Goal: Task Accomplishment & Management: Manage account settings

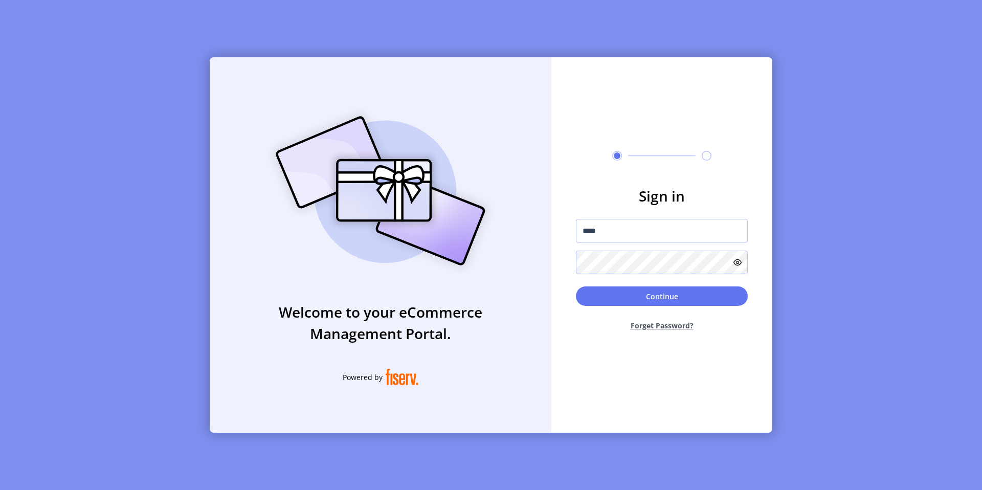
click at [576, 245] on div at bounding box center [576, 245] width 0 height 0
type input "**********"
click at [663, 294] on button "Continue" at bounding box center [662, 296] width 172 height 19
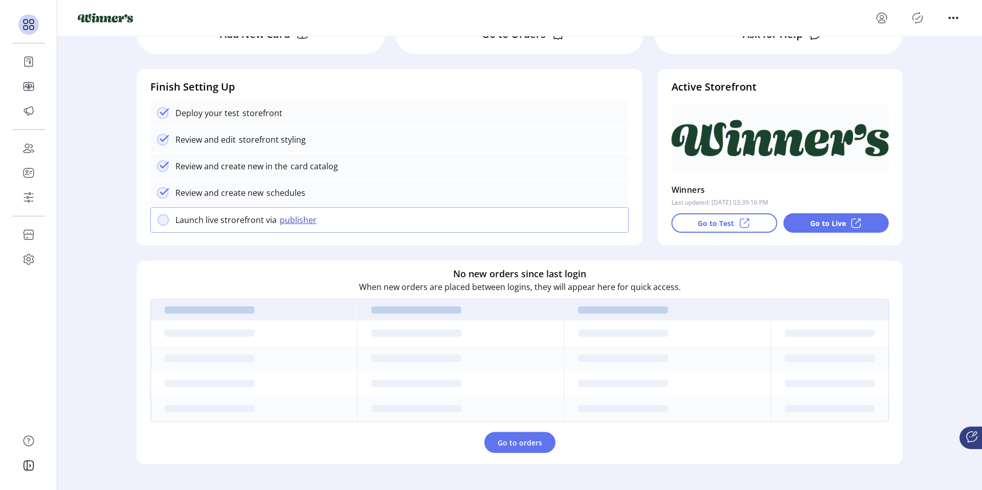
scroll to position [93, 0]
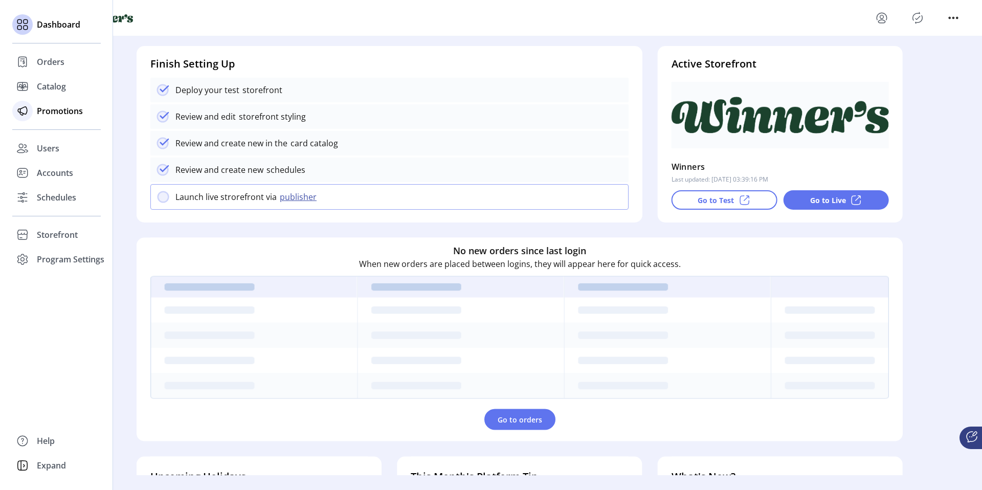
click at [55, 114] on span "Promotions" at bounding box center [60, 111] width 46 height 12
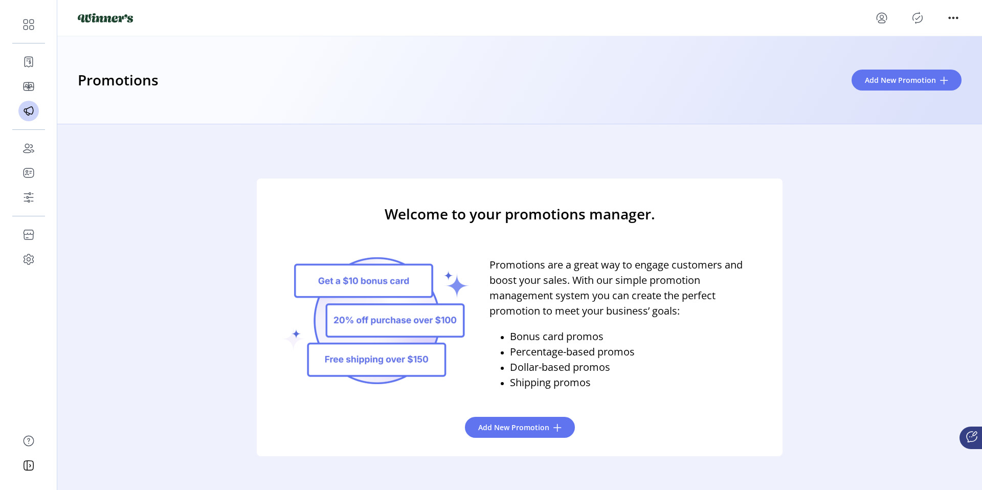
click at [205, 108] on div "Promotions Add New Promotion" at bounding box center [519, 80] width 925 height 88
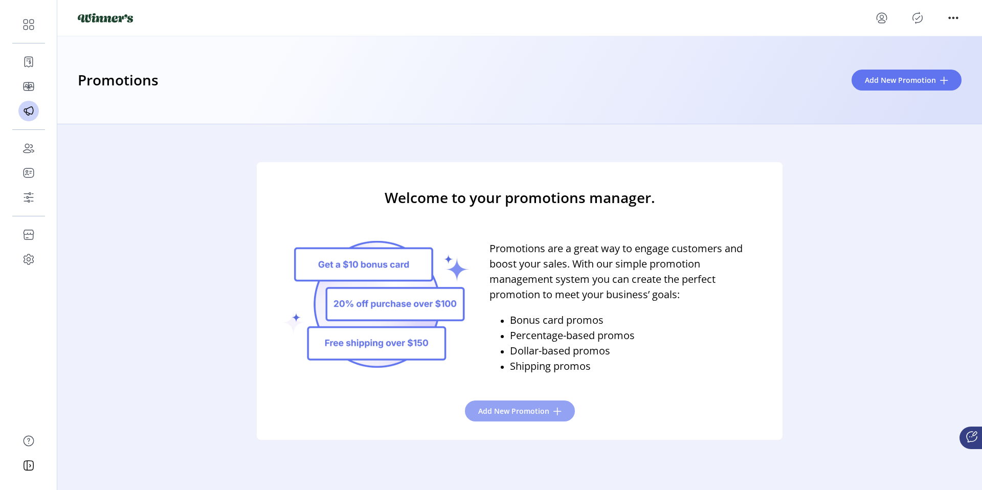
click at [498, 410] on span "Add New Promotion" at bounding box center [513, 411] width 71 height 11
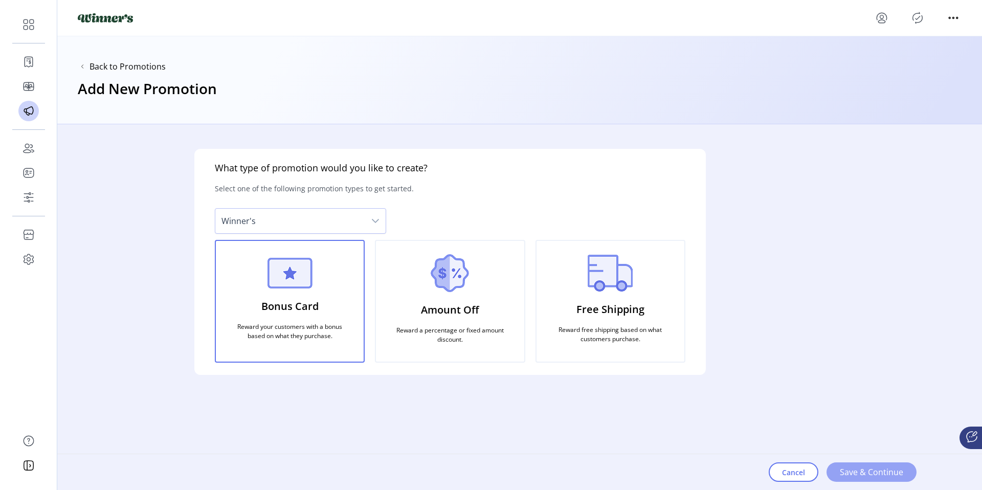
click at [841, 464] on button "Save & Continue" at bounding box center [872, 472] width 90 height 19
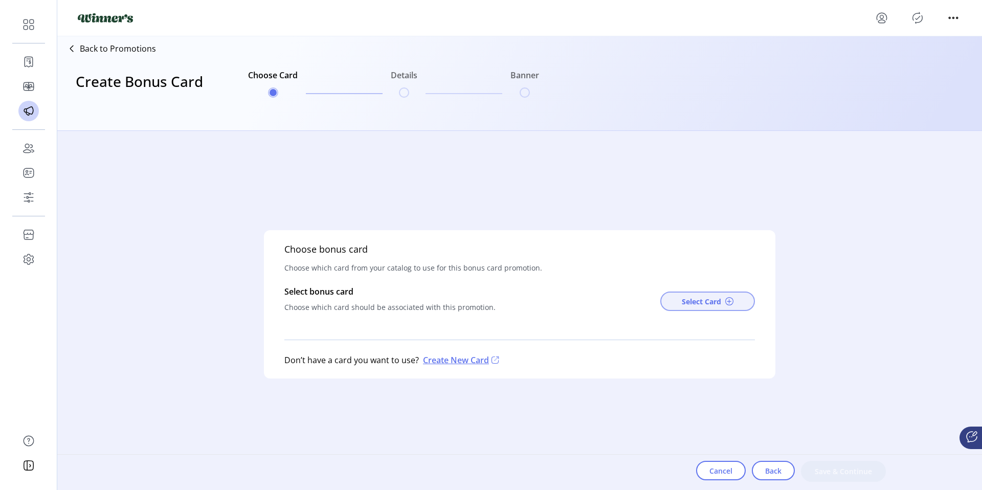
click at [682, 307] on span "Select Card" at bounding box center [701, 301] width 39 height 11
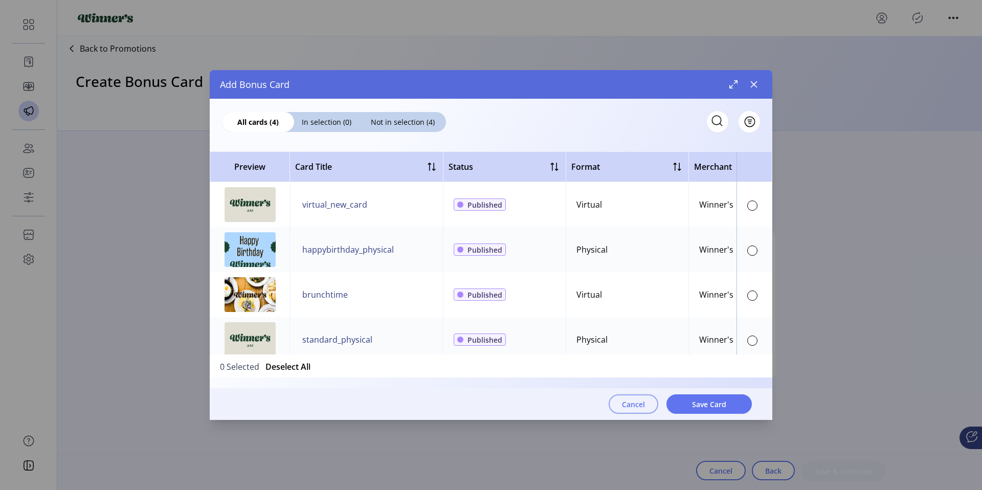
click at [627, 400] on span "Cancel" at bounding box center [633, 404] width 23 height 11
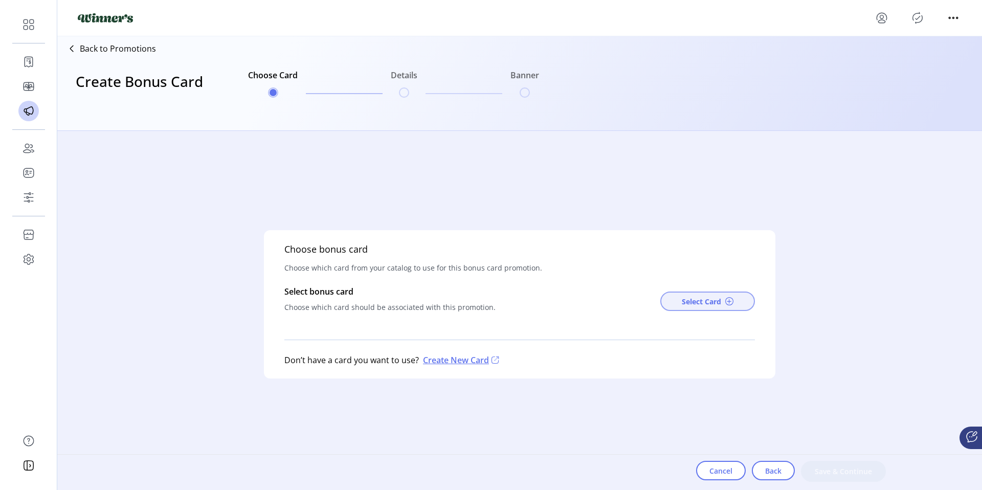
click at [708, 307] on button "Select Card" at bounding box center [708, 301] width 95 height 19
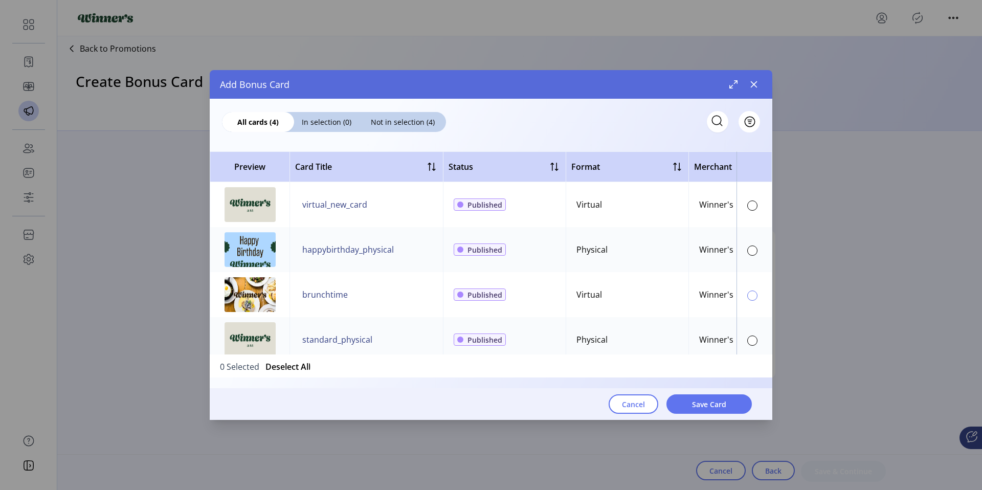
click at [748, 297] on div at bounding box center [753, 296] width 10 height 10
click at [731, 397] on button "Save Card" at bounding box center [709, 404] width 85 height 19
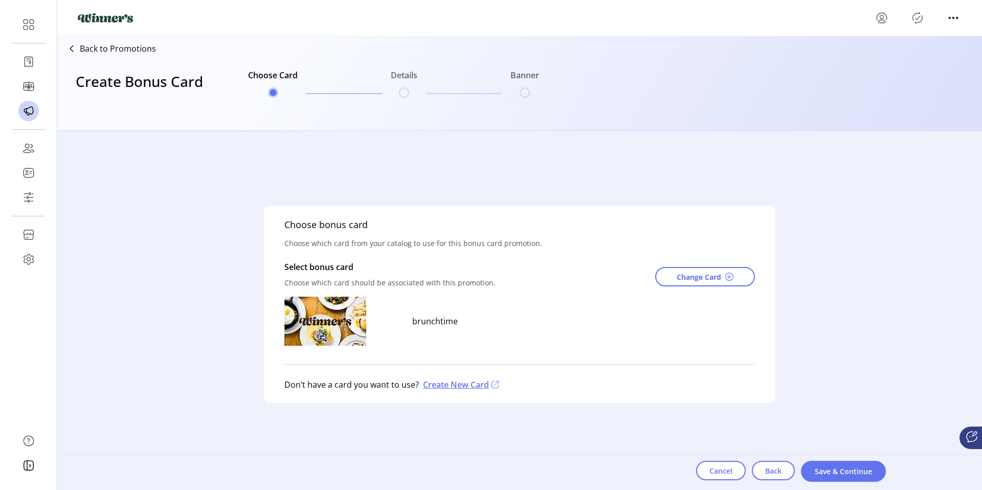
click at [433, 388] on p "Create New Card" at bounding box center [460, 385] width 82 height 12
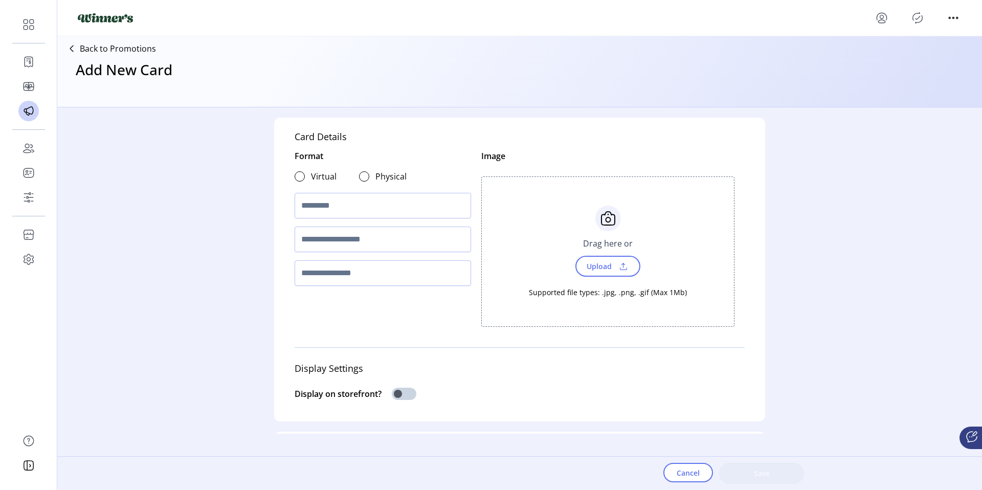
click at [75, 49] on icon at bounding box center [71, 48] width 16 height 16
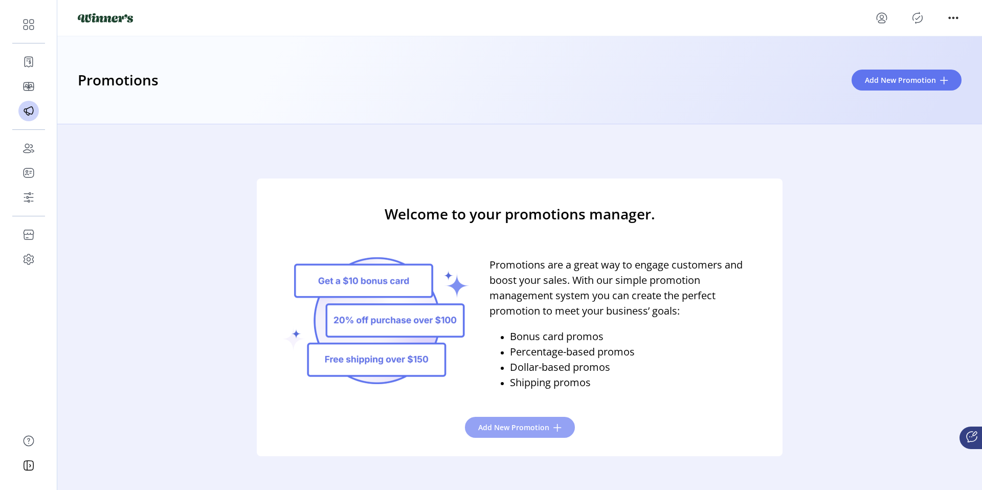
click at [530, 423] on span "Add New Promotion" at bounding box center [513, 427] width 71 height 11
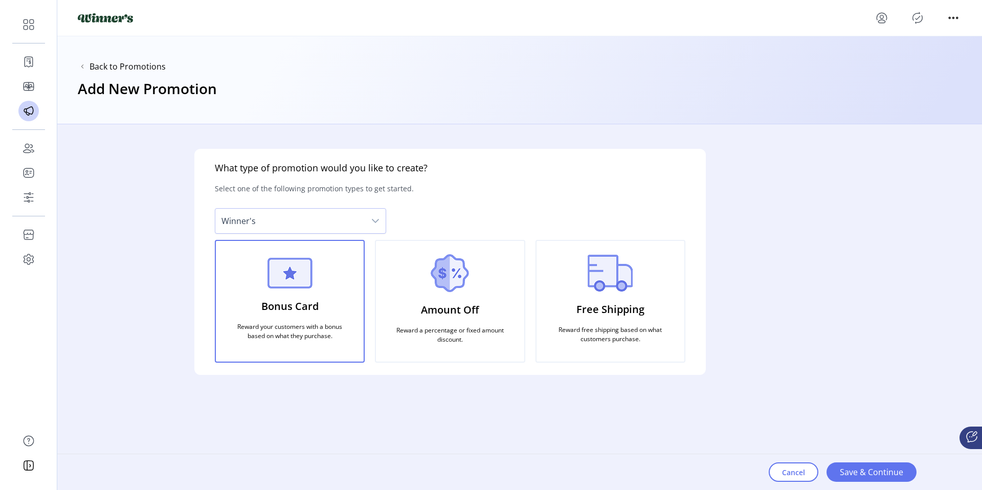
click at [322, 305] on div "Bonus Card Reward your customers with a bonus based on what they purchase." at bounding box center [290, 301] width 150 height 123
click at [835, 469] on button "Save & Continue" at bounding box center [872, 472] width 90 height 19
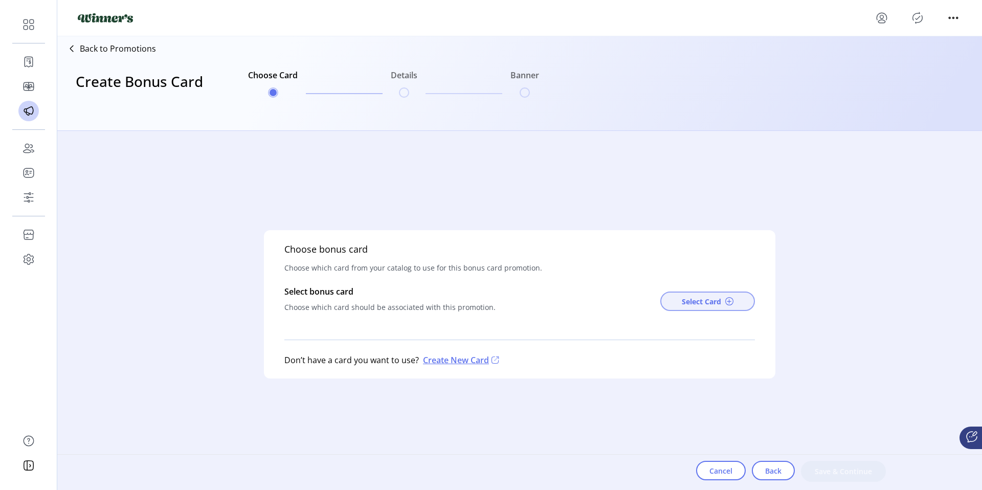
click at [716, 305] on span "Select Card" at bounding box center [701, 301] width 39 height 11
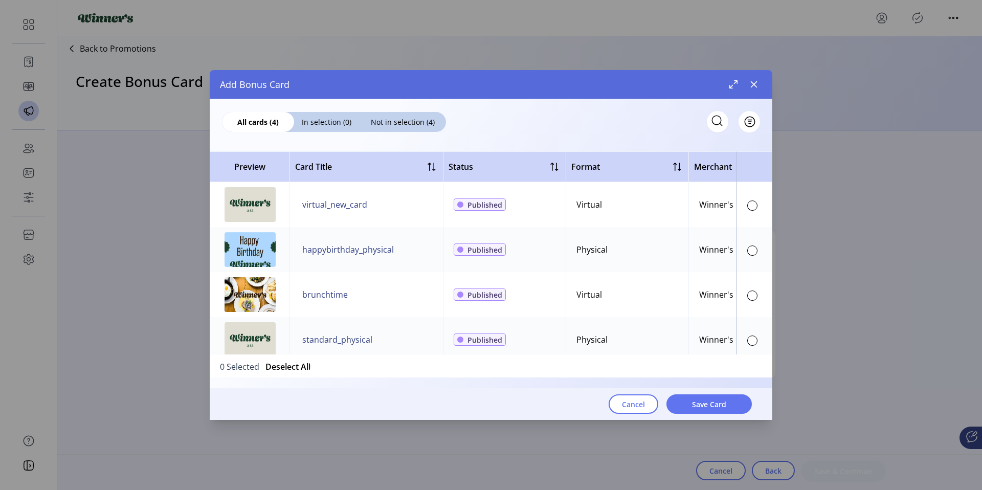
click at [755, 300] on td at bounding box center [755, 294] width 36 height 45
click at [749, 298] on div at bounding box center [753, 296] width 10 height 10
click at [729, 400] on button "Save Card" at bounding box center [709, 404] width 85 height 19
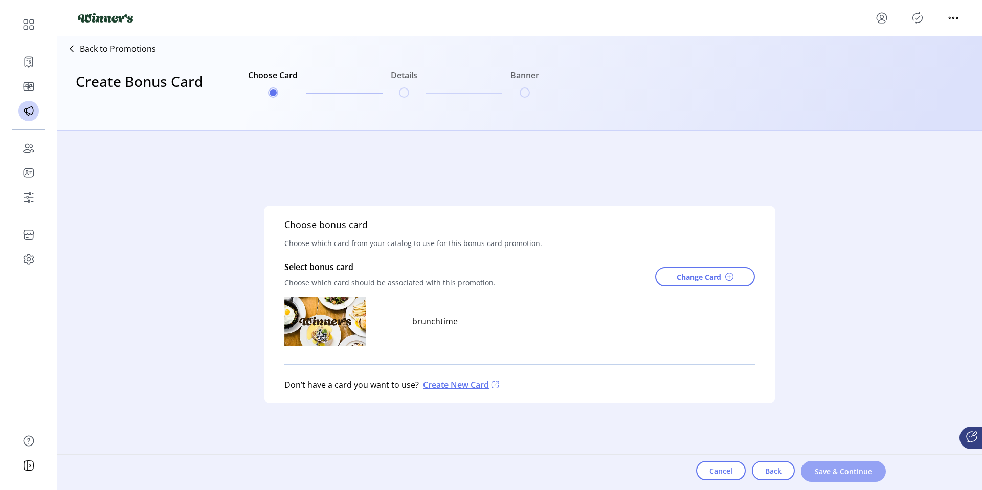
click at [819, 463] on button "Save & Continue" at bounding box center [843, 471] width 85 height 21
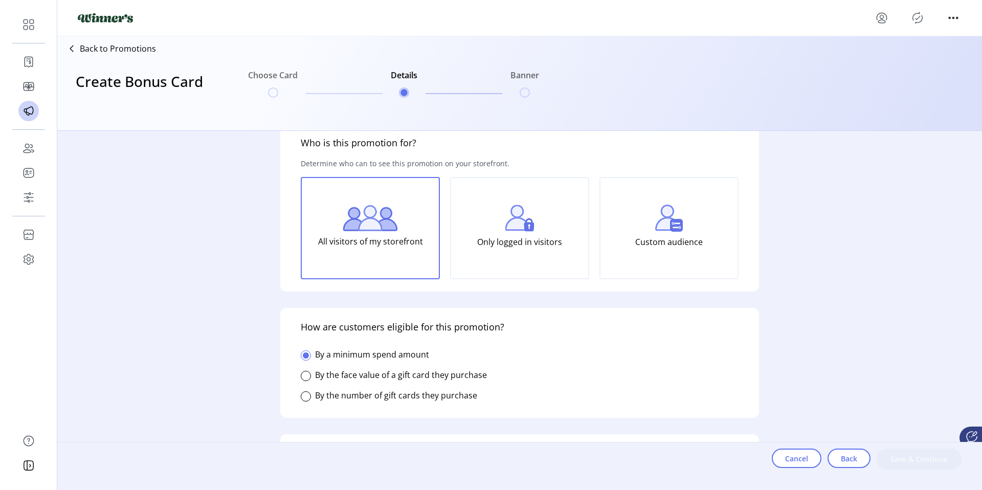
scroll to position [0, 0]
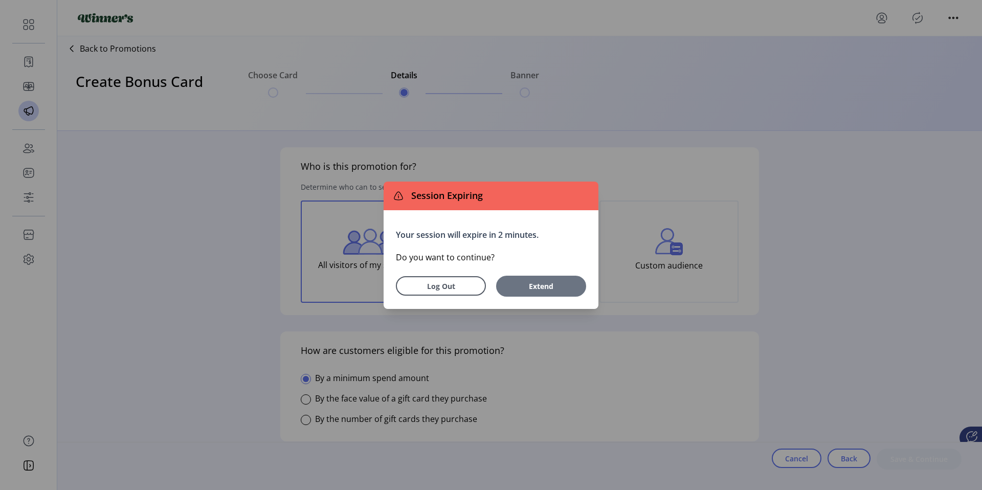
click at [553, 288] on span "Extend" at bounding box center [541, 286] width 63 height 11
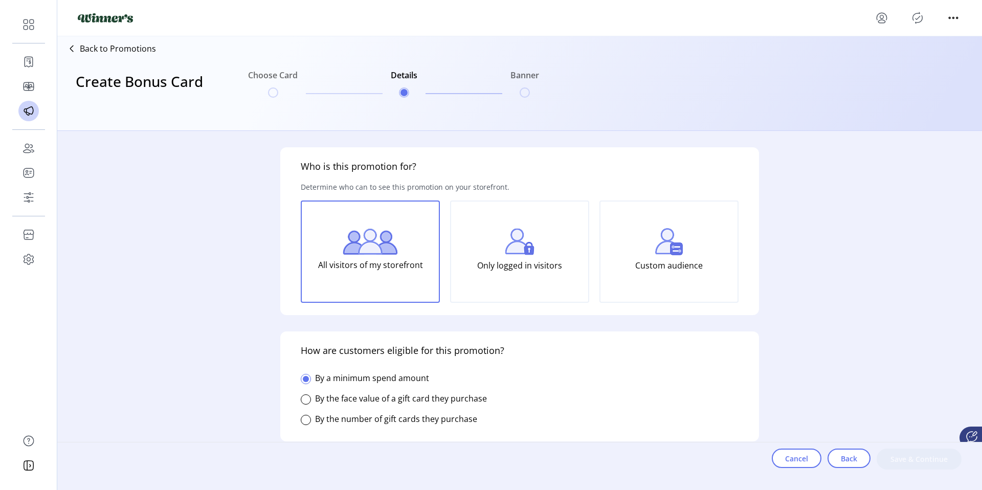
drag, startPoint x: 289, startPoint y: 124, endPoint x: 286, endPoint y: 120, distance: 5.8
click at [288, 123] on div "Create Bonus Card Choose Card Details Banner" at bounding box center [302, 92] width 482 height 70
click at [211, 204] on div "Who is this promotion for? Determine who can to see this promotion on your stor…" at bounding box center [519, 304] width 925 height 347
click at [294, 201] on div "Who is this promotion for? Determine who can to see this promotion on your stor…" at bounding box center [519, 229] width 479 height 168
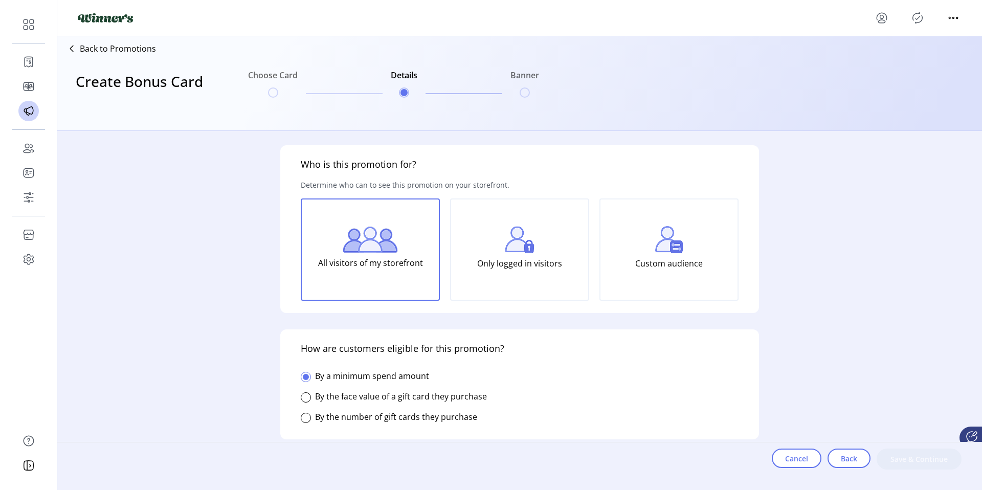
click at [561, 243] on div "Only logged in visitors" at bounding box center [519, 250] width 139 height 102
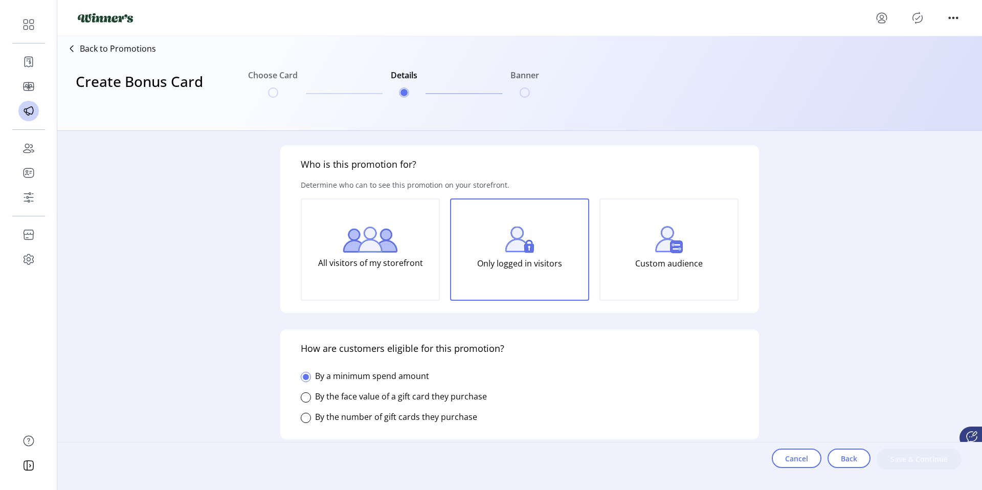
click at [637, 250] on div "Custom audience" at bounding box center [669, 250] width 139 height 102
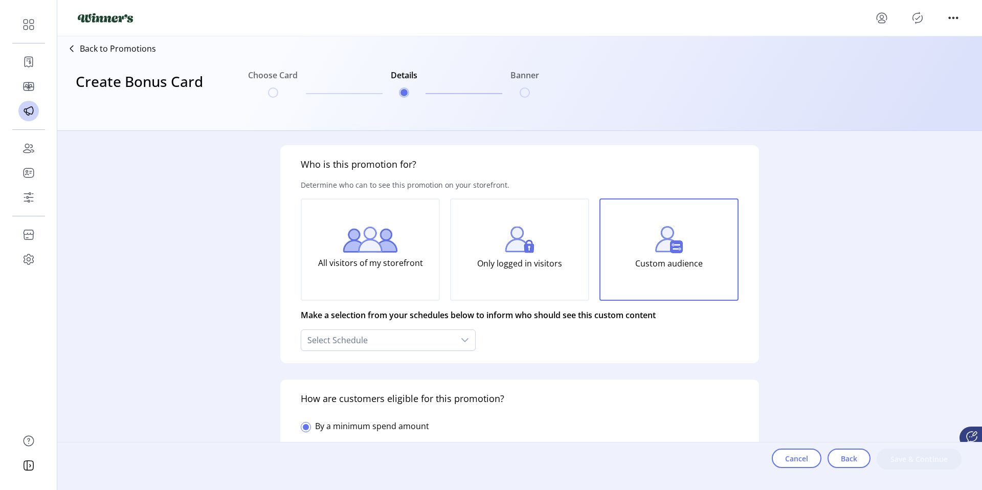
click at [401, 244] on div "All visitors of my storefront" at bounding box center [370, 250] width 139 height 102
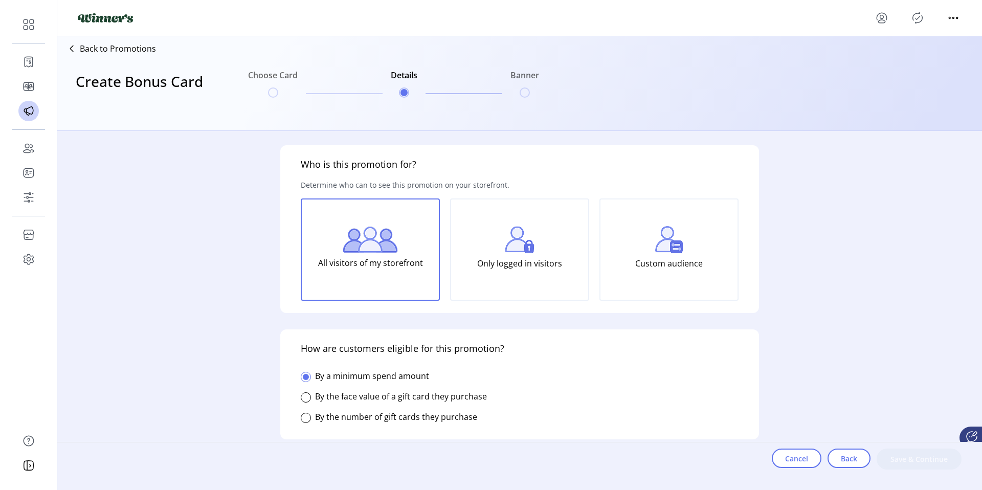
click at [487, 253] on p "Only logged in visitors" at bounding box center [519, 263] width 85 height 20
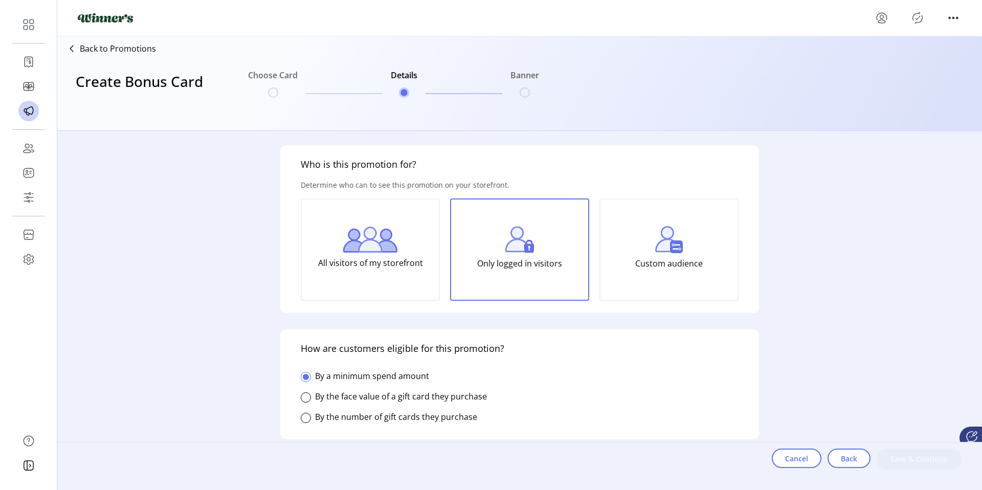
click at [381, 254] on p "All visitors of my storefront" at bounding box center [370, 263] width 105 height 20
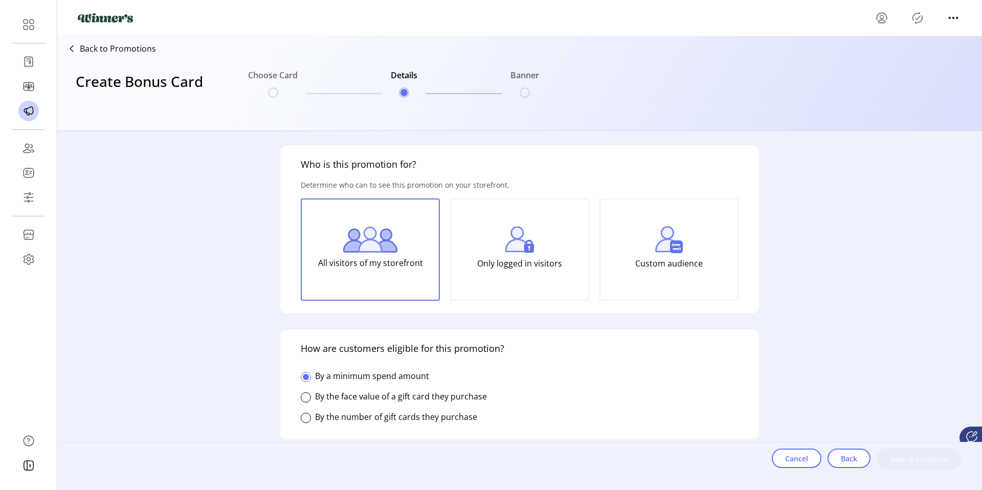
click at [485, 255] on p "Only logged in visitors" at bounding box center [519, 263] width 85 height 20
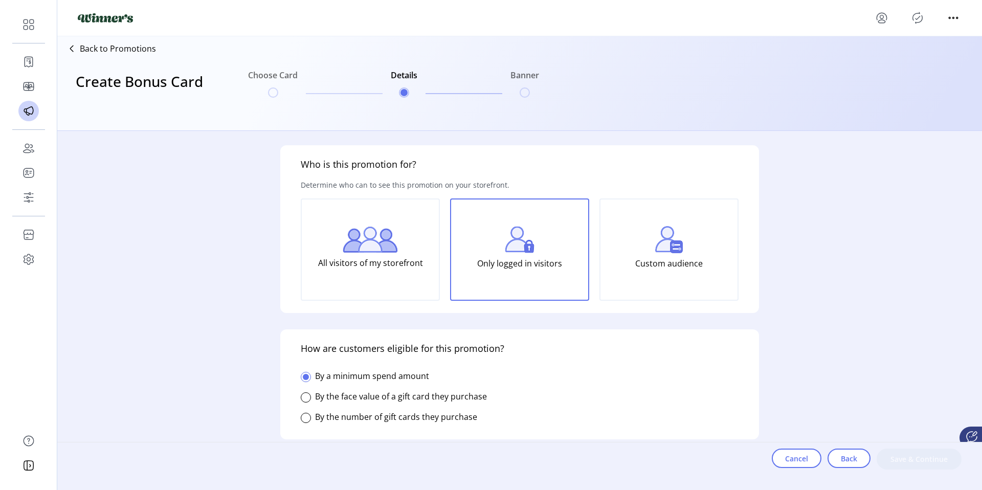
click at [390, 256] on p "All visitors of my storefront" at bounding box center [370, 263] width 105 height 20
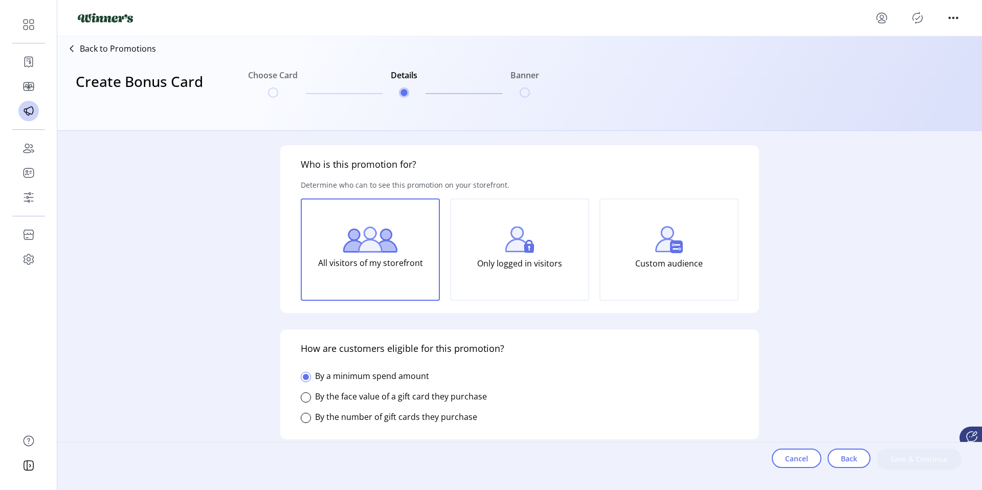
click at [478, 256] on p "Only logged in visitors" at bounding box center [519, 263] width 85 height 20
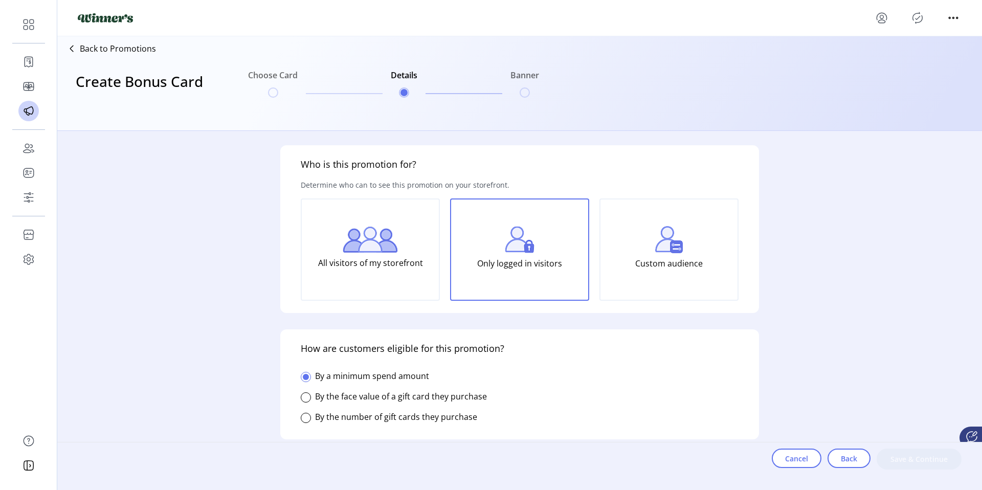
click at [402, 256] on p "All visitors of my storefront" at bounding box center [370, 263] width 105 height 20
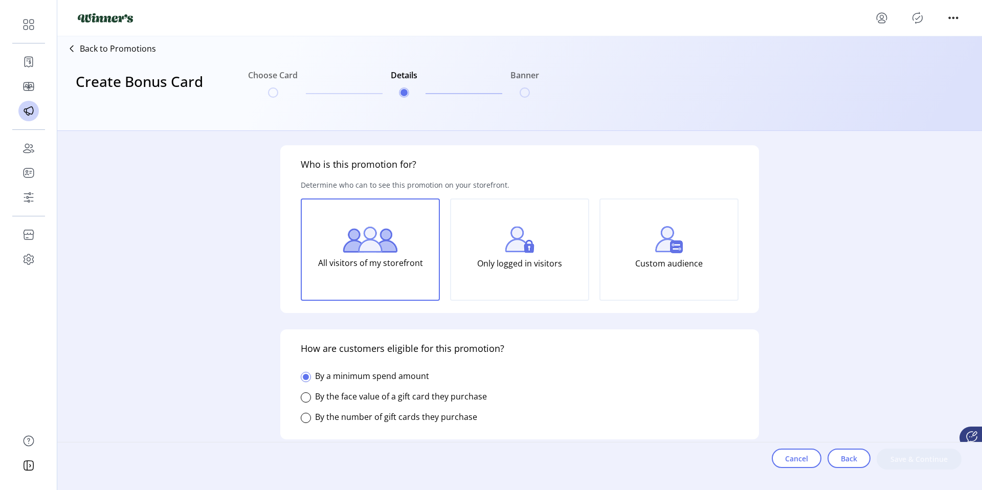
drag, startPoint x: 144, startPoint y: 243, endPoint x: 151, endPoint y: 231, distance: 13.1
click at [144, 242] on div "Who is this promotion for? Determine who can to see this promotion on your stor…" at bounding box center [519, 304] width 925 height 347
click at [227, 291] on div "Who is this promotion for? Determine who can to see this promotion on your stor…" at bounding box center [519, 304] width 925 height 347
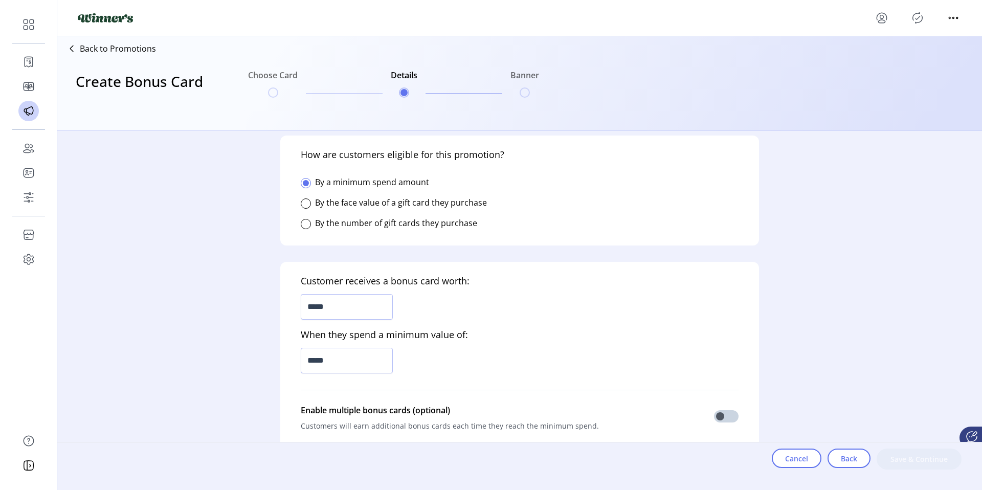
scroll to position [194, 0]
click at [373, 309] on input "*****" at bounding box center [347, 309] width 92 height 26
type input "******"
type input "*****"
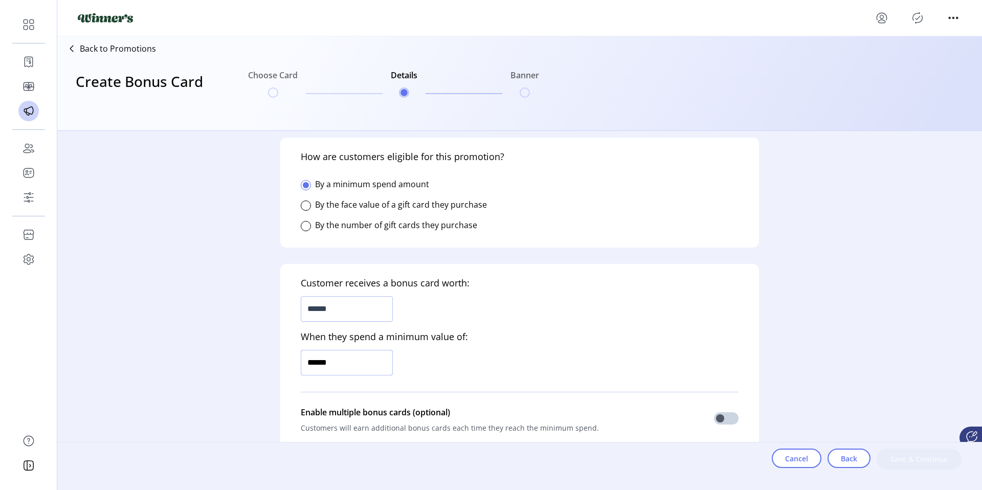
type input "*******"
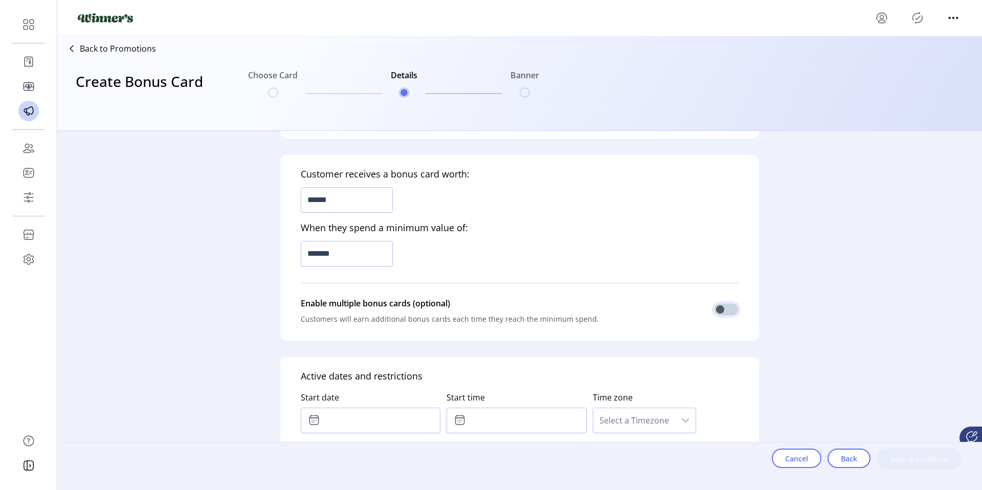
scroll to position [304, 0]
click at [734, 307] on div "Customer receives a bonus card worth: ****** When they spend a minimum value of…" at bounding box center [519, 247] width 479 height 186
click at [724, 311] on span at bounding box center [726, 308] width 25 height 12
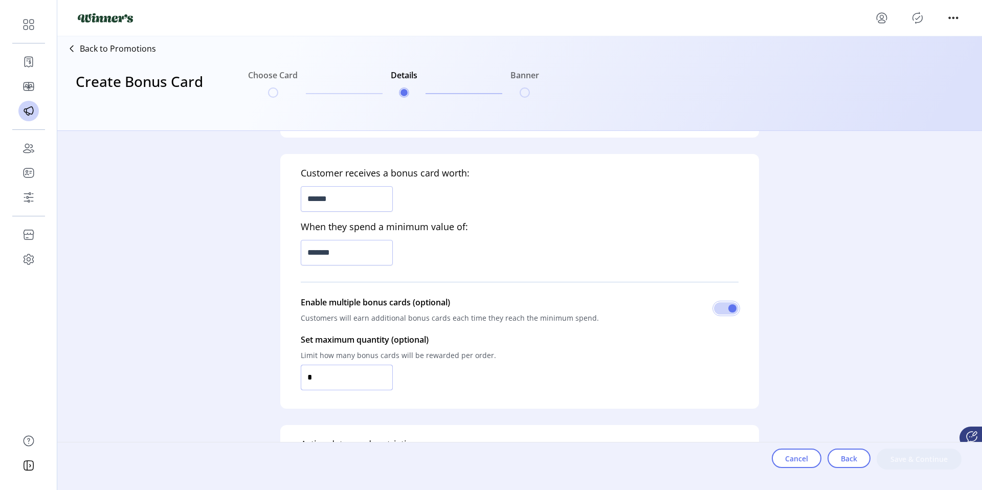
click at [353, 369] on input "*" at bounding box center [347, 378] width 92 height 26
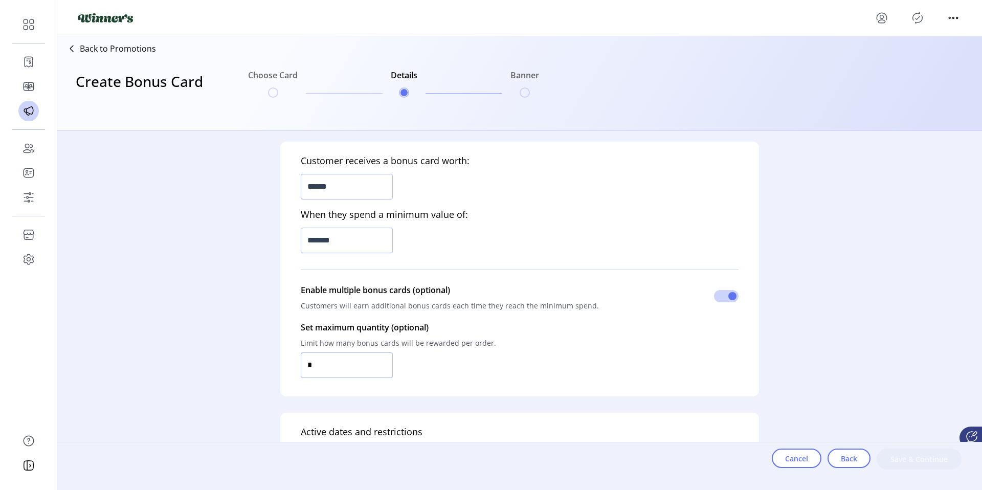
scroll to position [321, 0]
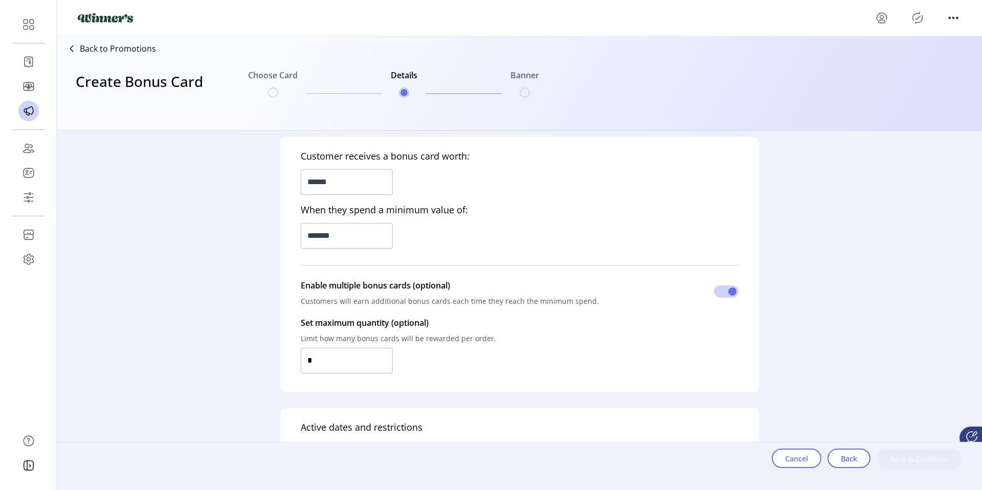
click at [346, 365] on input "*" at bounding box center [347, 361] width 92 height 26
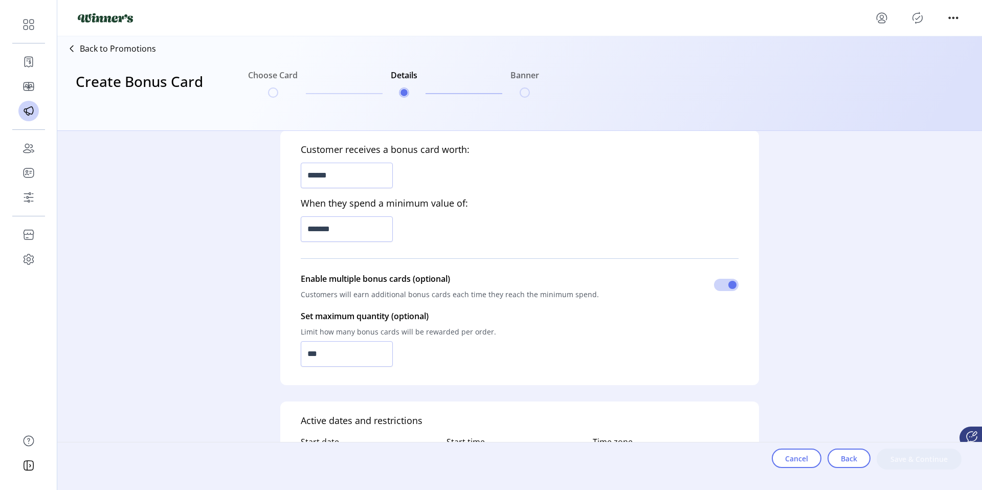
click at [556, 370] on div "Set maximum quantity (optional) Limit how many bonus cards will be rewarded per…" at bounding box center [520, 338] width 438 height 69
click at [377, 352] on input "***" at bounding box center [347, 354] width 92 height 26
type input "**"
click at [440, 358] on p-inputnumber "**" at bounding box center [398, 354] width 195 height 26
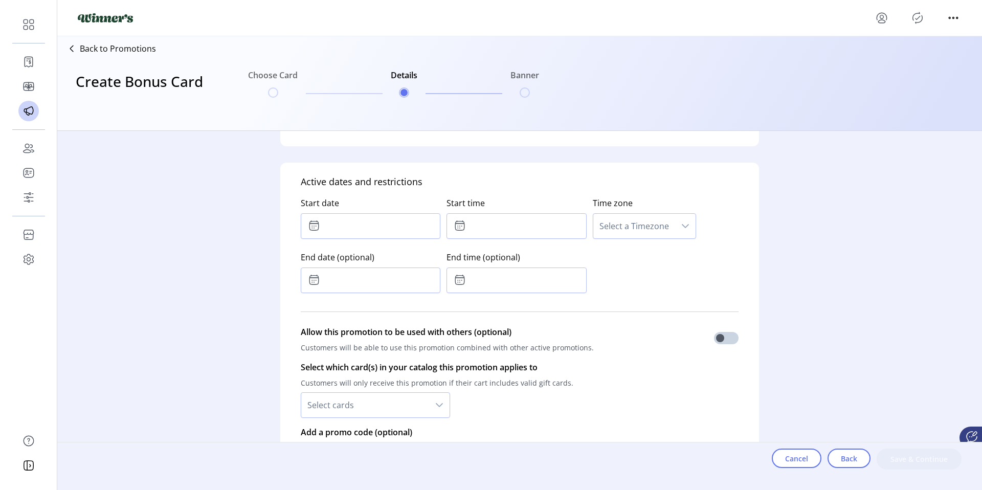
scroll to position [6, 4]
click at [214, 230] on div "Who is this promotion for? Determine who can to see this promotion on your stor…" at bounding box center [519, 304] width 925 height 347
click at [345, 232] on input "text" at bounding box center [371, 226] width 140 height 26
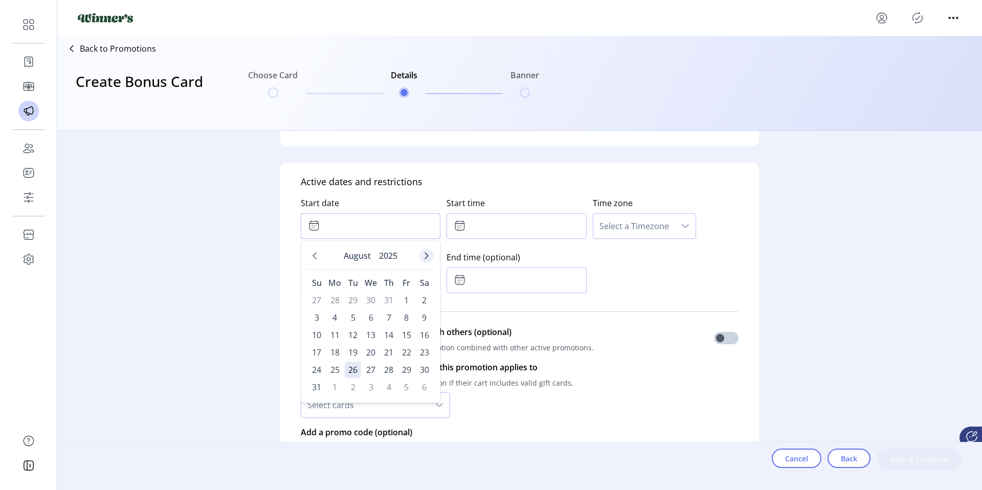
click at [424, 253] on icon "Next Month" at bounding box center [427, 256] width 8 height 8
click at [338, 299] on span "1" at bounding box center [335, 300] width 16 height 16
type input "**********"
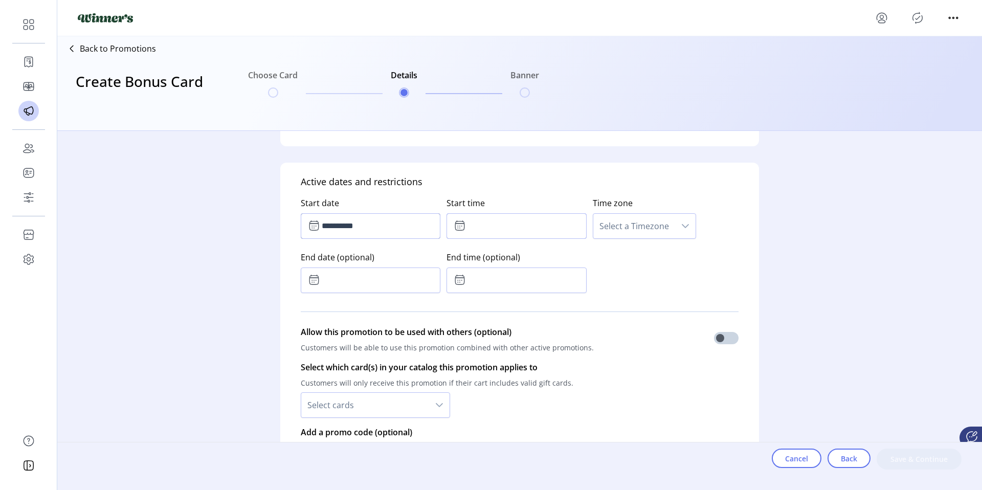
click at [480, 238] on input "text" at bounding box center [517, 226] width 140 height 26
click at [496, 282] on icon "Previous Hour" at bounding box center [500, 282] width 8 height 8
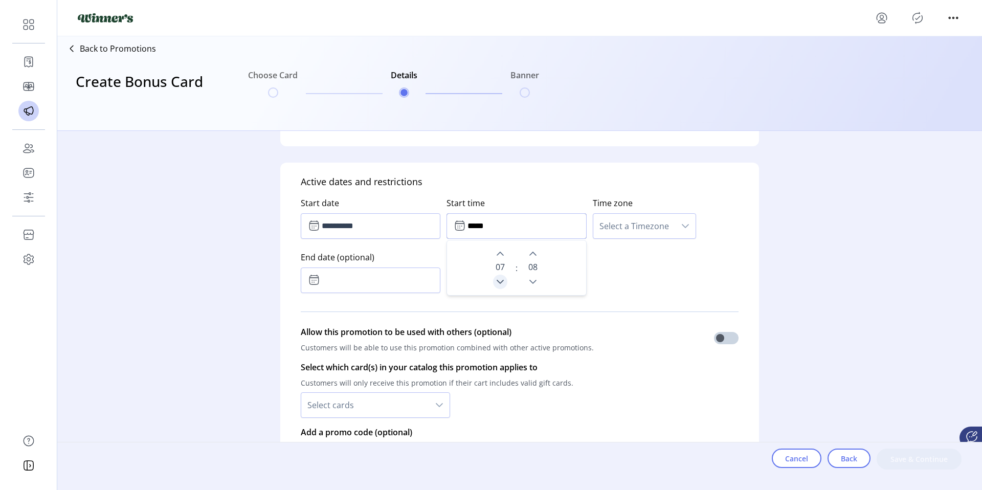
click at [496, 282] on icon "Previous Hour" at bounding box center [500, 282] width 8 height 8
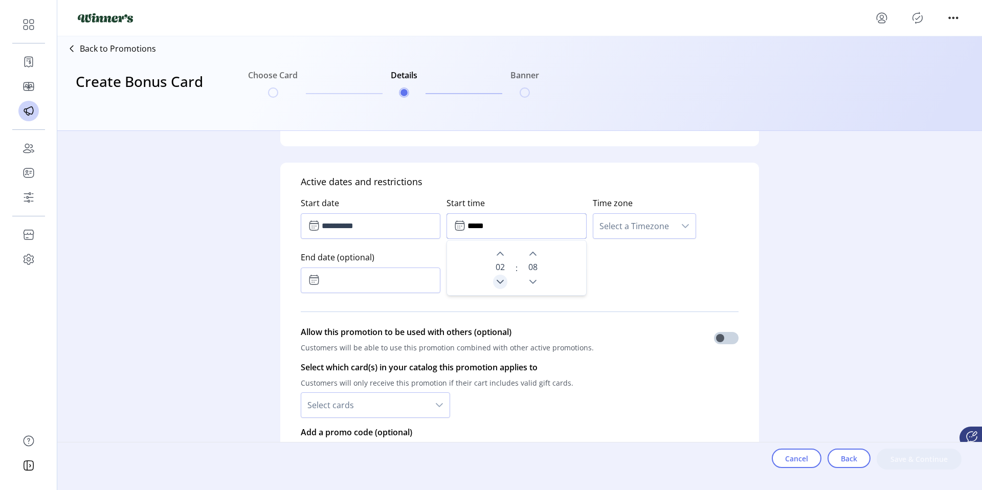
click at [496, 282] on icon "Previous Hour" at bounding box center [500, 282] width 8 height 8
click at [530, 255] on icon "Next Minute" at bounding box center [533, 254] width 8 height 8
click at [529, 280] on icon "Previous Minute" at bounding box center [533, 282] width 8 height 8
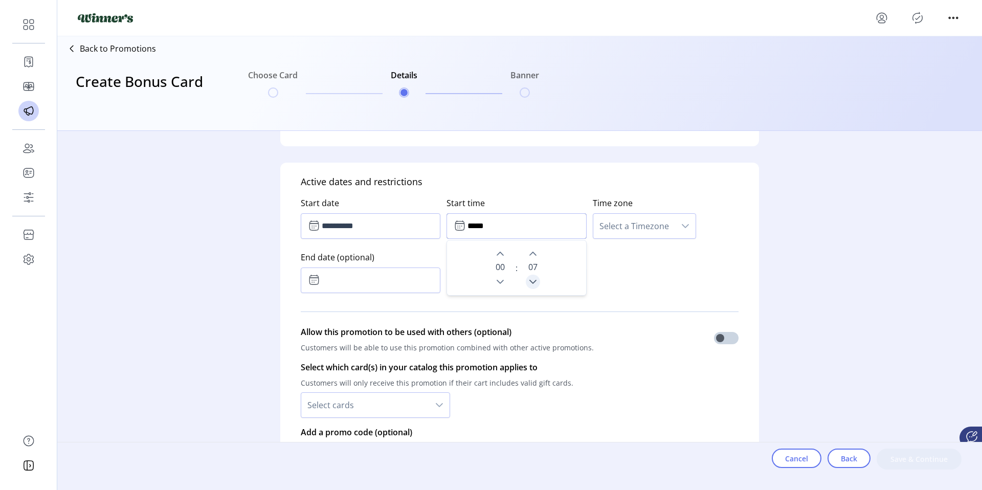
click at [529, 280] on icon "Previous Minute" at bounding box center [533, 282] width 8 height 8
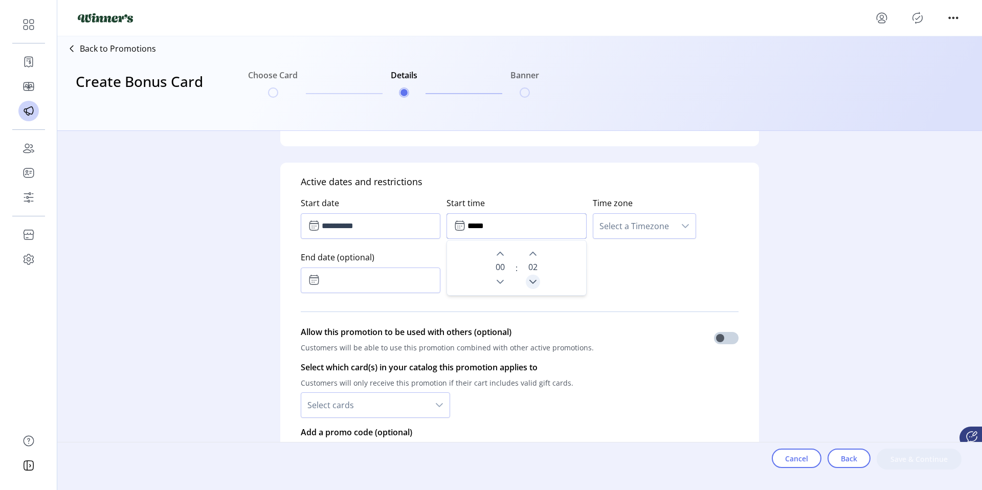
click at [529, 280] on icon "Previous Minute" at bounding box center [533, 282] width 8 height 8
click at [535, 278] on button "Previous Minute" at bounding box center [533, 282] width 14 height 14
type input "*****"
click at [617, 226] on span "Select a Timezone" at bounding box center [635, 226] width 82 height 25
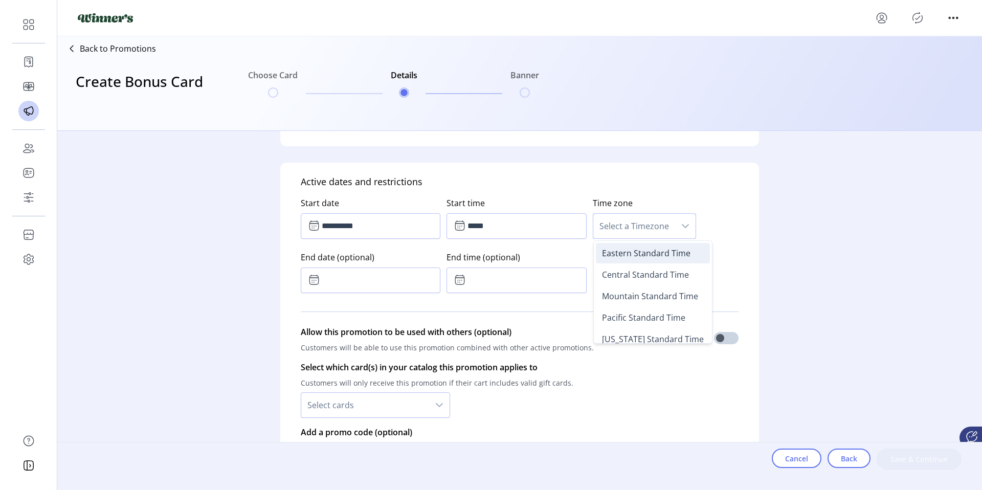
click at [624, 252] on span "Eastern Standard Time" at bounding box center [646, 253] width 89 height 11
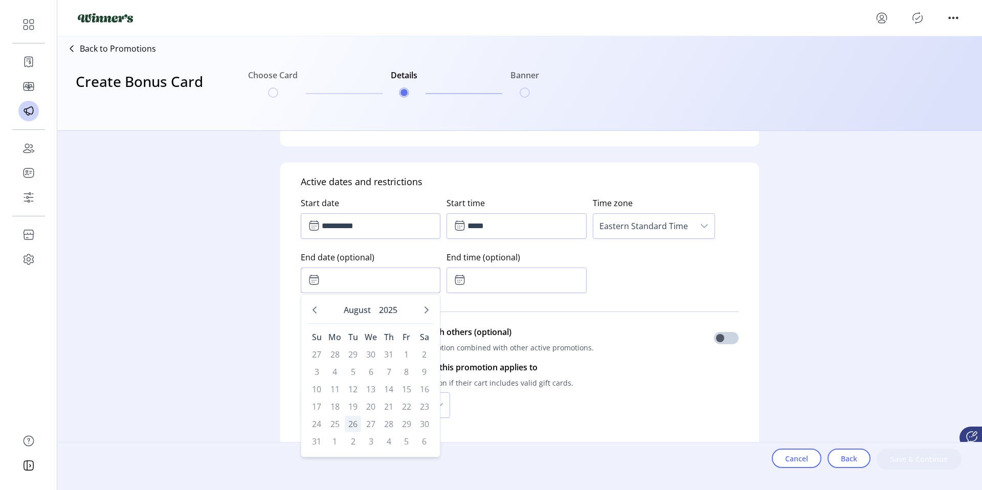
click at [369, 285] on input "text" at bounding box center [371, 281] width 140 height 26
click at [429, 317] on div "[DATE]" at bounding box center [371, 312] width 126 height 23
click at [425, 315] on button "Next Month" at bounding box center [427, 310] width 14 height 14
click at [405, 355] on span "5" at bounding box center [407, 354] width 16 height 16
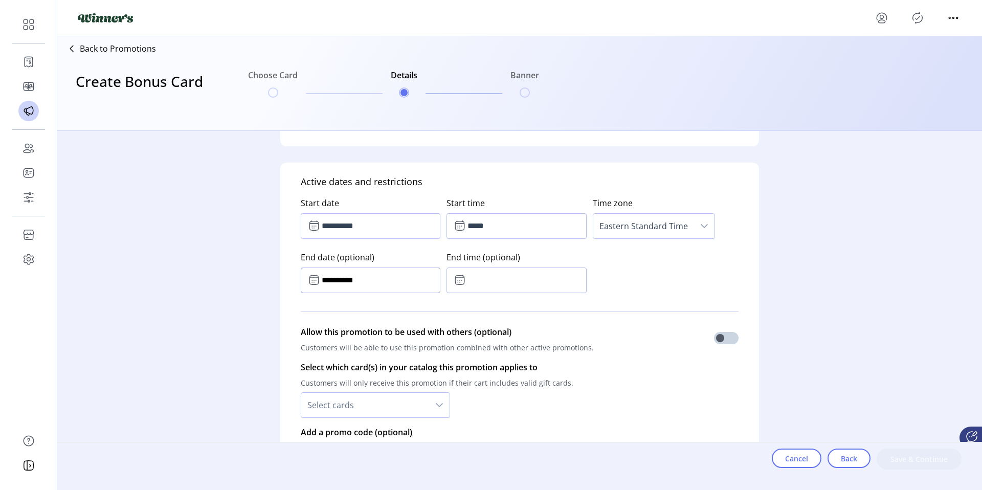
click at [423, 284] on input "**********" at bounding box center [371, 281] width 140 height 26
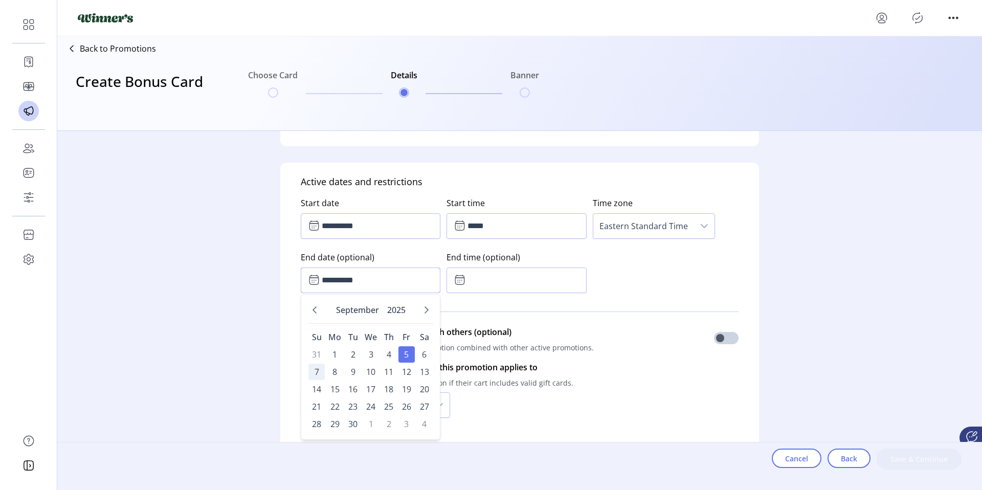
click at [321, 371] on span "7" at bounding box center [317, 372] width 16 height 16
type input "**********"
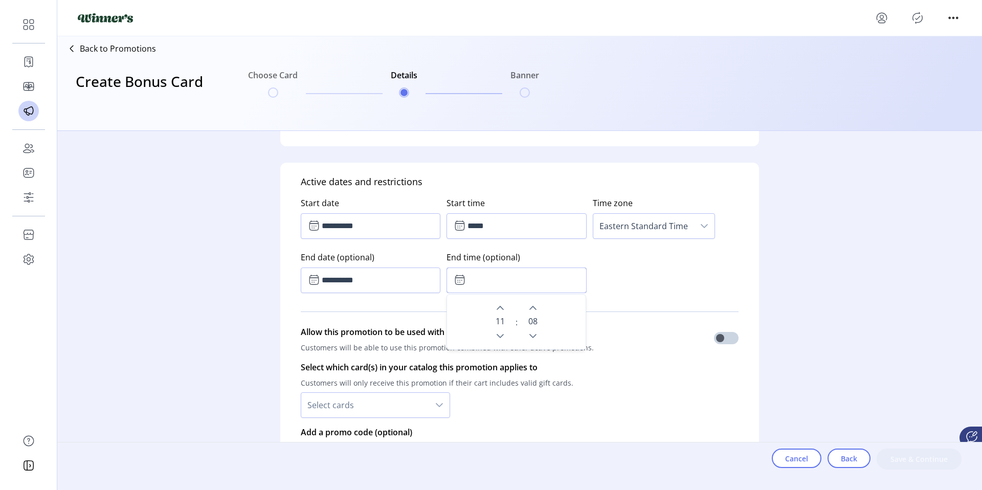
click at [493, 288] on input "text" at bounding box center [517, 281] width 140 height 26
click at [503, 307] on button "Next Hour" at bounding box center [500, 308] width 14 height 14
click at [502, 305] on button "Next Hour" at bounding box center [500, 308] width 14 height 14
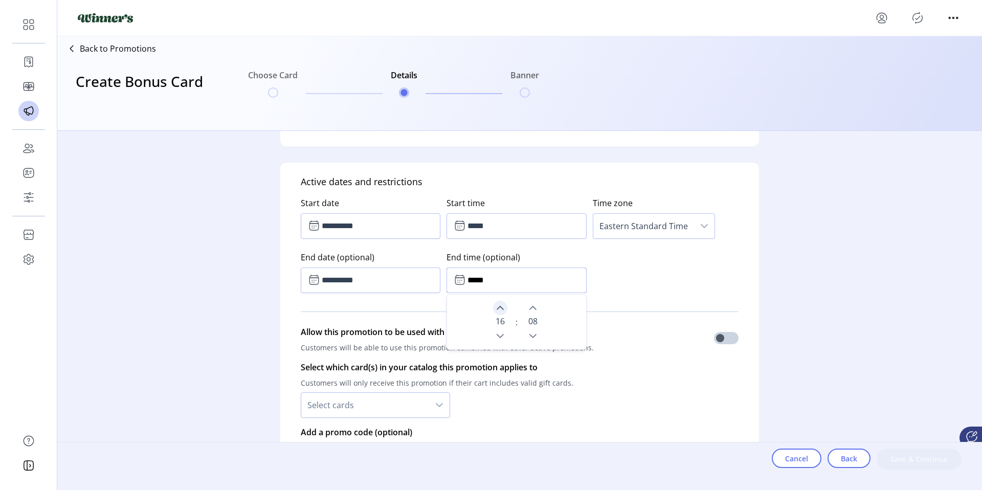
click at [502, 305] on button "Next Hour" at bounding box center [500, 308] width 14 height 14
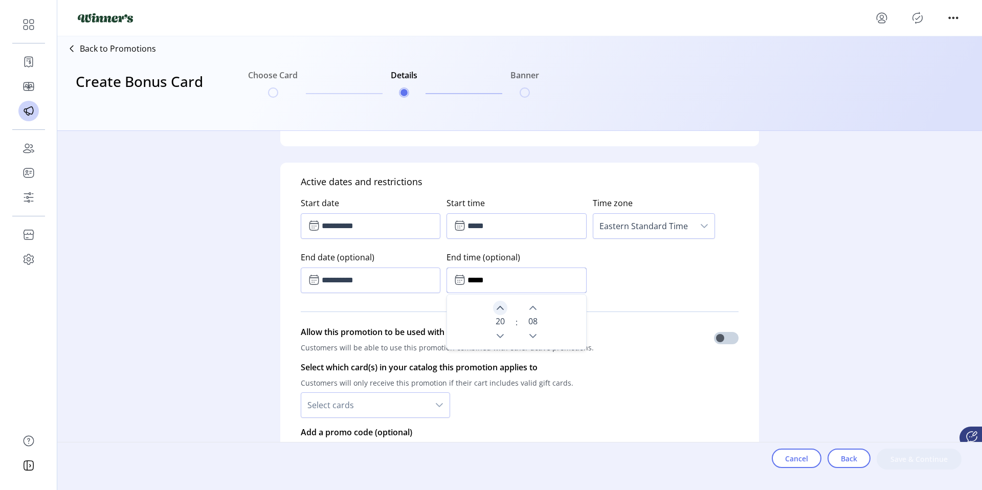
click at [502, 305] on button "Next Hour" at bounding box center [500, 308] width 14 height 14
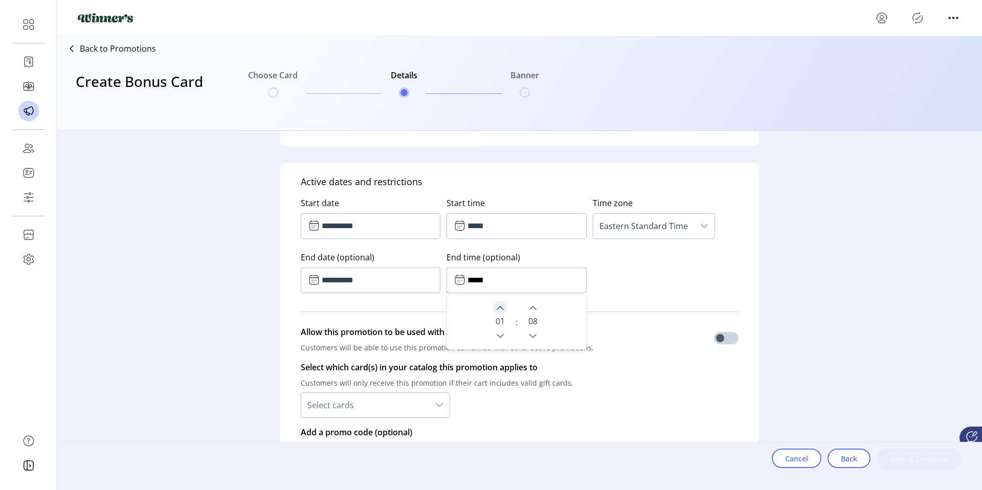
click at [502, 305] on button "Next Hour" at bounding box center [500, 308] width 14 height 14
click at [497, 335] on icon "Previous Hour" at bounding box center [500, 336] width 7 height 4
type input "*****"
click at [496, 335] on icon "Previous Hour" at bounding box center [500, 336] width 8 height 8
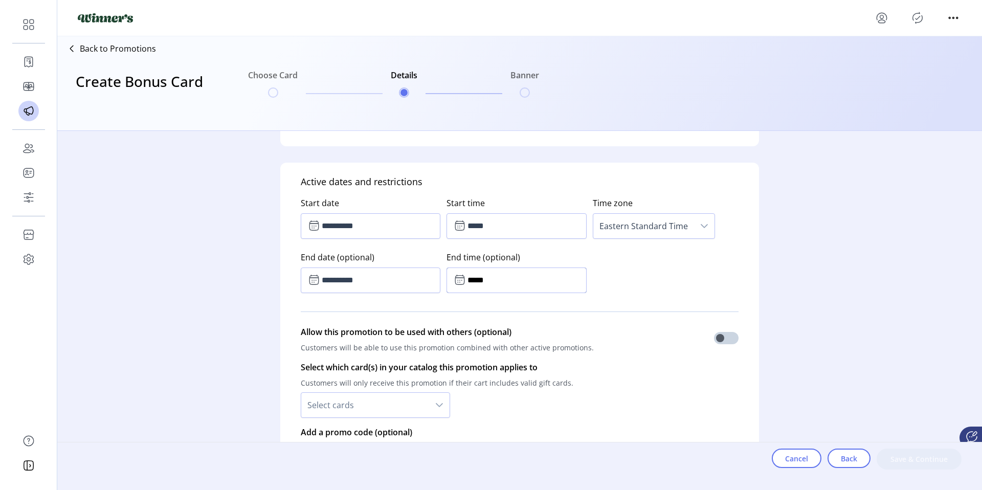
scroll to position [563, 0]
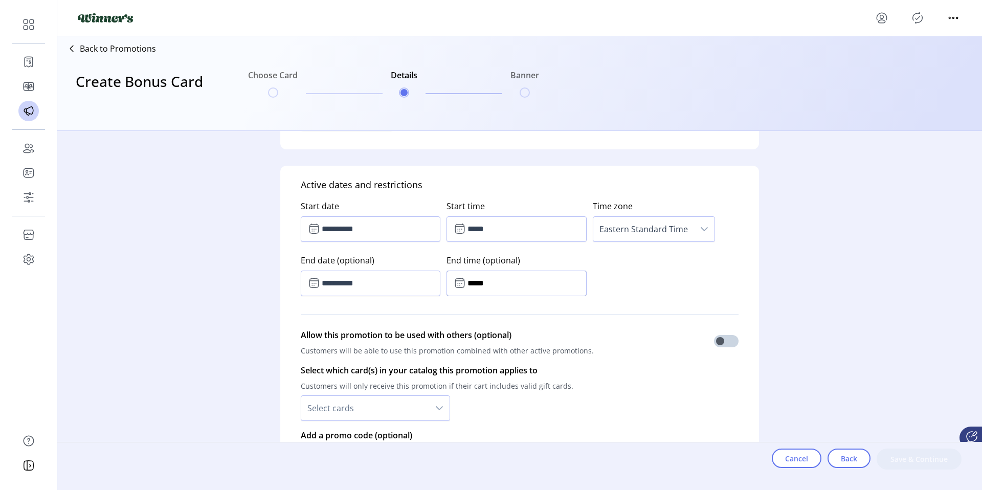
click at [520, 286] on input "*****" at bounding box center [517, 284] width 140 height 26
click at [504, 233] on input "*****" at bounding box center [517, 229] width 140 height 26
click at [529, 253] on icon "Next Minute" at bounding box center [533, 257] width 8 height 8
click at [611, 283] on div "**********" at bounding box center [520, 246] width 438 height 108
click at [513, 279] on input "*****" at bounding box center [517, 284] width 140 height 26
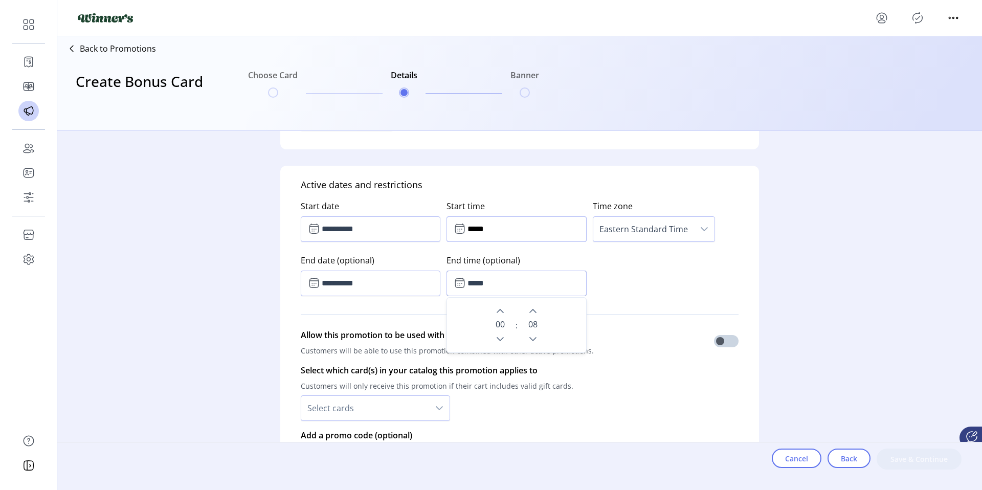
drag, startPoint x: 506, startPoint y: 235, endPoint x: 513, endPoint y: 241, distance: 8.7
click at [507, 235] on input "*****" at bounding box center [517, 229] width 140 height 26
click at [526, 279] on button "Previous Minute" at bounding box center [533, 285] width 14 height 14
type input "*****"
drag, startPoint x: 628, startPoint y: 281, endPoint x: 576, endPoint y: 277, distance: 52.3
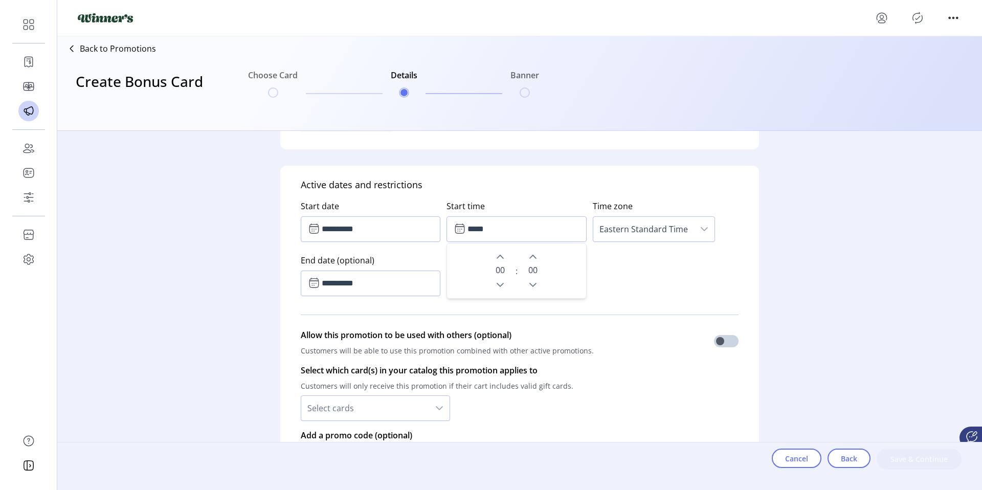
click at [627, 281] on div "**********" at bounding box center [520, 246] width 438 height 108
click at [376, 276] on input "**********" at bounding box center [371, 284] width 140 height 26
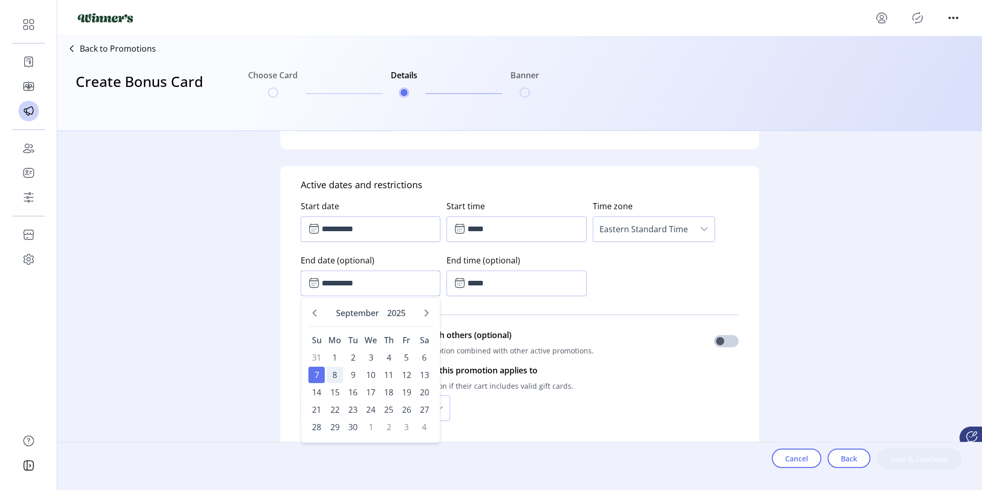
click at [332, 373] on span "8" at bounding box center [335, 375] width 16 height 16
type input "**********"
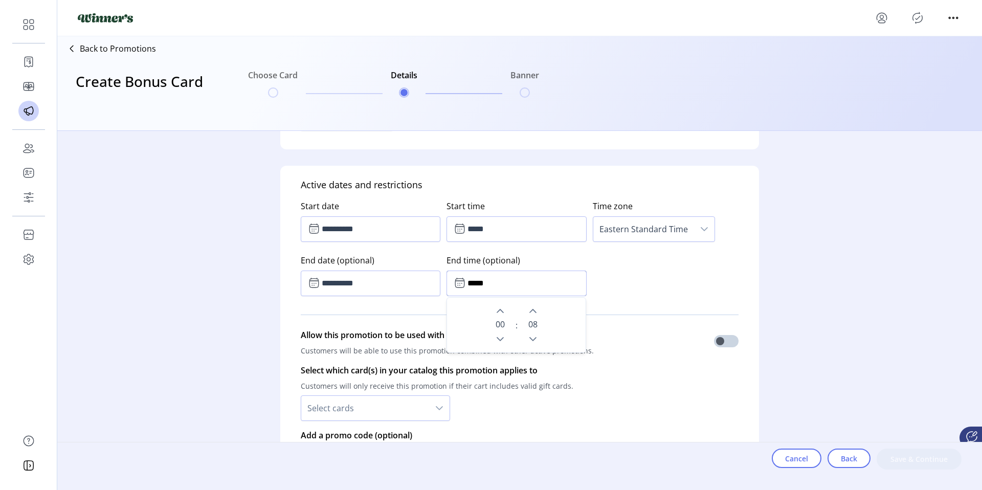
click at [479, 283] on input "*****" at bounding box center [517, 284] width 140 height 26
click at [515, 286] on input "*****" at bounding box center [517, 284] width 140 height 26
type input "*****"
click at [209, 296] on div "**********" at bounding box center [519, 304] width 925 height 347
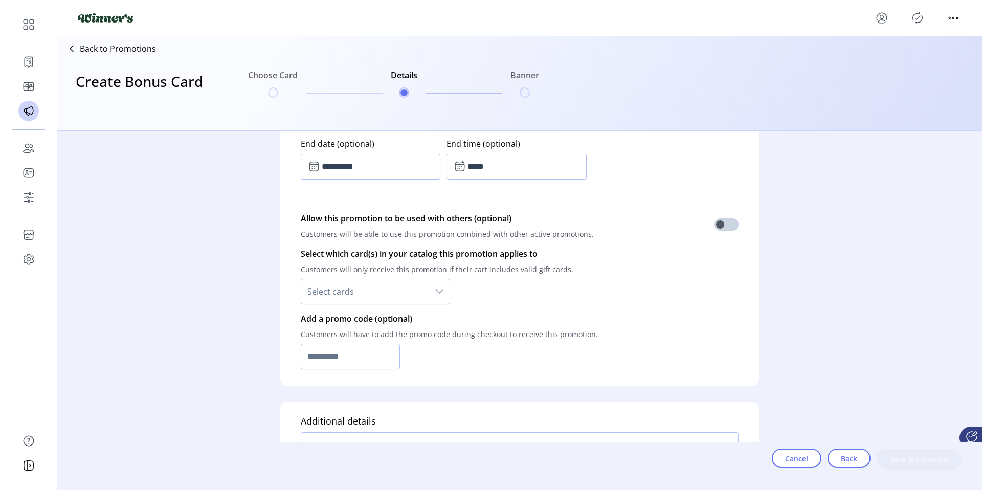
scroll to position [679, 0]
click at [730, 229] on span at bounding box center [726, 226] width 25 height 12
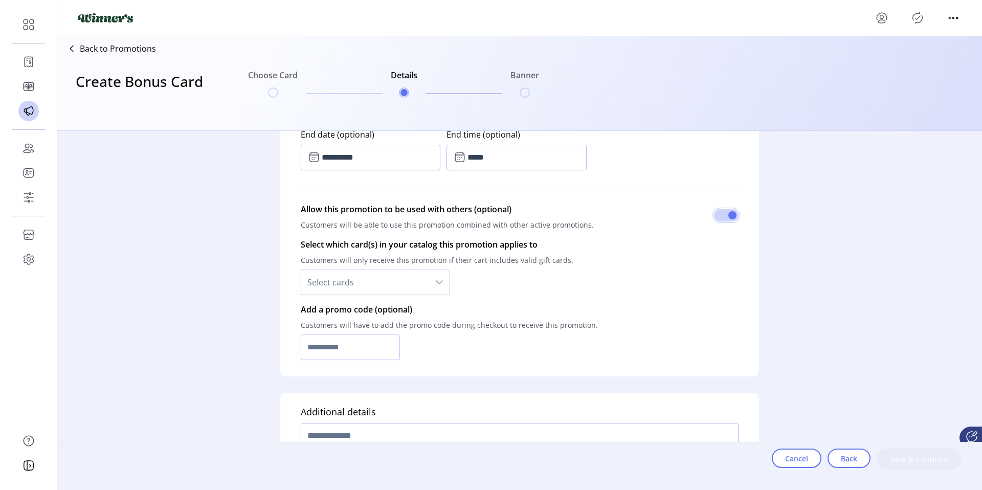
click at [439, 280] on icon "dropdown trigger" at bounding box center [439, 282] width 8 height 8
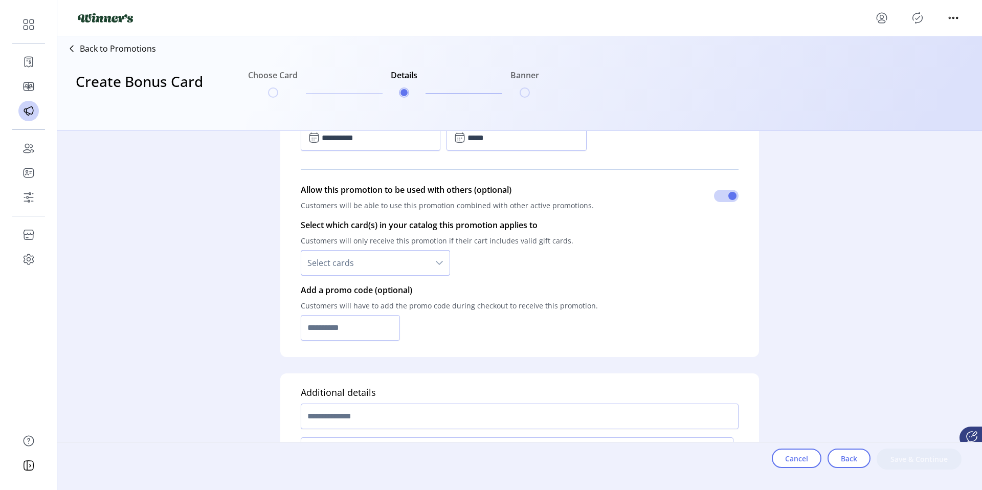
scroll to position [712, 0]
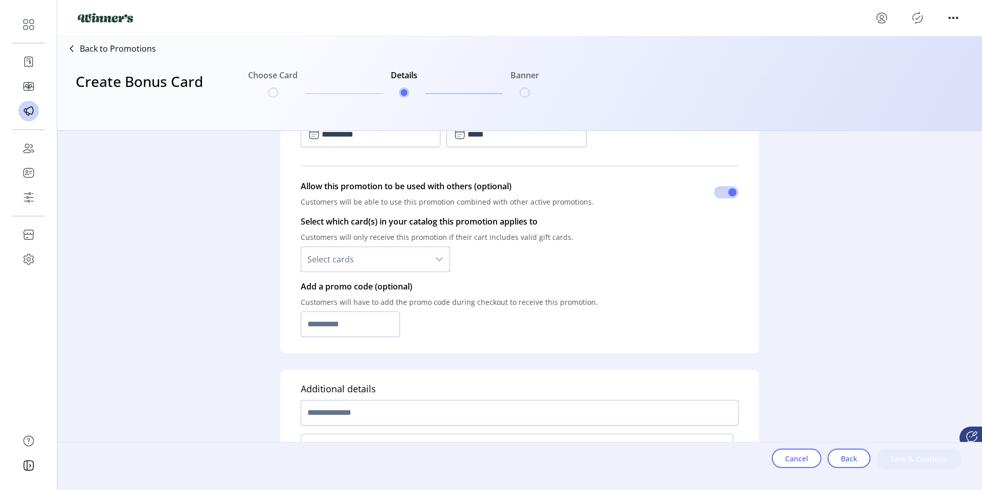
click at [444, 258] on div "dropdown trigger" at bounding box center [439, 259] width 20 height 25
click at [407, 284] on li "All cards" at bounding box center [376, 286] width 144 height 20
click at [439, 270] on div "dropdown trigger" at bounding box center [439, 259] width 20 height 25
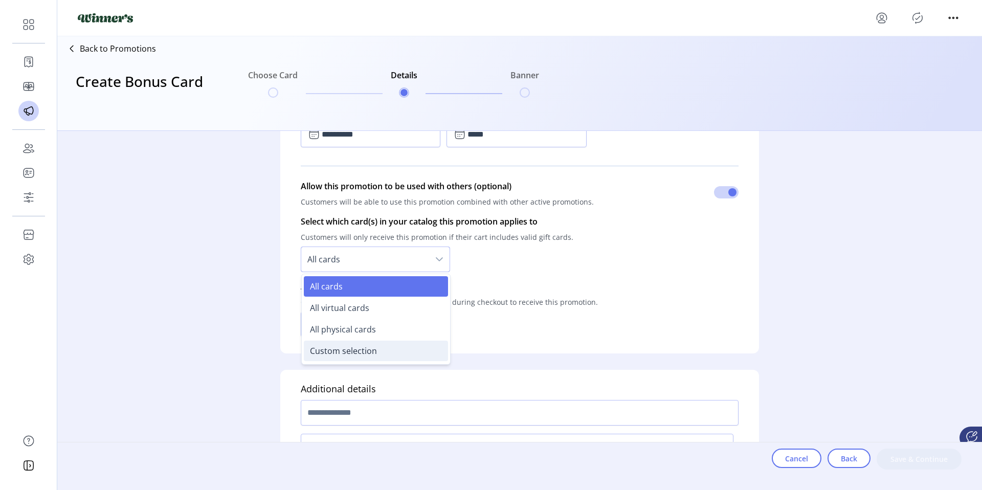
click at [338, 353] on span "Custom selection" at bounding box center [343, 350] width 67 height 11
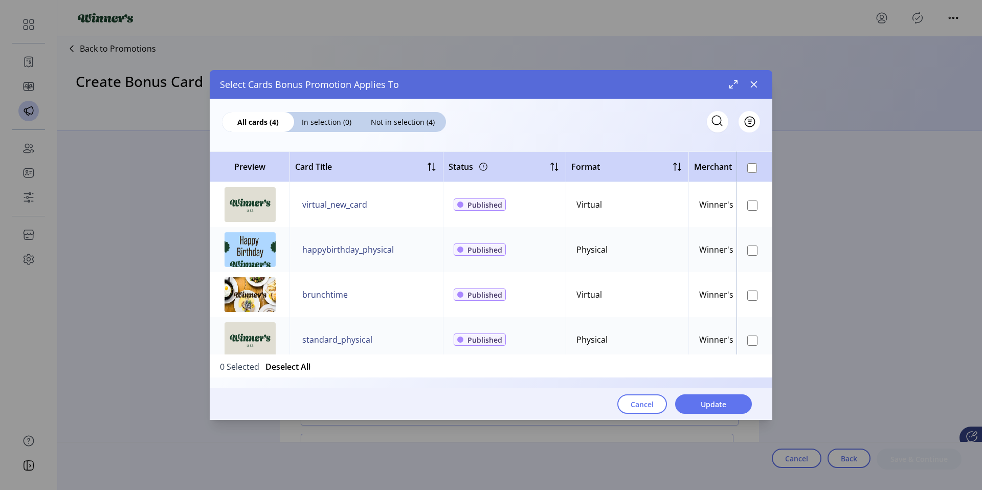
scroll to position [16, 0]
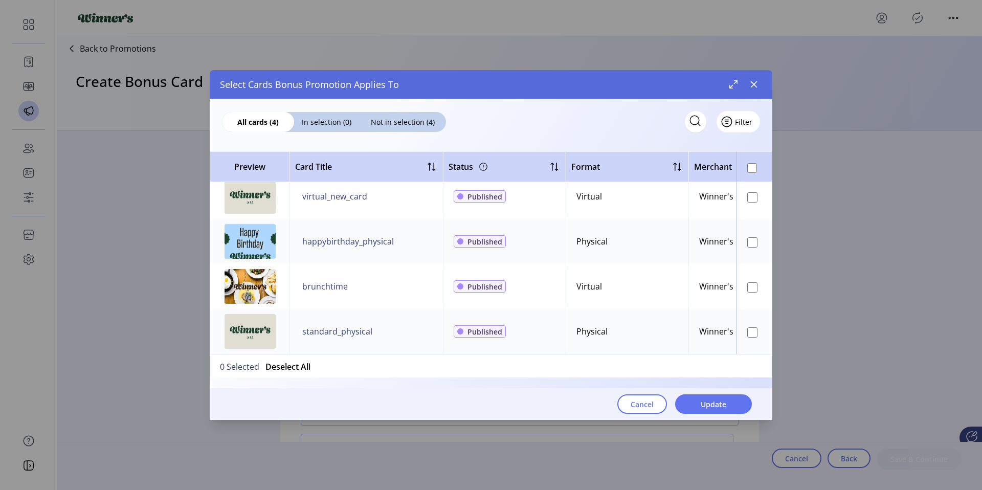
click at [747, 123] on span "Filter" at bounding box center [743, 122] width 17 height 11
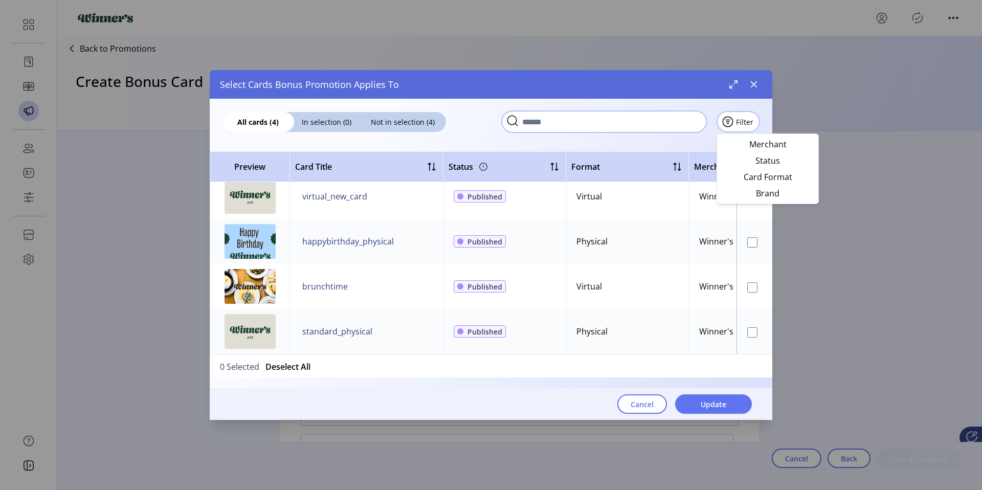
click at [693, 130] on input "text" at bounding box center [604, 121] width 205 height 21
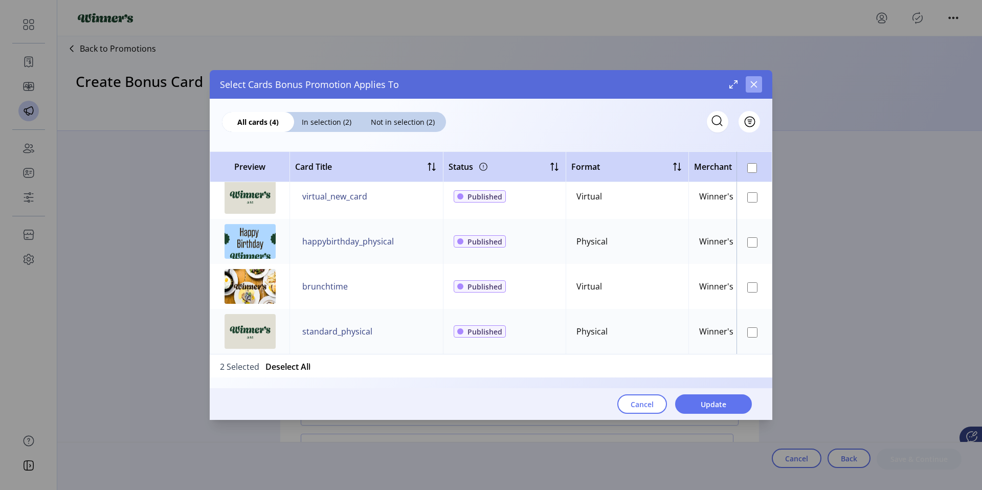
click at [757, 89] on button "button" at bounding box center [754, 84] width 16 height 16
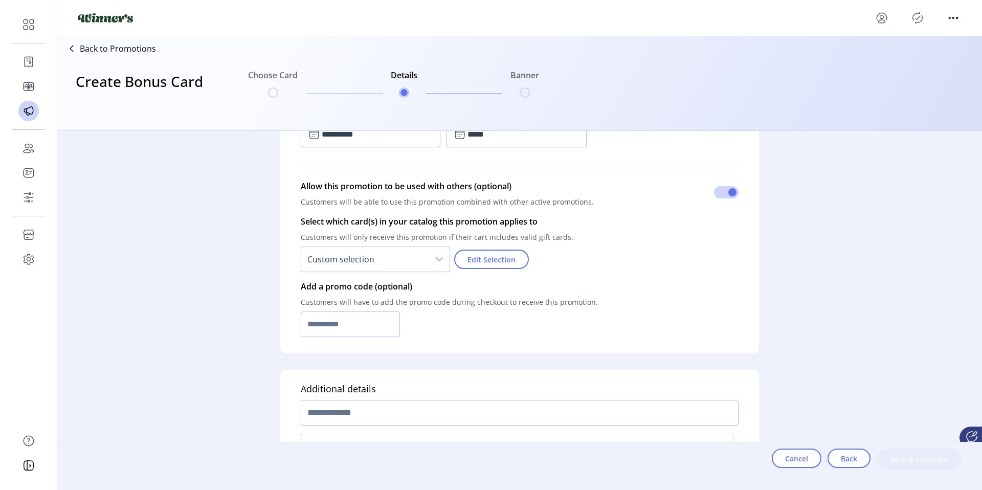
click at [409, 264] on span "Custom selection" at bounding box center [365, 259] width 128 height 25
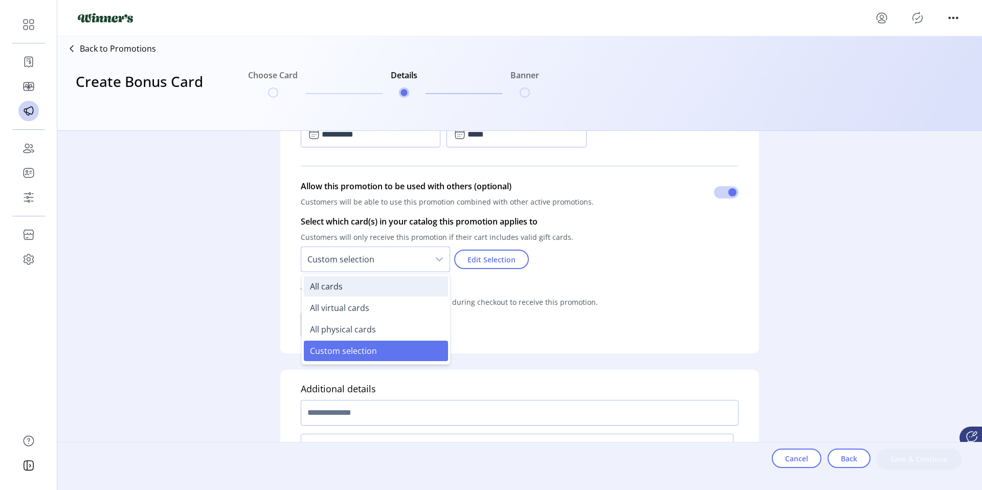
click at [401, 281] on li "All cards" at bounding box center [376, 286] width 144 height 20
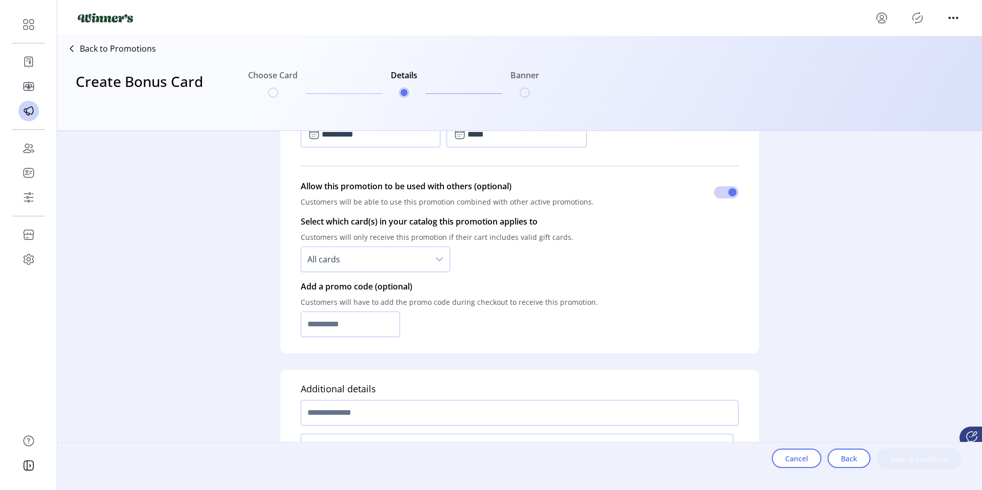
click at [440, 289] on p "Add a promo code (optional)" at bounding box center [449, 286] width 297 height 12
click at [441, 267] on div "dropdown trigger" at bounding box center [439, 259] width 20 height 25
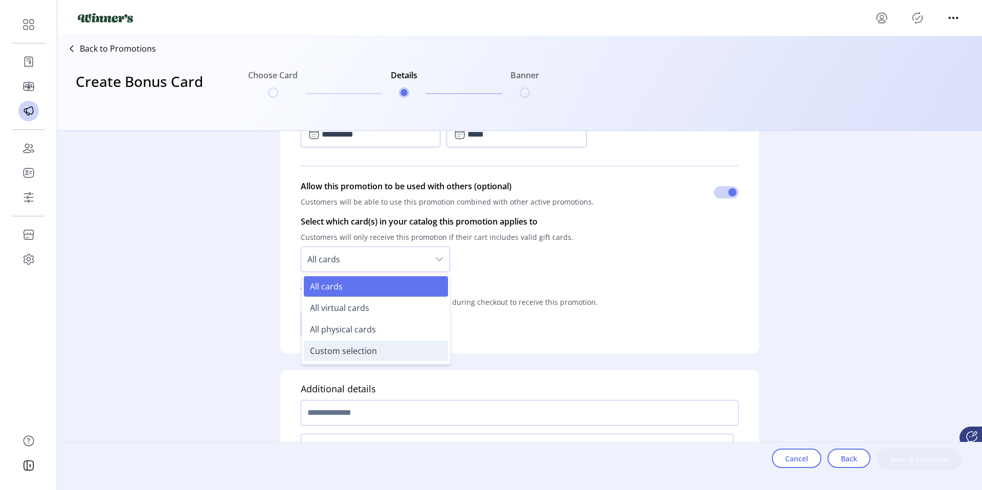
click at [381, 346] on li "Custom selection" at bounding box center [376, 351] width 144 height 20
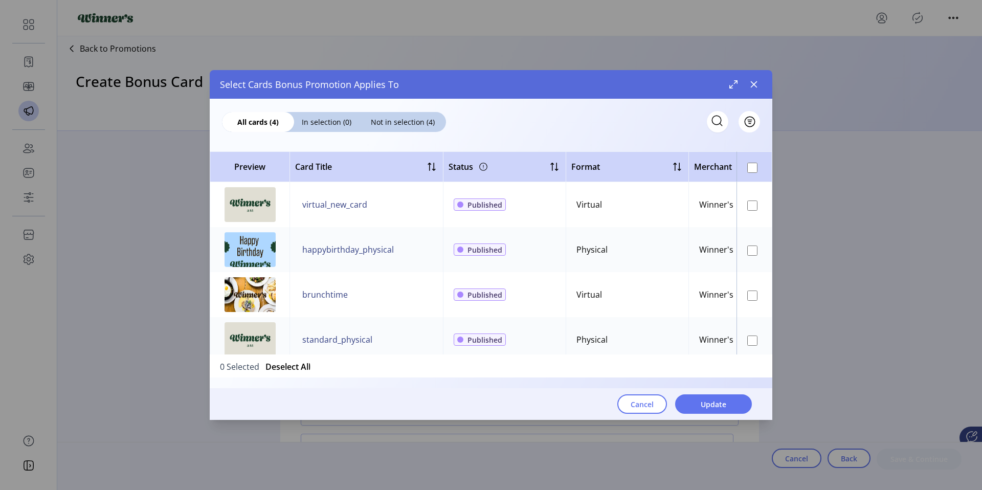
click at [748, 175] on th at bounding box center [755, 166] width 36 height 31
click at [748, 245] on div at bounding box center [753, 250] width 10 height 12
click at [714, 399] on span "Update" at bounding box center [714, 404] width 26 height 11
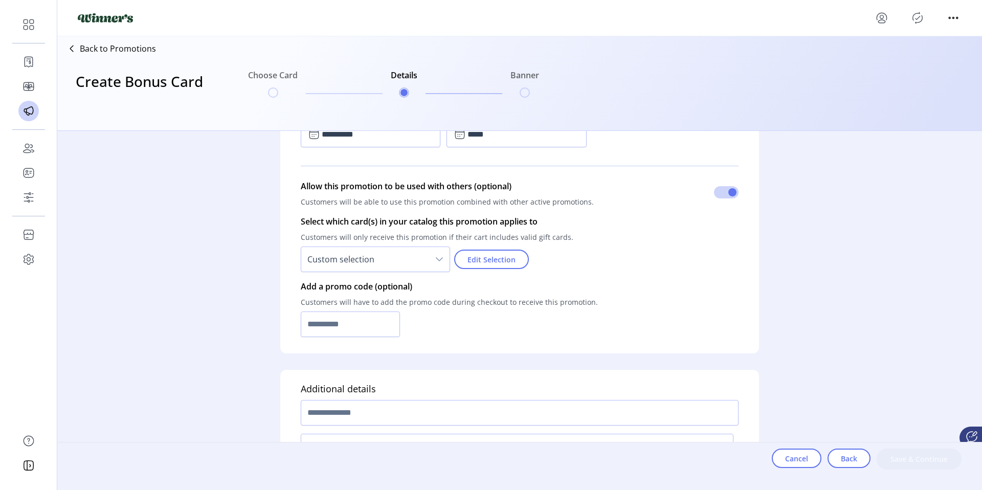
click at [574, 332] on div at bounding box center [449, 325] width 297 height 26
click at [512, 263] on span "Edit Selection" at bounding box center [492, 259] width 48 height 11
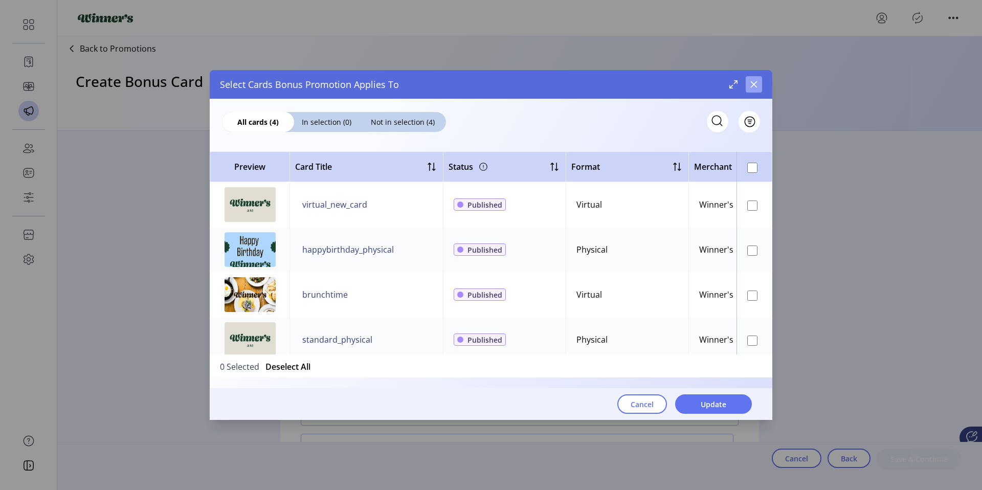
click at [755, 90] on button "button" at bounding box center [754, 84] width 16 height 16
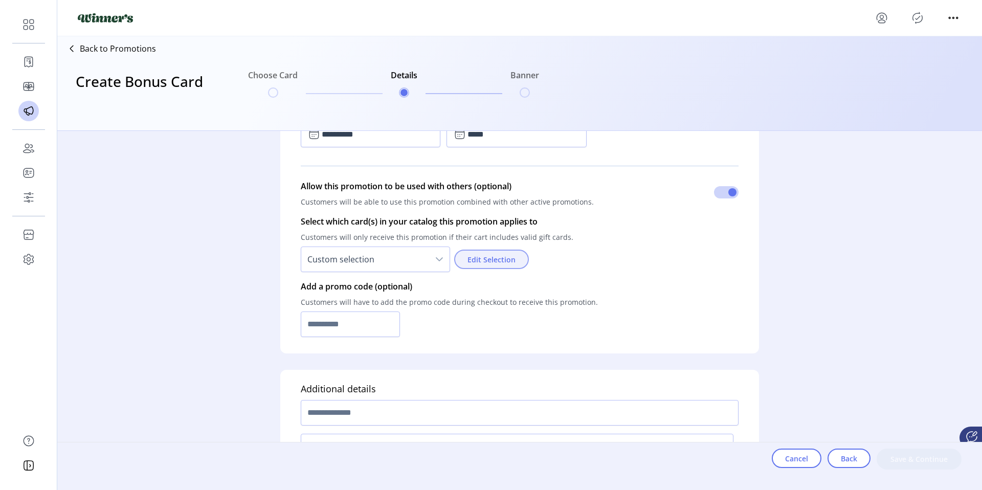
click at [523, 257] on button "Edit Selection" at bounding box center [491, 259] width 75 height 19
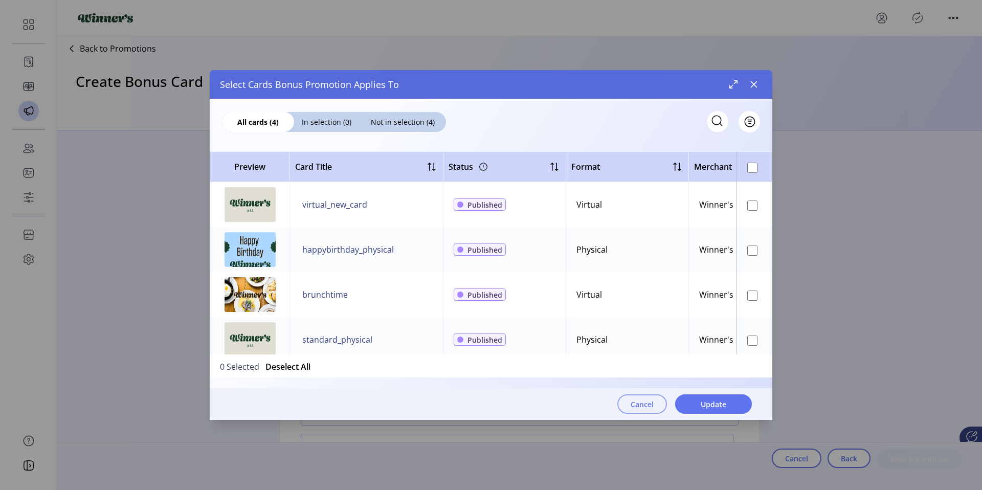
click at [635, 407] on span "Cancel" at bounding box center [642, 404] width 23 height 11
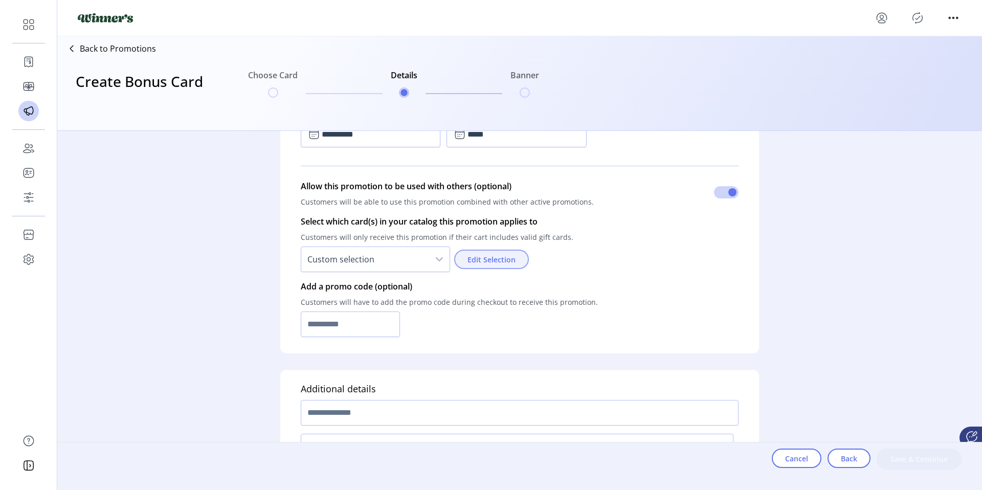
click at [455, 264] on button "Edit Selection" at bounding box center [491, 259] width 75 height 19
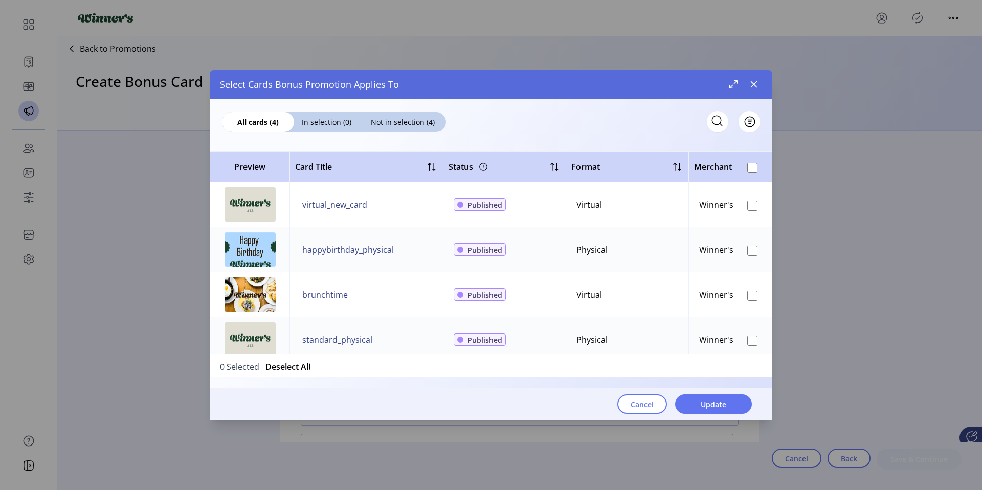
click at [647, 392] on div "Cancel Update" at bounding box center [481, 404] width 542 height 32
click at [654, 402] on button "Cancel" at bounding box center [643, 404] width 50 height 19
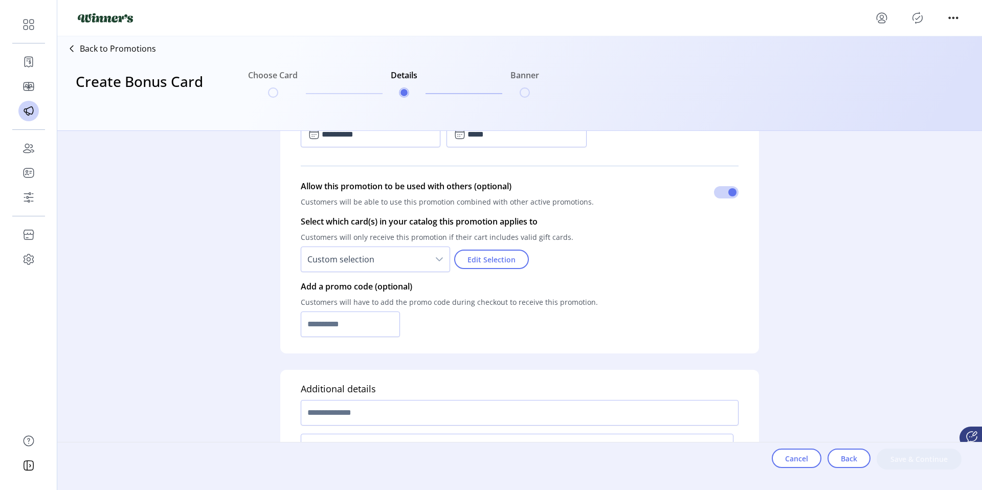
click at [433, 254] on div "dropdown trigger" at bounding box center [439, 259] width 20 height 25
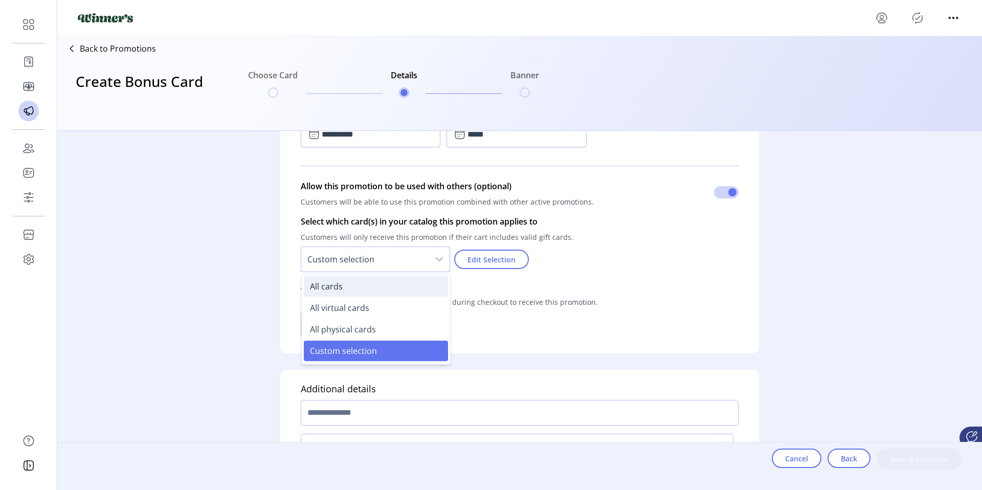
click at [416, 289] on li "All cards" at bounding box center [376, 286] width 144 height 20
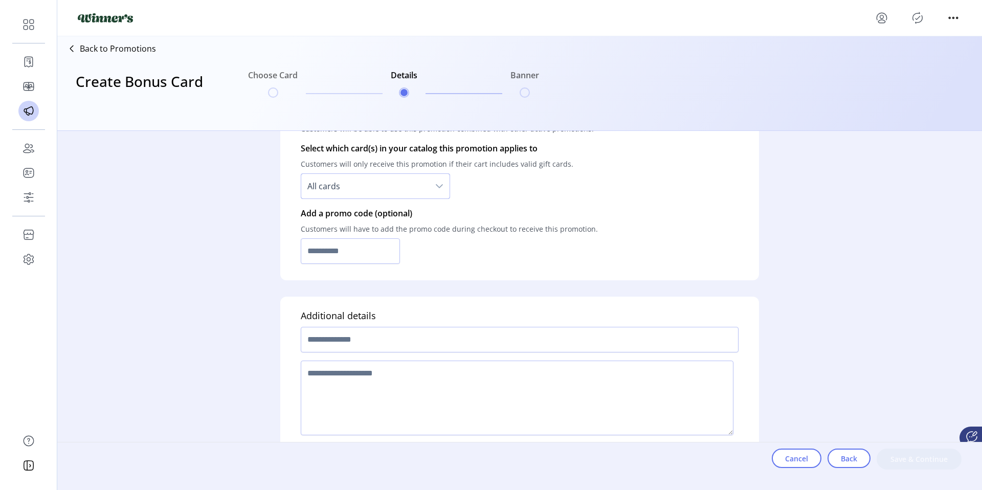
scroll to position [788, 0]
click at [384, 260] on input "text" at bounding box center [350, 249] width 99 height 26
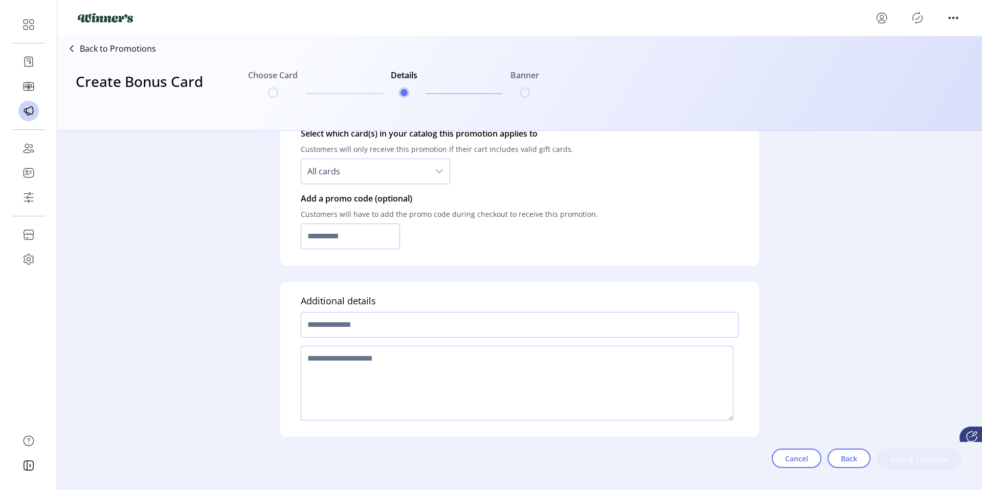
click at [380, 365] on textarea at bounding box center [517, 383] width 433 height 75
click at [222, 320] on div "**********" at bounding box center [519, 304] width 925 height 347
click at [518, 321] on input "text" at bounding box center [520, 325] width 438 height 26
click at [419, 319] on input "********" at bounding box center [520, 325] width 438 height 26
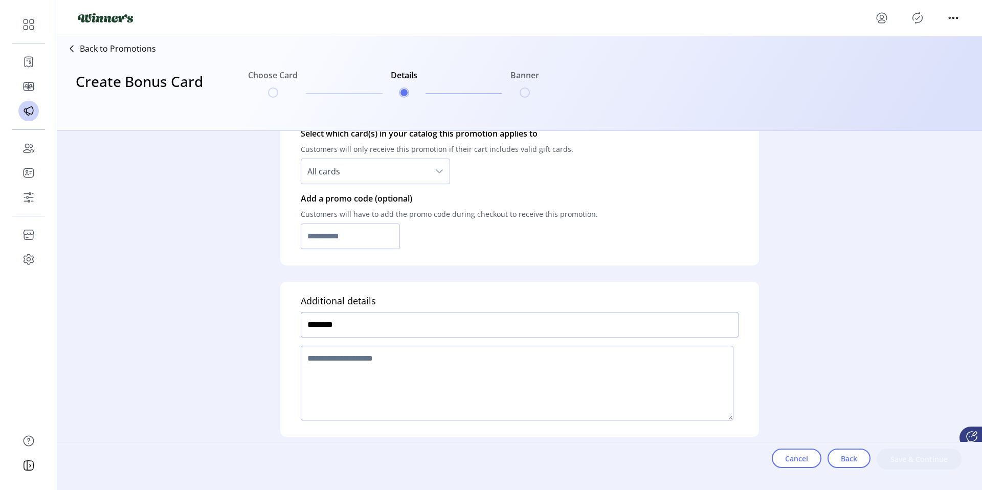
click at [419, 319] on input "********" at bounding box center [520, 325] width 438 height 26
type input "**********"
click at [428, 359] on textarea at bounding box center [517, 383] width 433 height 75
click at [402, 325] on input "**********" at bounding box center [520, 325] width 438 height 26
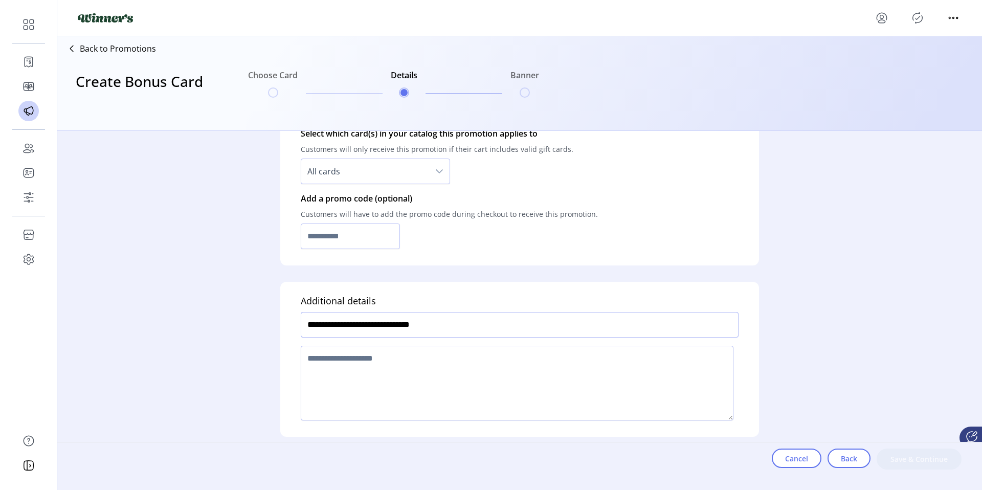
click at [402, 325] on input "**********" at bounding box center [520, 325] width 438 height 26
click at [378, 369] on textarea at bounding box center [517, 383] width 433 height 75
click at [235, 268] on div "**********" at bounding box center [519, 304] width 925 height 347
click at [379, 362] on textarea at bounding box center [517, 383] width 433 height 75
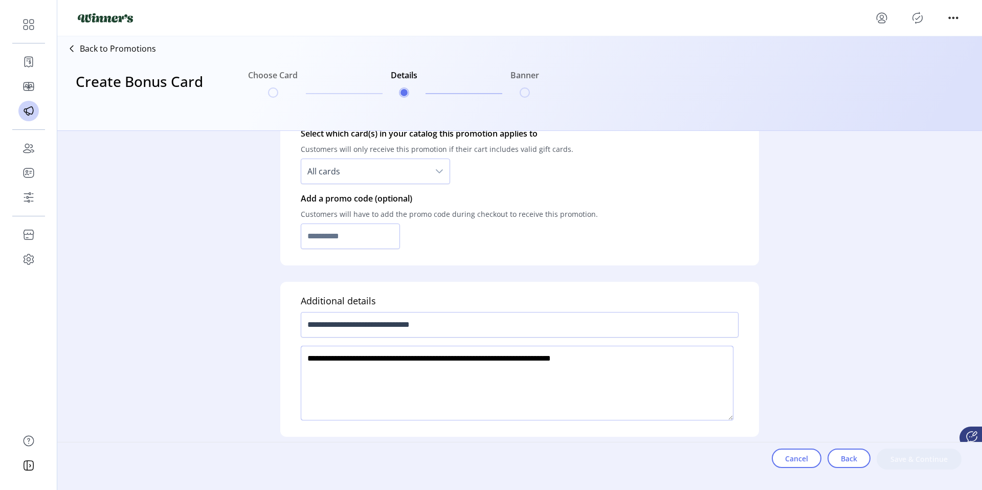
type textarea "**********"
click at [409, 368] on textarea at bounding box center [517, 383] width 433 height 75
drag, startPoint x: 889, startPoint y: 461, endPoint x: 902, endPoint y: 470, distance: 15.8
click at [869, 478] on html "Dashboard Orders Catalog Promotions Users Accounts Schedules Storefront Configu…" at bounding box center [491, 239] width 982 height 478
drag, startPoint x: 904, startPoint y: 470, endPoint x: 885, endPoint y: 432, distance: 42.3
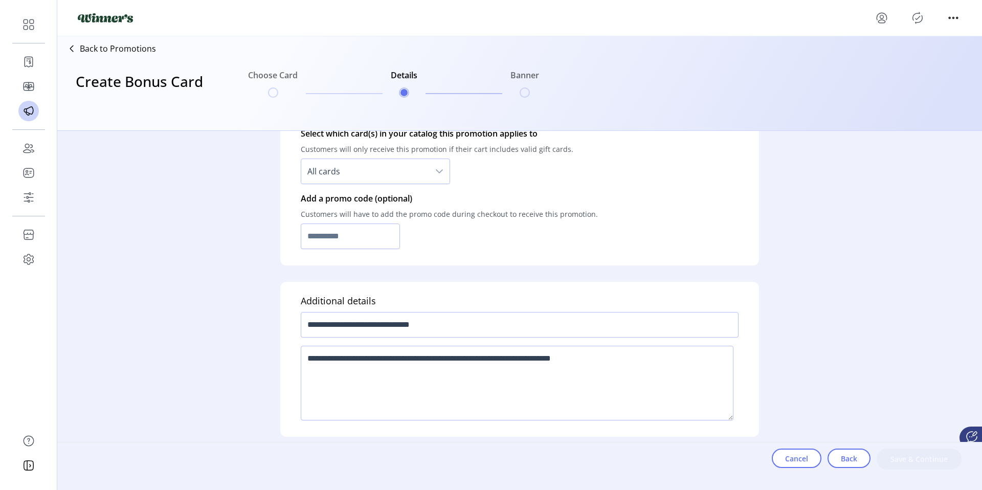
click at [885, 432] on div "**********" at bounding box center [519, 304] width 925 height 347
drag, startPoint x: 893, startPoint y: 452, endPoint x: 883, endPoint y: 452, distance: 10.2
click at [892, 452] on div "Cancel Back Save & Continue" at bounding box center [867, 459] width 190 height 21
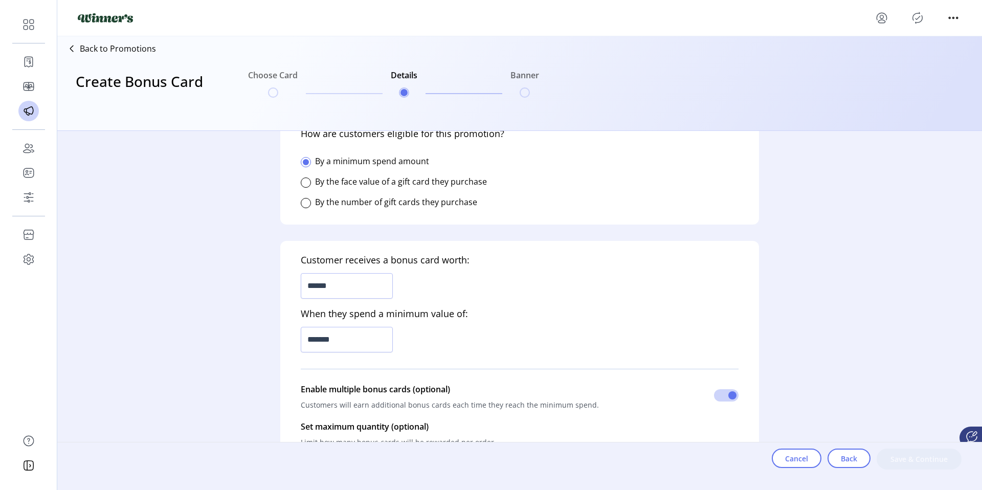
scroll to position [0, 0]
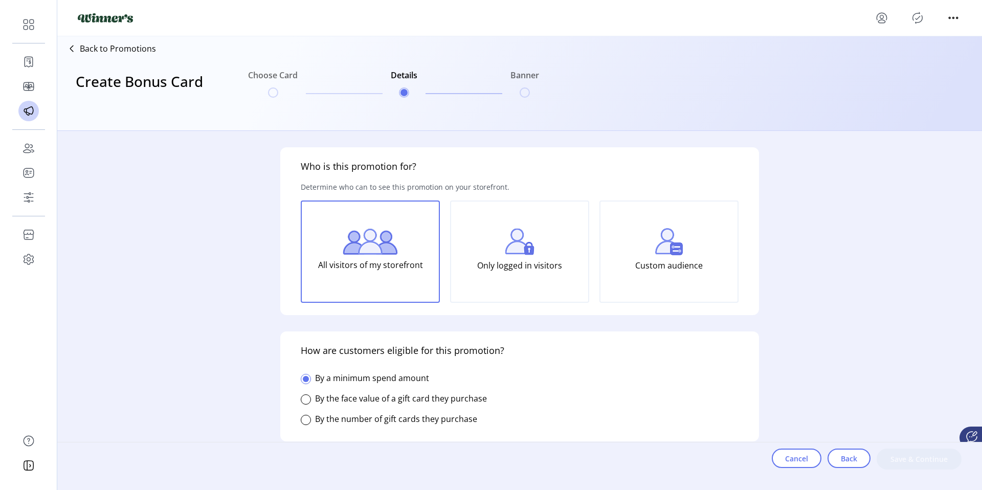
click at [492, 230] on div "Only logged in visitors" at bounding box center [519, 252] width 139 height 102
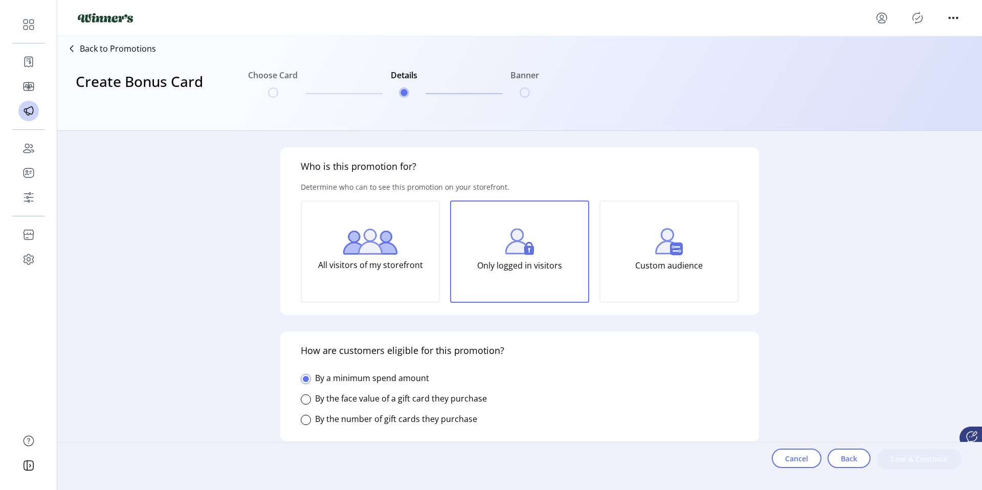
click at [644, 248] on div "Custom audience" at bounding box center [669, 252] width 139 height 102
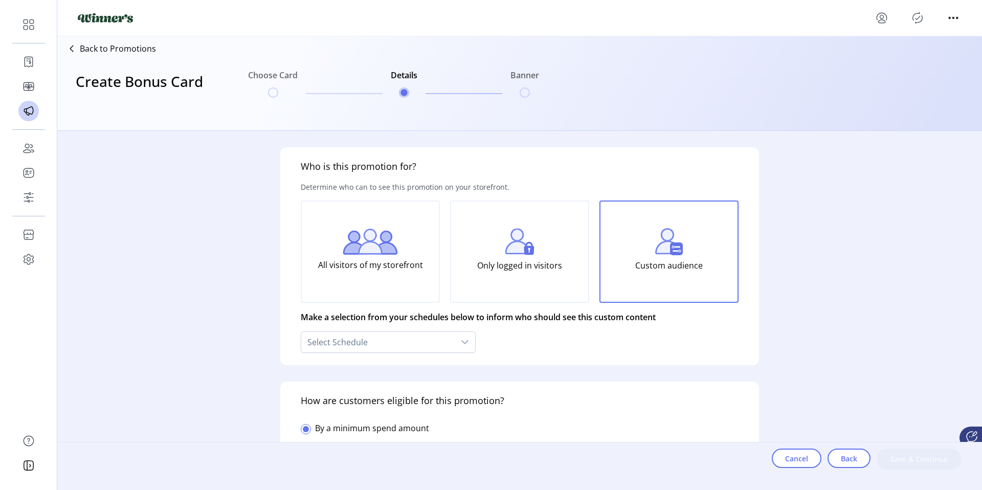
click at [410, 256] on p "All visitors of my storefront" at bounding box center [370, 265] width 105 height 20
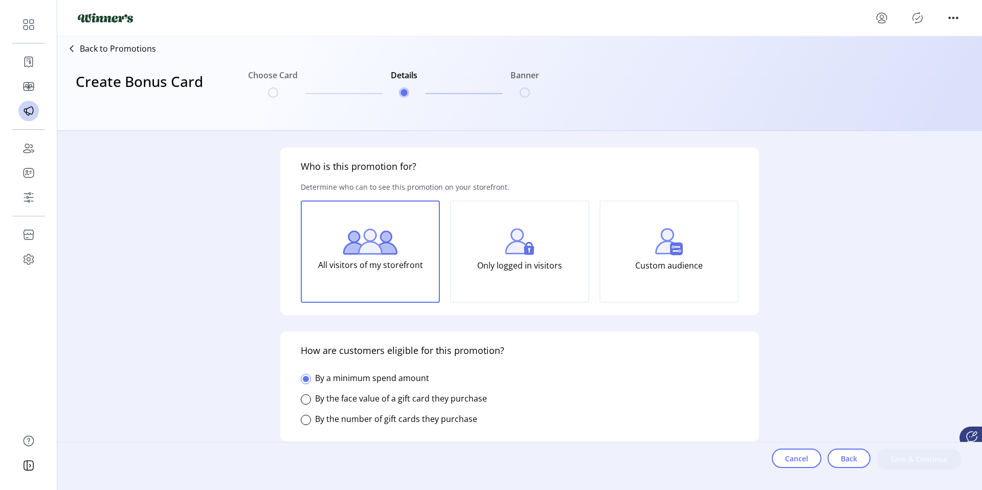
click at [519, 268] on p "Only logged in visitors" at bounding box center [519, 265] width 85 height 20
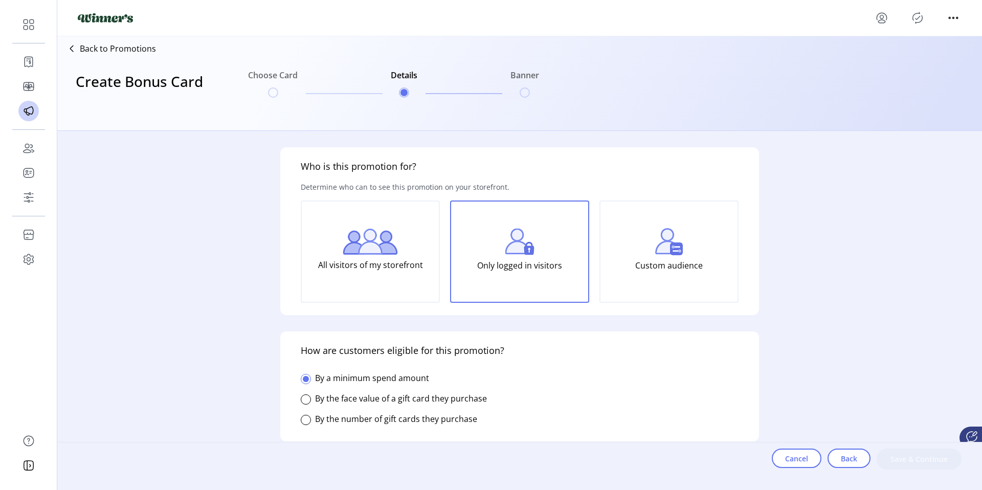
click at [653, 264] on p "Custom audience" at bounding box center [670, 265] width 68 height 20
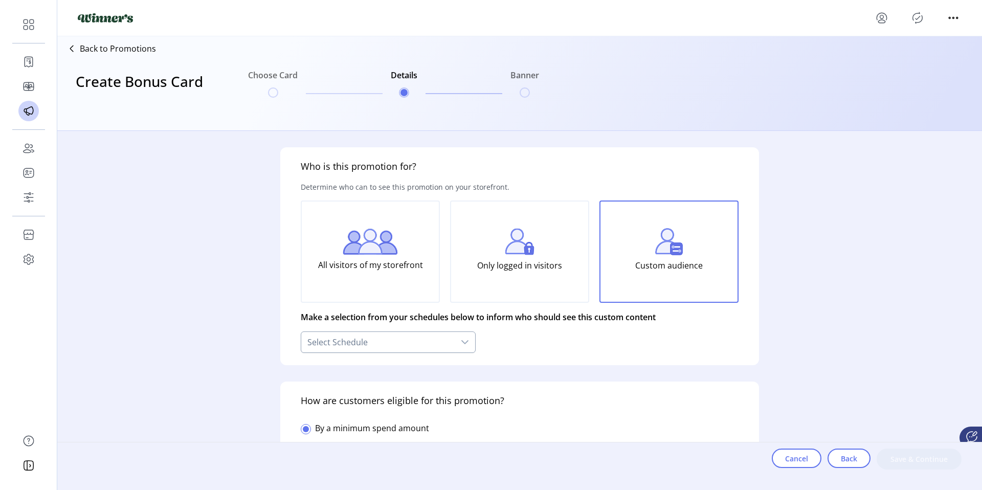
click at [405, 345] on div "Select Schedule" at bounding box center [378, 342] width 154 height 20
click at [320, 396] on li "Default" at bounding box center [389, 397] width 170 height 20
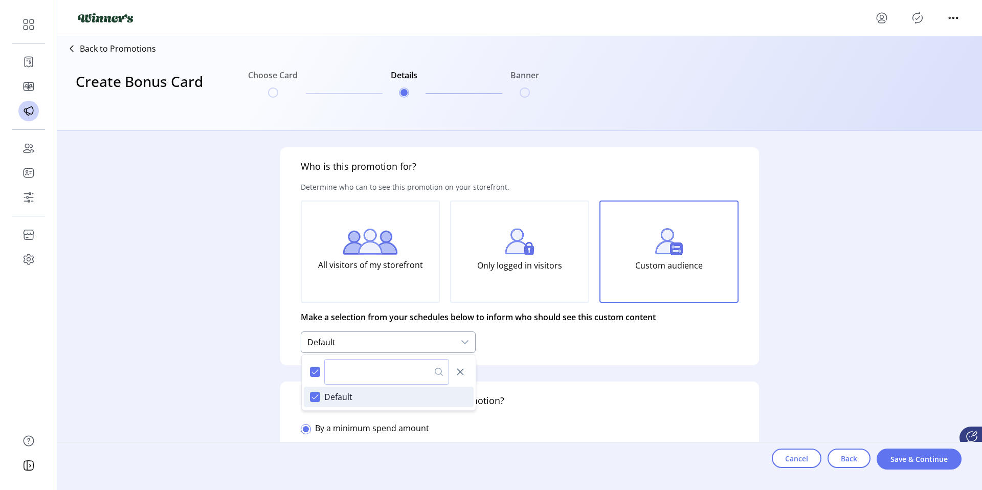
click at [317, 370] on icon "All items selected" at bounding box center [315, 371] width 7 height 5
click at [461, 368] on icon "Close" at bounding box center [460, 372] width 8 height 8
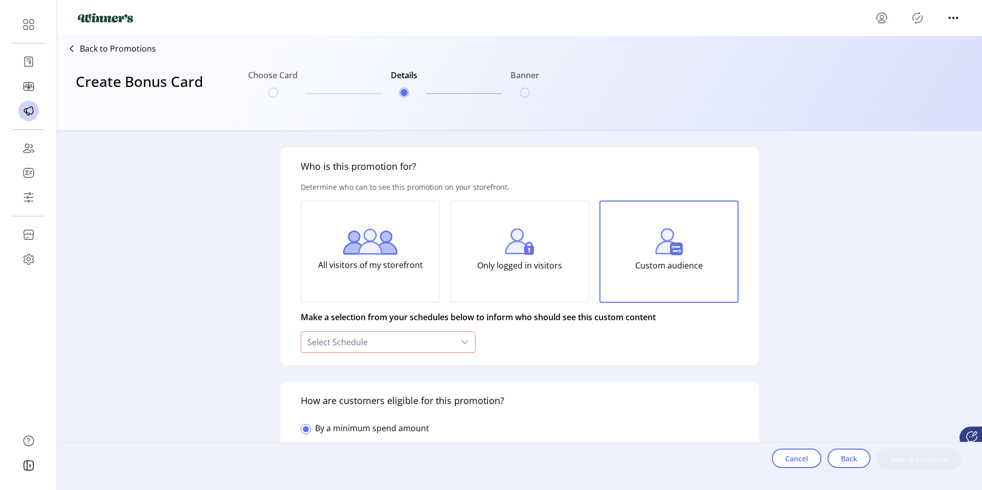
click at [395, 274] on p "All visitors of my storefront" at bounding box center [370, 265] width 105 height 20
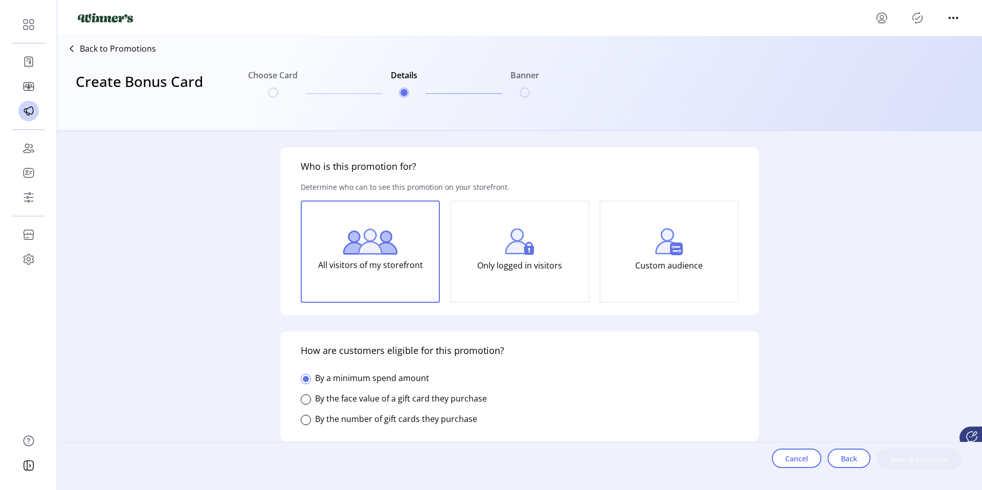
click at [623, 260] on div "Custom audience" at bounding box center [669, 252] width 139 height 102
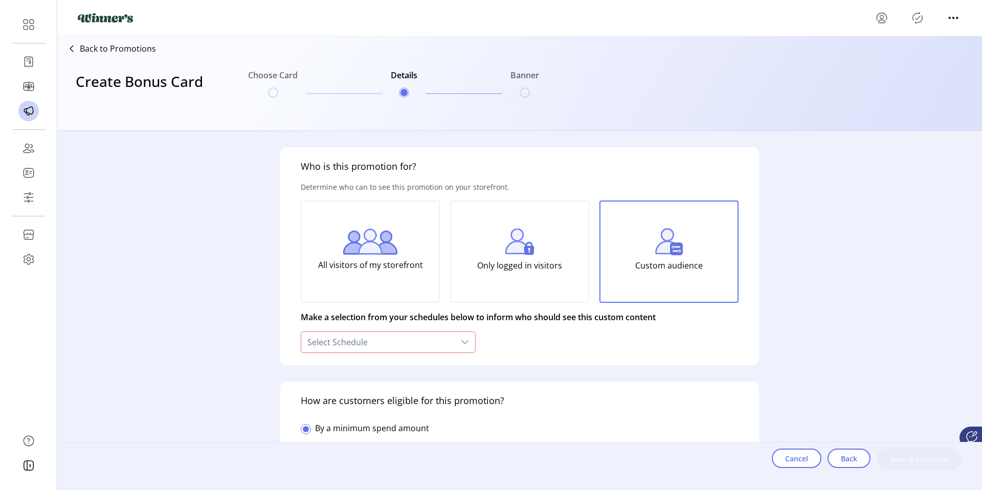
click at [398, 344] on div "Select Schedule" at bounding box center [378, 342] width 154 height 20
click at [459, 378] on button "Close" at bounding box center [460, 372] width 14 height 14
click at [376, 250] on img at bounding box center [370, 242] width 55 height 26
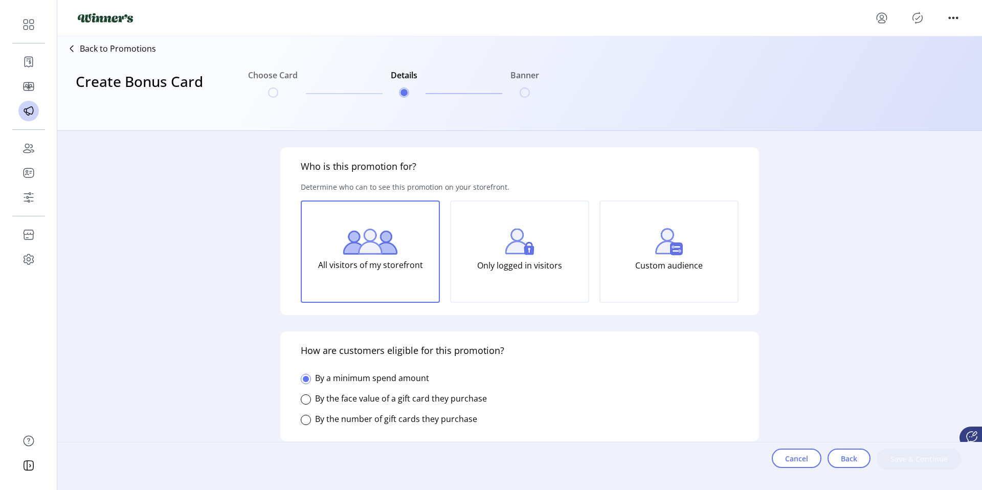
click at [247, 183] on div "**********" at bounding box center [519, 304] width 925 height 347
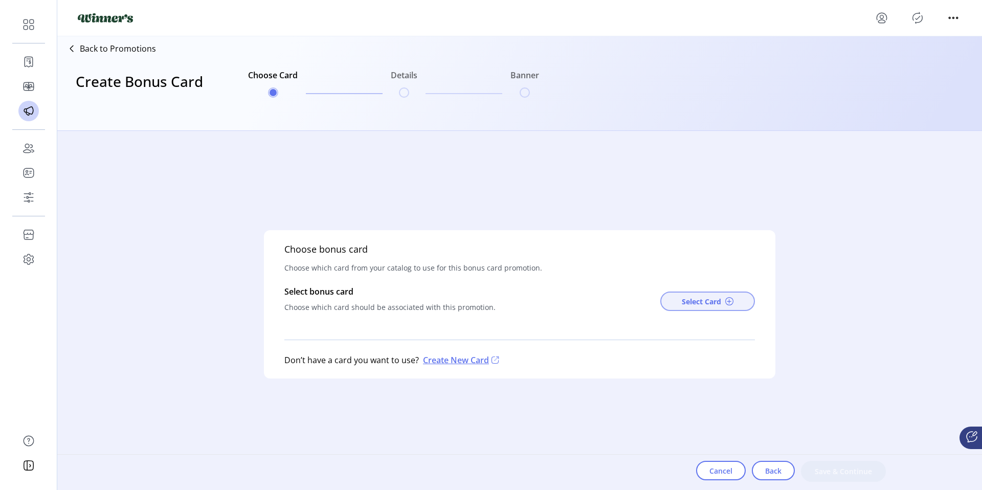
click at [688, 303] on span "Select Card" at bounding box center [701, 301] width 39 height 11
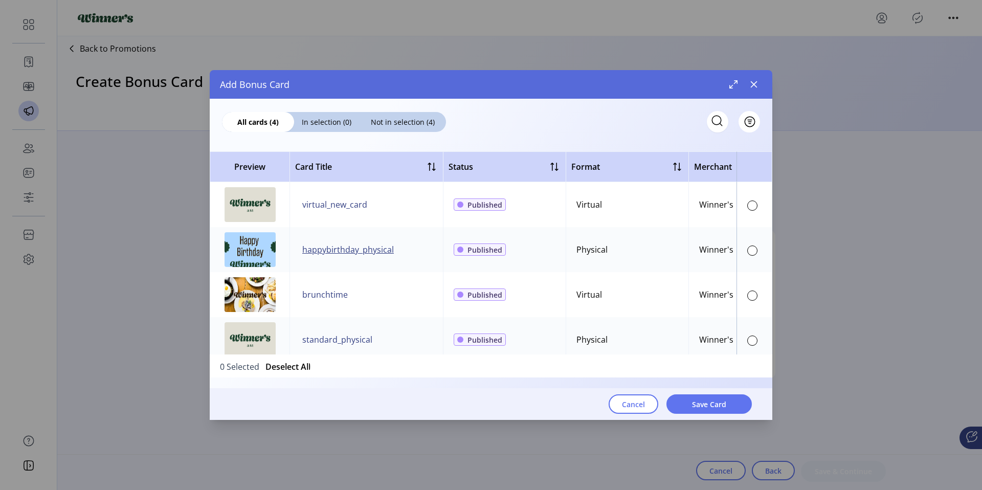
scroll to position [16, 0]
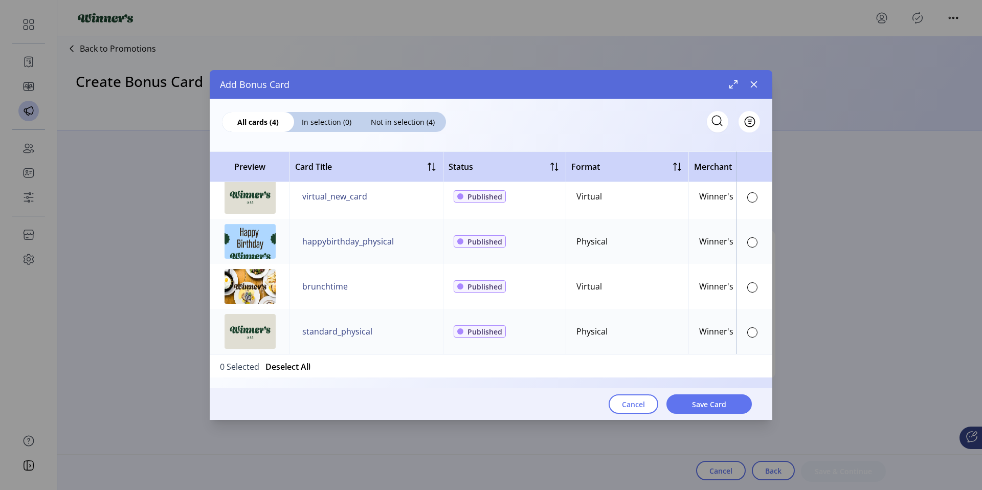
click at [639, 403] on span "Cancel" at bounding box center [633, 404] width 23 height 11
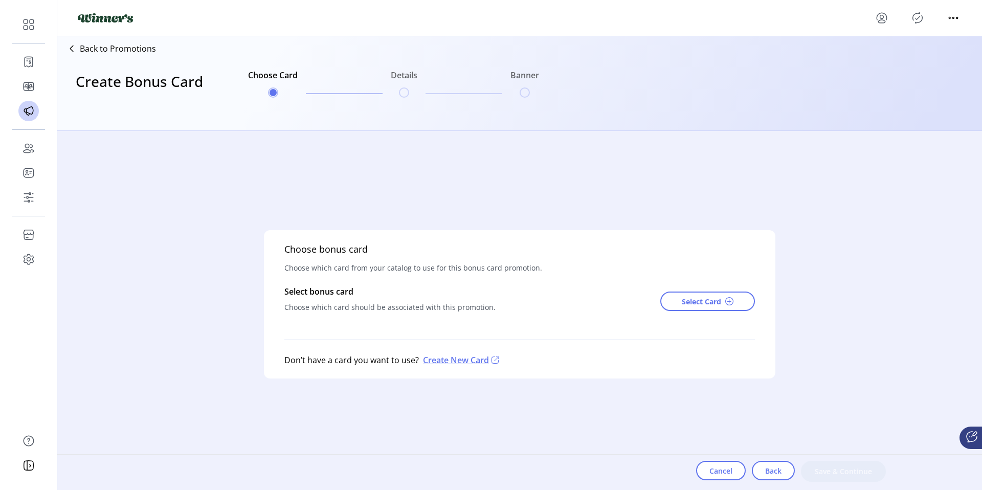
drag, startPoint x: 513, startPoint y: 401, endPoint x: 502, endPoint y: 394, distance: 13.3
click at [507, 396] on div "Choose bonus card Choose which card from your catalog to use for this bonus car…" at bounding box center [520, 304] width 786 height 347
click at [436, 361] on p "Create New Card" at bounding box center [460, 360] width 82 height 12
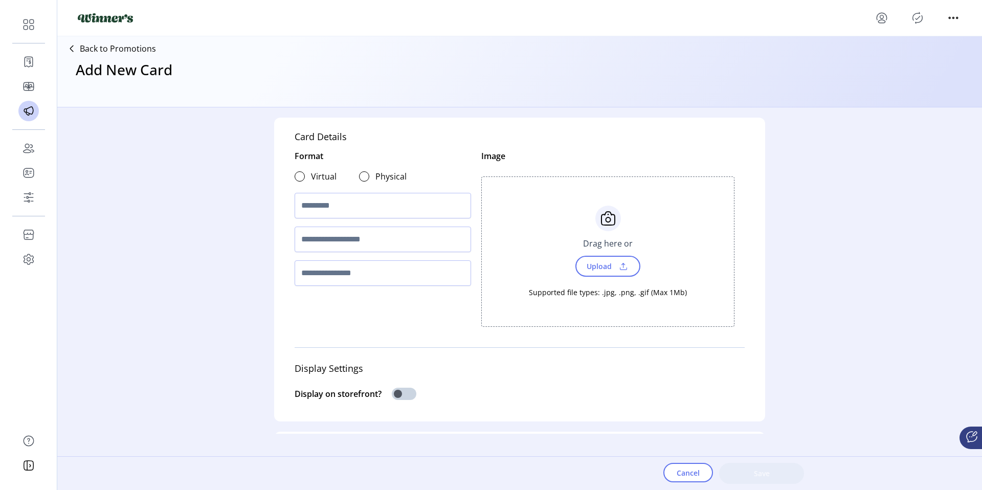
click at [316, 181] on div "Virtual Physical" at bounding box center [351, 176] width 112 height 20
drag, startPoint x: 315, startPoint y: 179, endPoint x: 313, endPoint y: 185, distance: 6.7
click at [315, 179] on label "Virtual" at bounding box center [324, 176] width 26 height 12
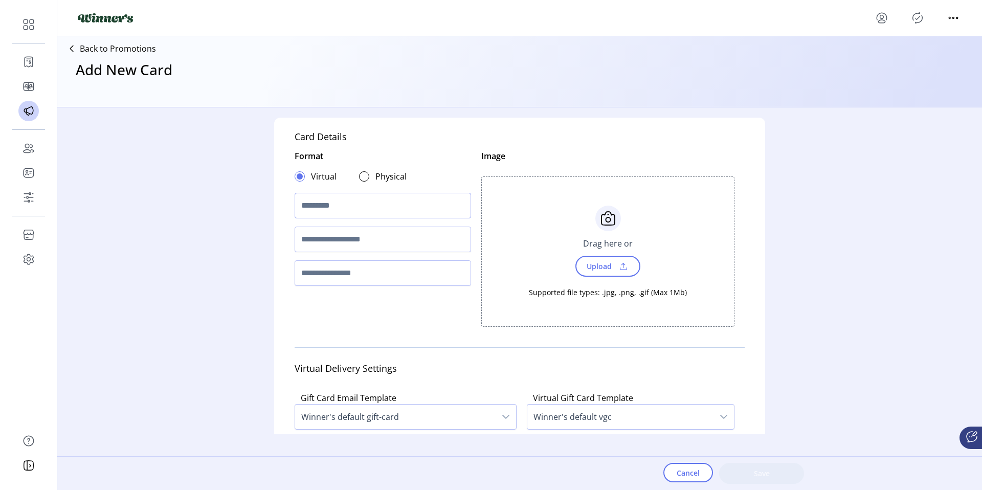
click at [315, 207] on input "text" at bounding box center [383, 206] width 177 height 26
type input "*******"
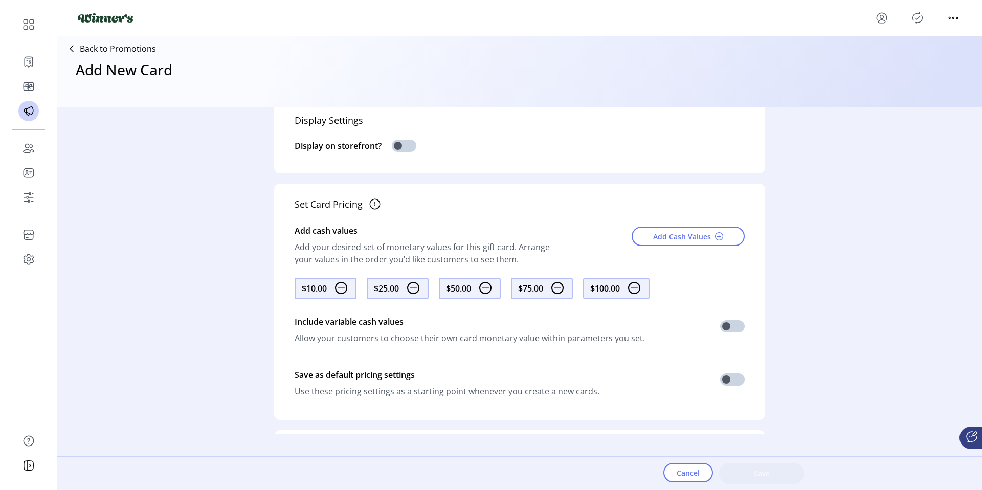
scroll to position [351, 0]
click at [402, 149] on span at bounding box center [404, 144] width 25 height 12
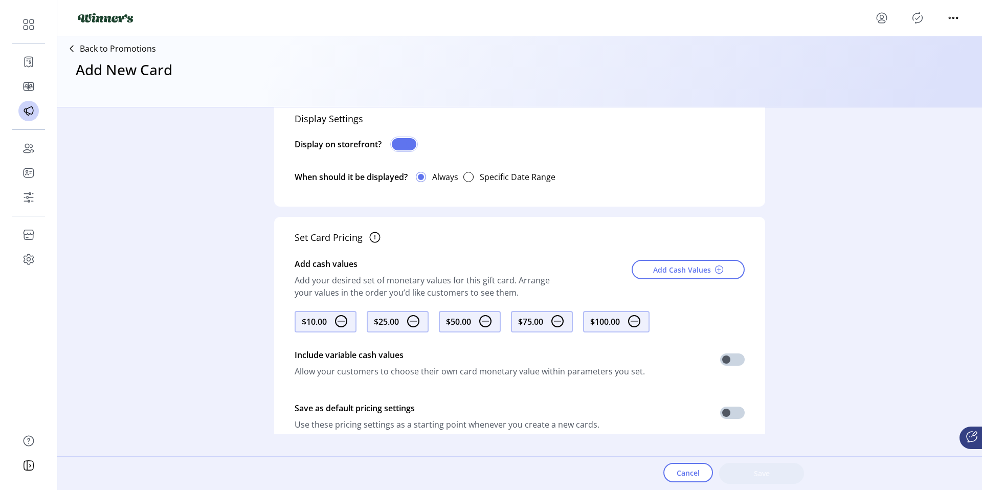
scroll to position [6, 4]
click at [402, 148] on span at bounding box center [404, 144] width 25 height 12
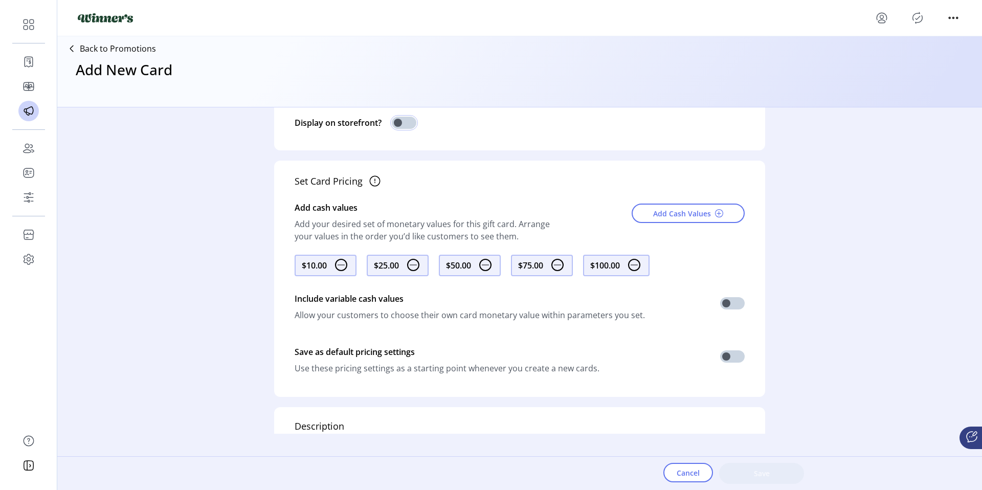
scroll to position [379, 0]
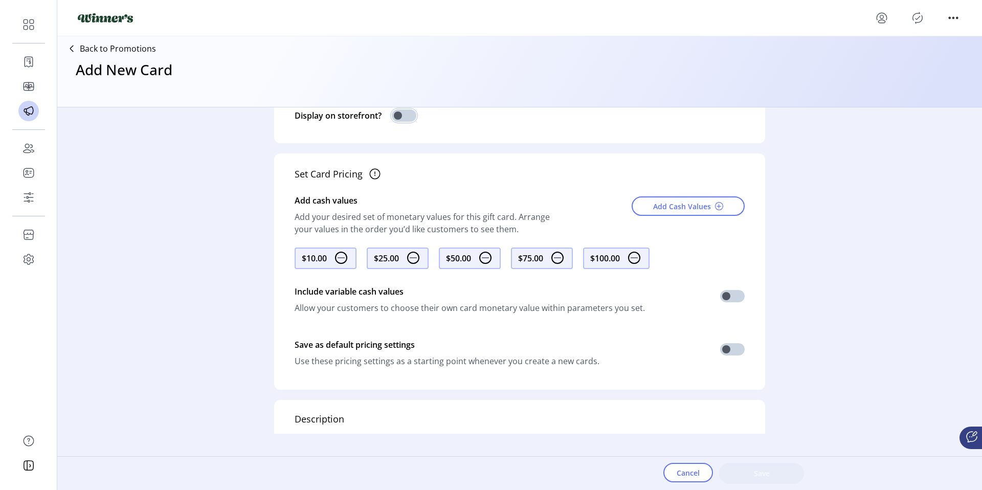
click at [328, 260] on p-avatar at bounding box center [338, 258] width 23 height 17
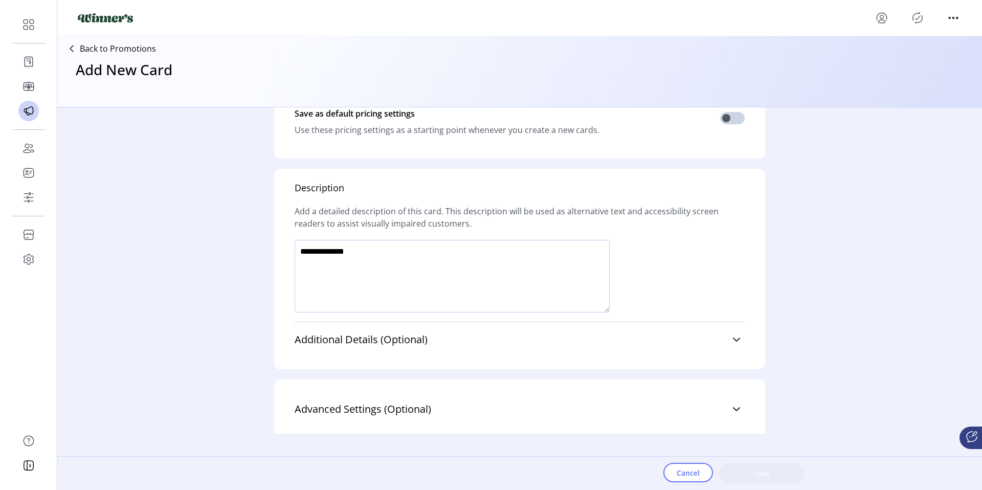
scroll to position [616, 0]
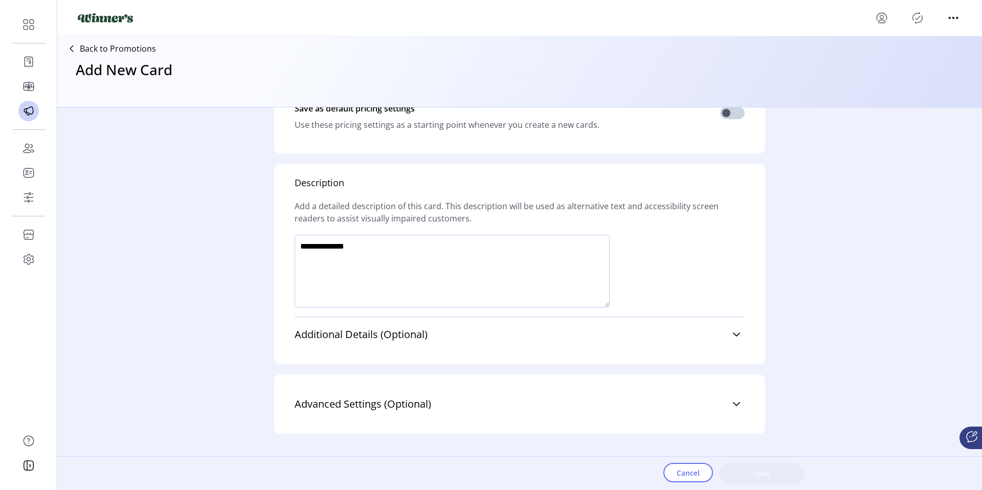
click at [457, 272] on textarea at bounding box center [452, 271] width 315 height 73
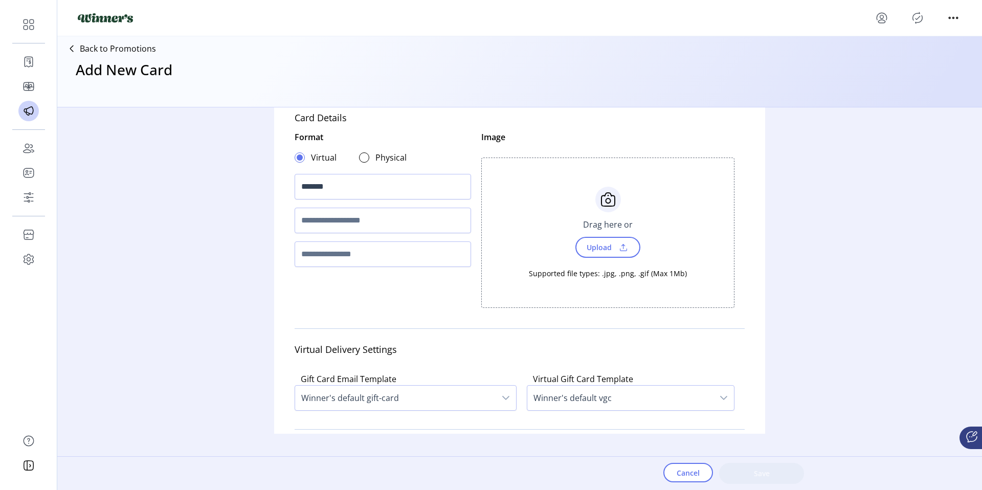
scroll to position [0, 0]
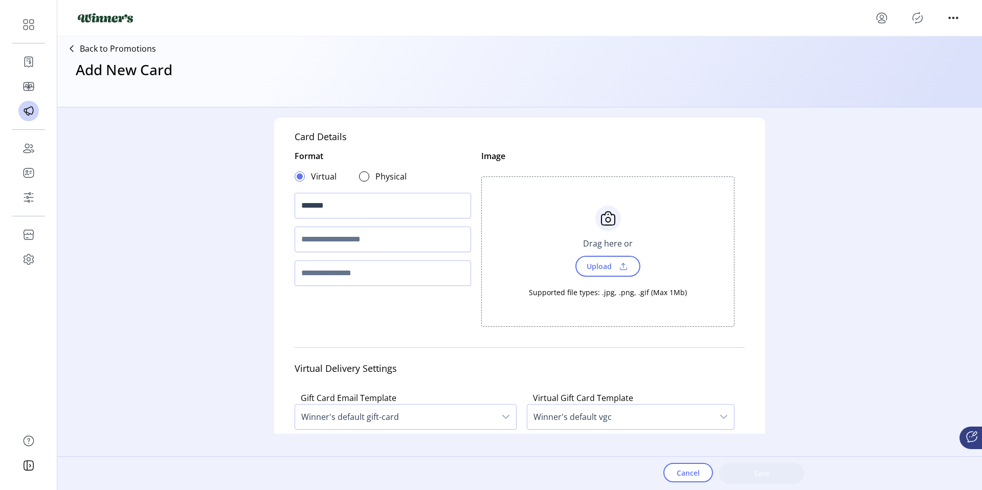
type textarea "**********"
drag, startPoint x: 580, startPoint y: 244, endPoint x: 594, endPoint y: 258, distance: 20.6
click at [580, 244] on div "Drag here or" at bounding box center [608, 243] width 62 height 25
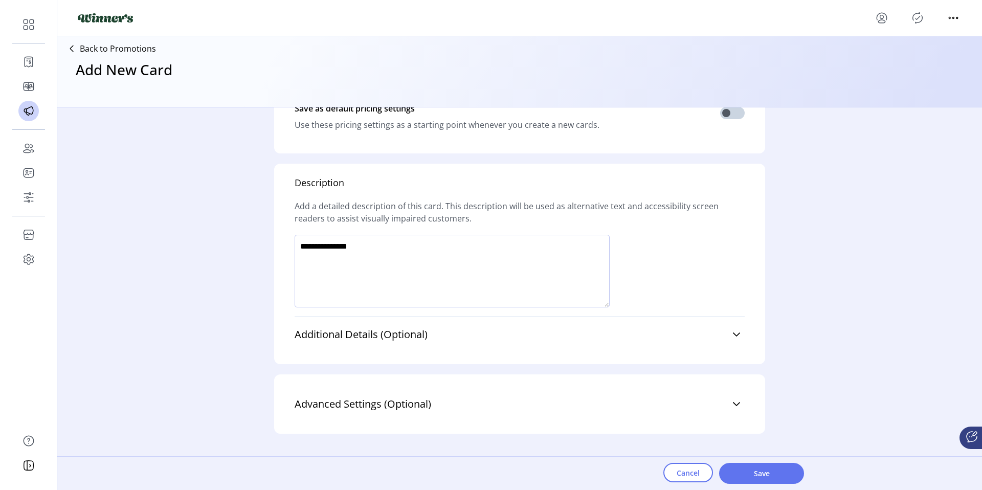
scroll to position [641, 0]
click at [733, 336] on icon at bounding box center [737, 335] width 8 height 8
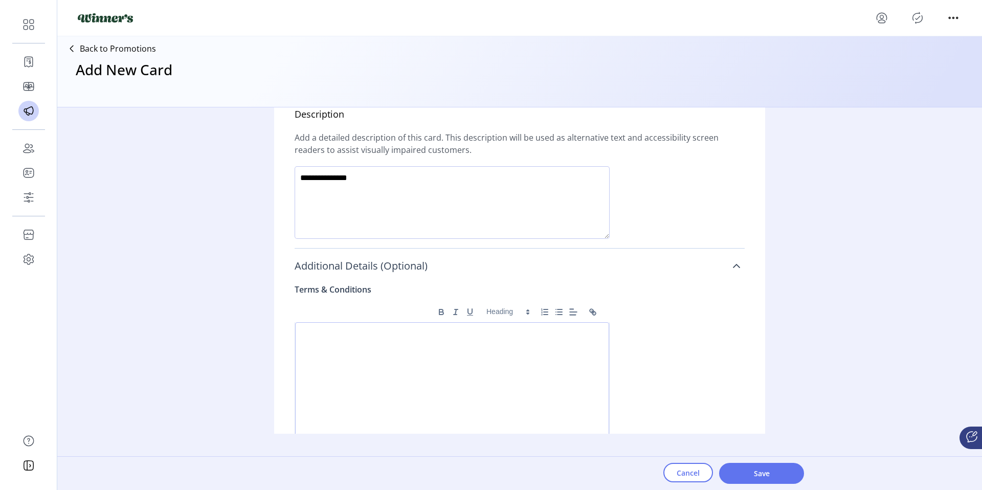
scroll to position [666, 0]
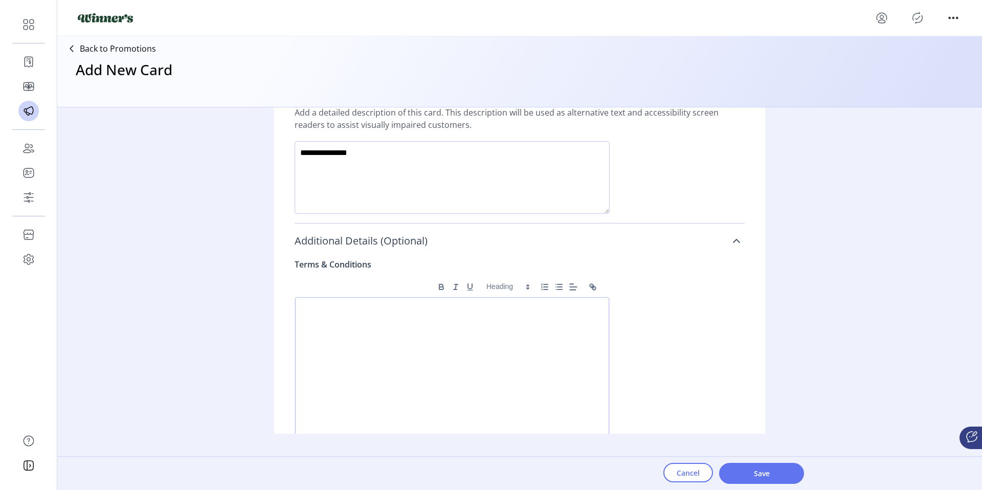
click at [745, 310] on div "Description Add a detailed description of this card. This description will be u…" at bounding box center [519, 385] width 491 height 630
click at [733, 245] on icon at bounding box center [737, 241] width 8 height 8
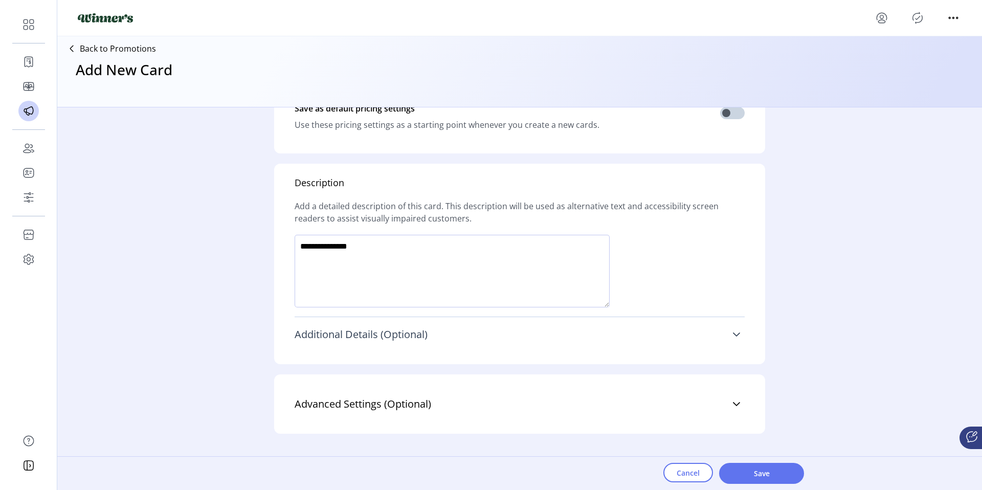
scroll to position [641, 0]
click at [522, 407] on link "Advanced Settings (Optional)" at bounding box center [520, 404] width 450 height 23
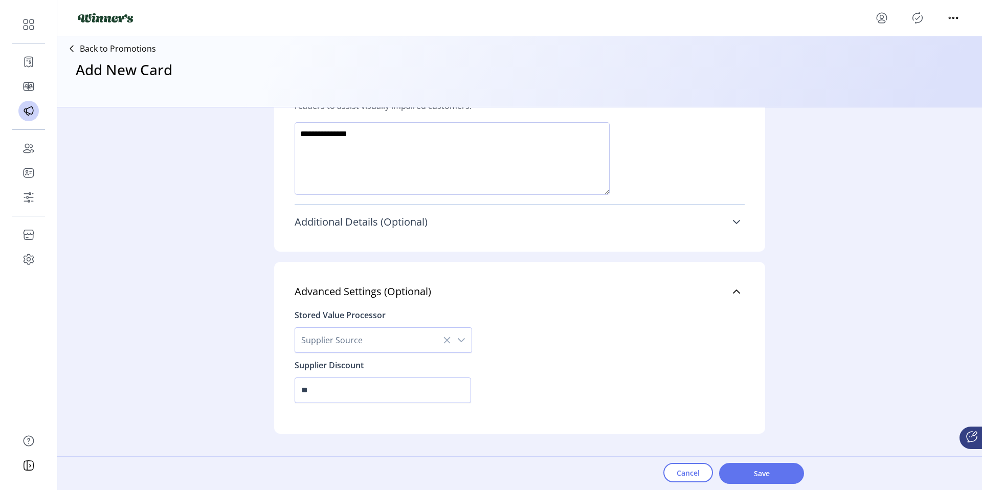
scroll to position [754, 0]
click at [458, 340] on icon "dropdown trigger" at bounding box center [461, 340] width 7 height 4
click at [432, 361] on li "Valuelink" at bounding box center [384, 367] width 172 height 20
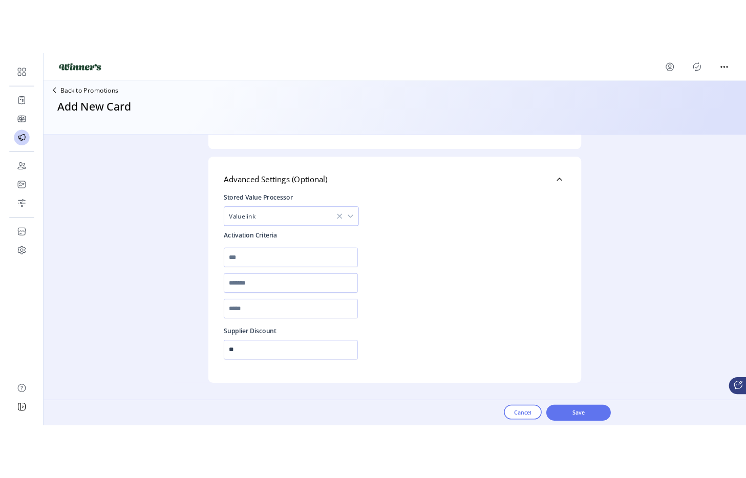
scroll to position [863, 0]
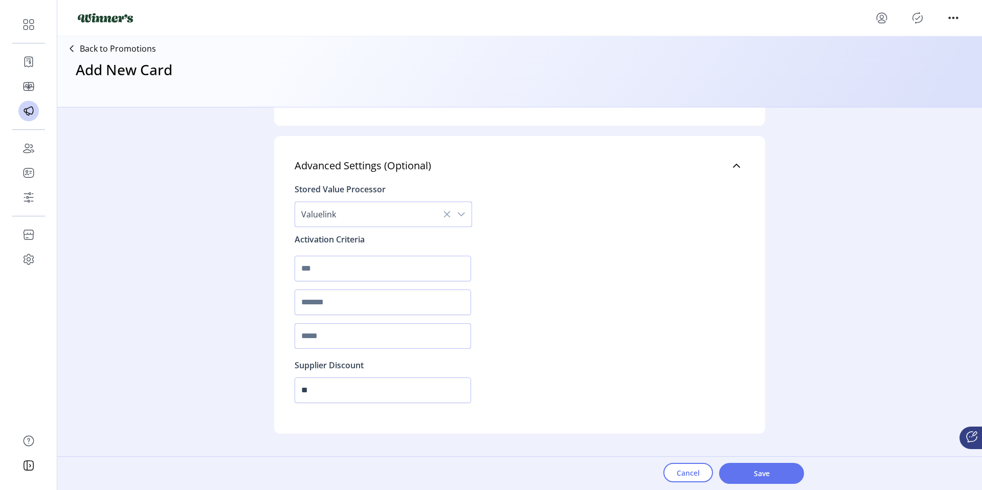
click at [335, 349] on input "text" at bounding box center [383, 336] width 177 height 26
type input "******"
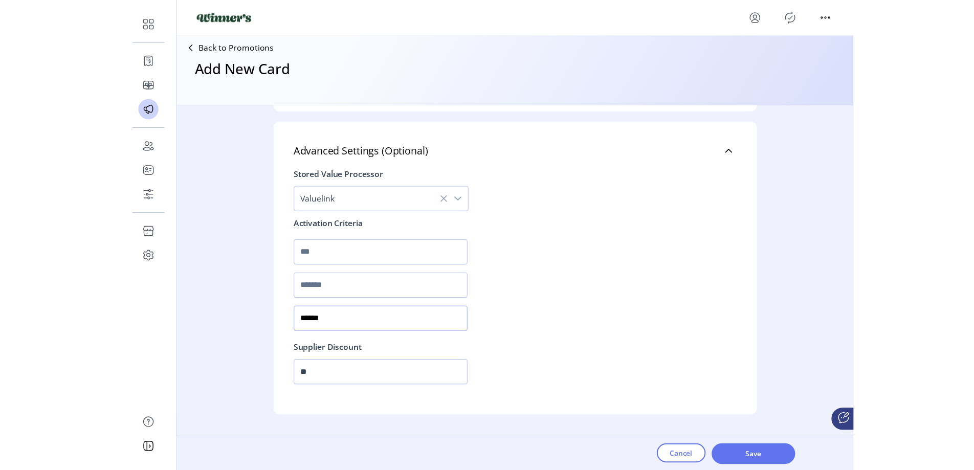
scroll to position [892, 0]
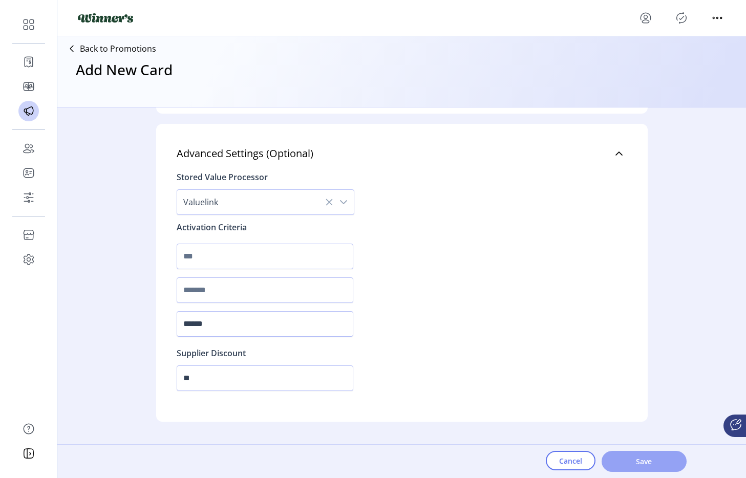
click at [624, 460] on span "Save" at bounding box center [644, 461] width 58 height 11
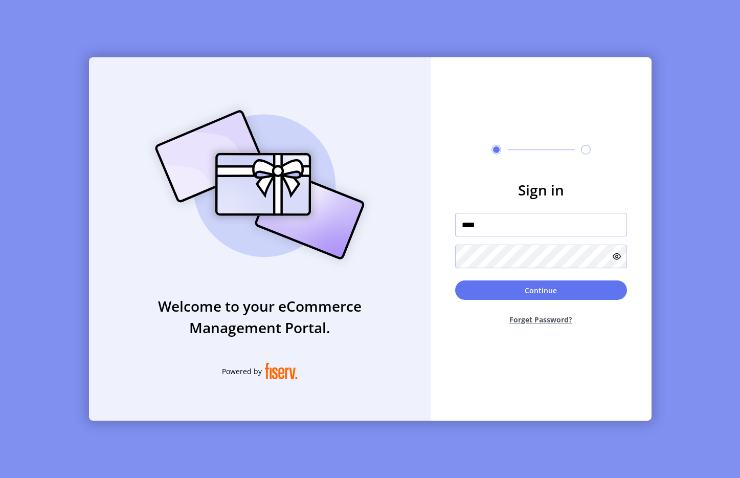
click at [455, 238] on div at bounding box center [455, 238] width 0 height 0
type input "**********"
click at [543, 276] on form "**********" at bounding box center [541, 256] width 221 height 154
click at [541, 283] on button "Continue" at bounding box center [541, 289] width 172 height 19
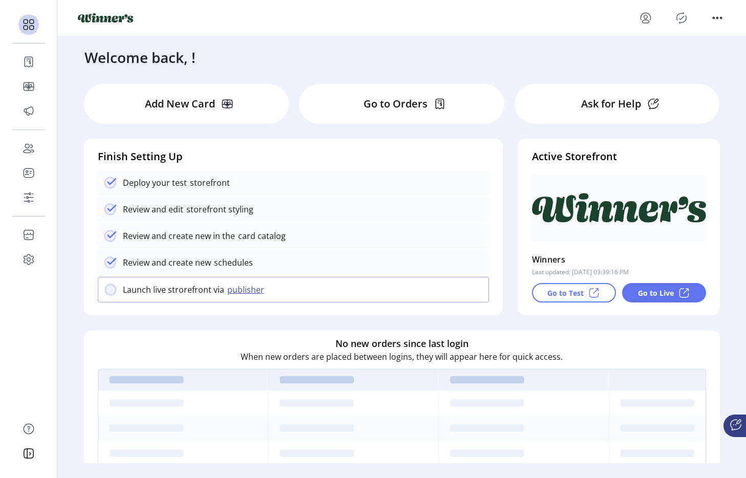
click at [375, 17] on div at bounding box center [401, 18] width 647 height 16
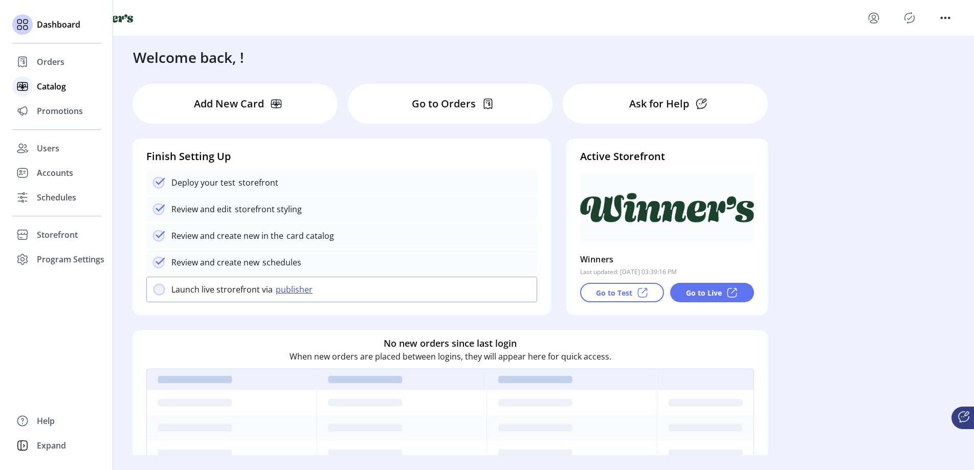
click at [64, 91] on span "Catalog" at bounding box center [51, 86] width 29 height 12
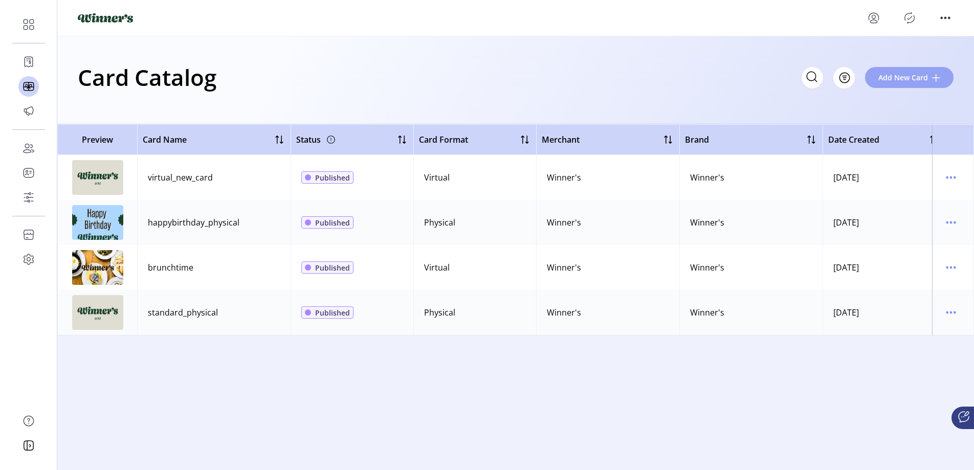
click at [925, 82] on span "Add New Card" at bounding box center [904, 77] width 50 height 11
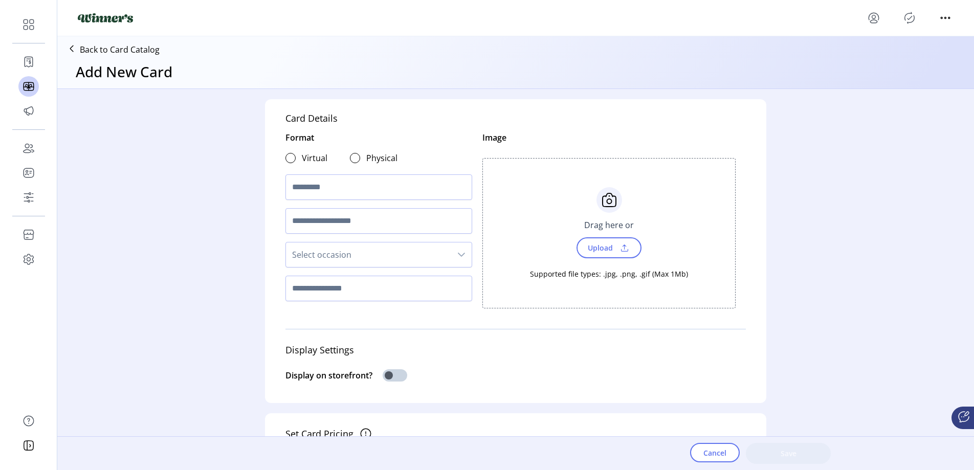
click at [302, 160] on label "Virtual" at bounding box center [315, 158] width 26 height 12
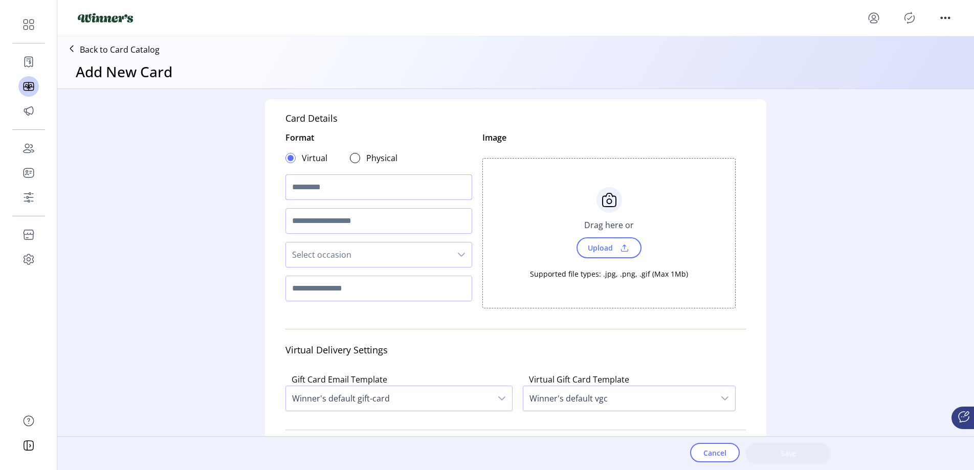
drag, startPoint x: 295, startPoint y: 181, endPoint x: 311, endPoint y: 192, distance: 19.8
click at [295, 181] on input "text" at bounding box center [379, 187] width 187 height 26
type input "*******"
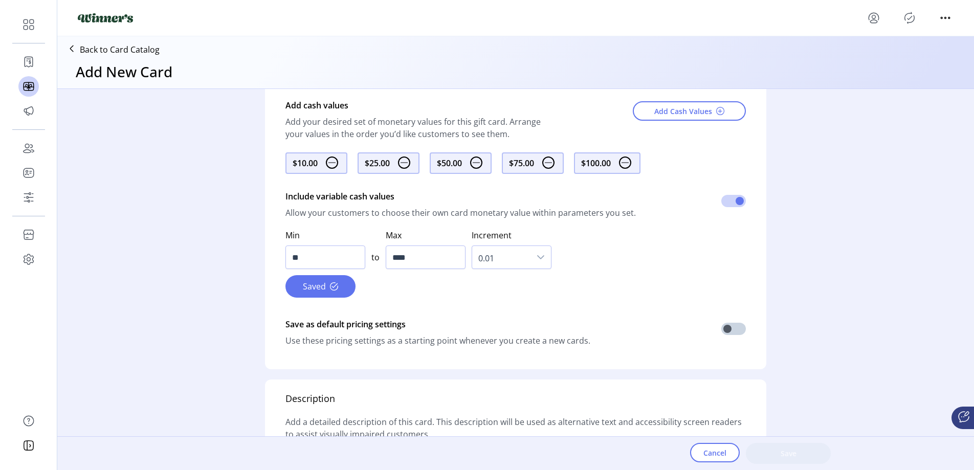
scroll to position [453, 0]
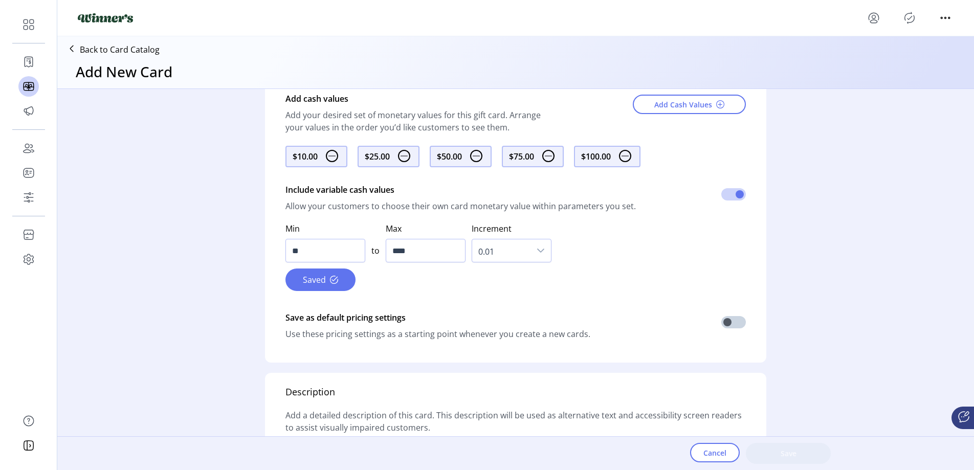
click at [291, 167] on div "$10.00" at bounding box center [317, 156] width 62 height 21
click at [297, 163] on div "$10.00" at bounding box center [305, 156] width 25 height 12
click at [331, 162] on img at bounding box center [332, 156] width 12 height 12
click at [329, 162] on img at bounding box center [332, 156] width 12 height 12
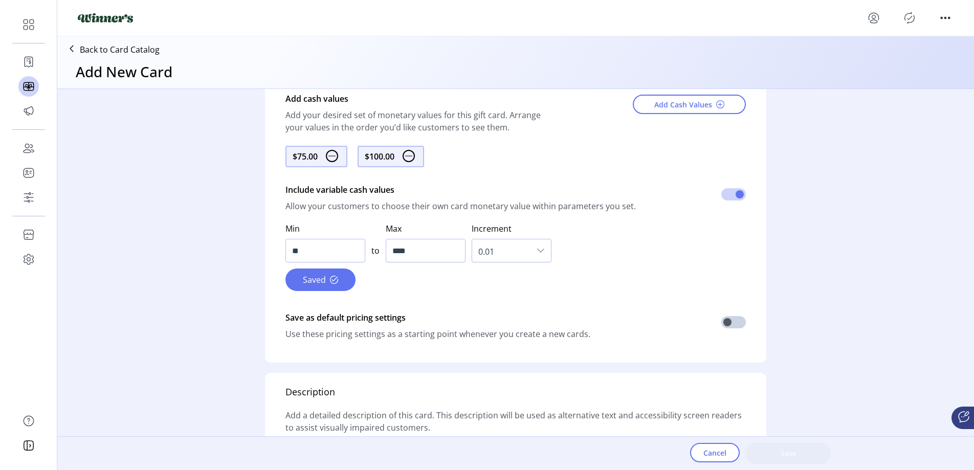
click at [329, 162] on img at bounding box center [332, 156] width 12 height 12
click at [331, 162] on img at bounding box center [337, 156] width 12 height 12
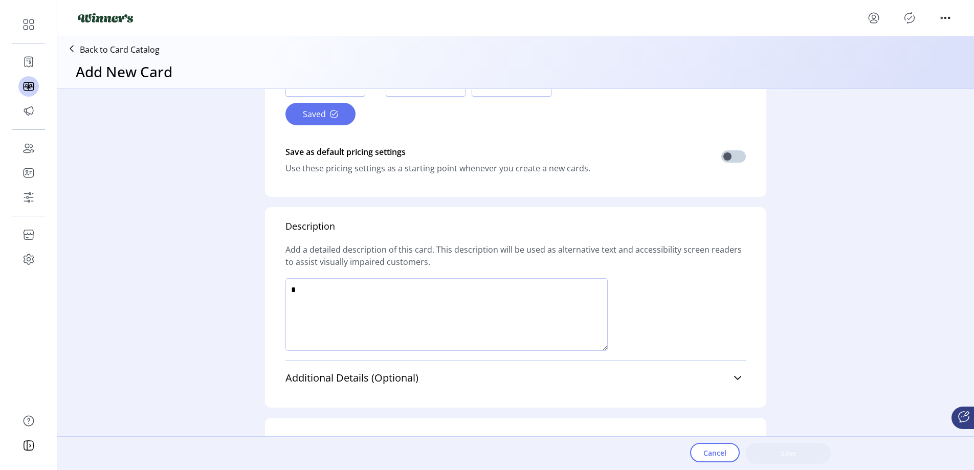
scroll to position [595, 0]
drag, startPoint x: 422, startPoint y: 352, endPoint x: 432, endPoint y: 347, distance: 11.7
click at [424, 349] on textarea at bounding box center [447, 313] width 322 height 73
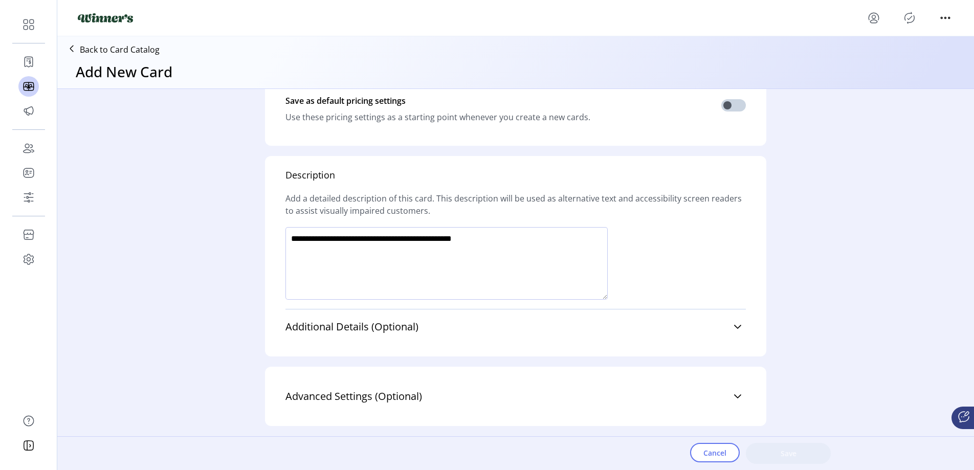
scroll to position [676, 0]
type textarea "**********"
click at [739, 402] on link "Advanced Settings (Optional)" at bounding box center [516, 396] width 461 height 23
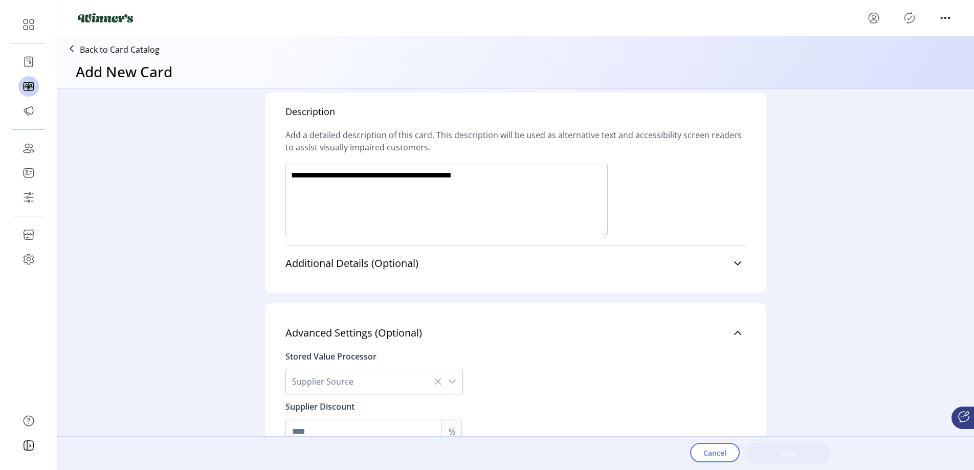
scroll to position [789, 0]
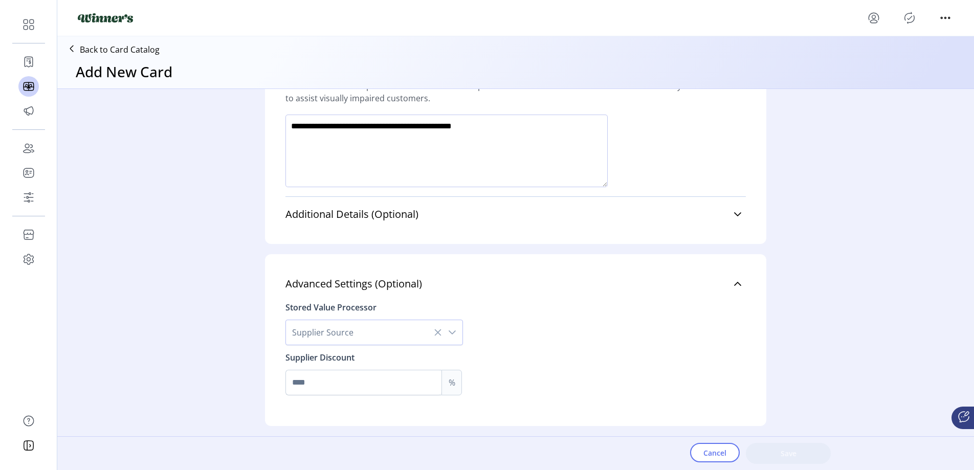
click at [454, 332] on div "dropdown trigger" at bounding box center [452, 332] width 20 height 25
click at [387, 365] on li "Valuelink" at bounding box center [375, 359] width 172 height 20
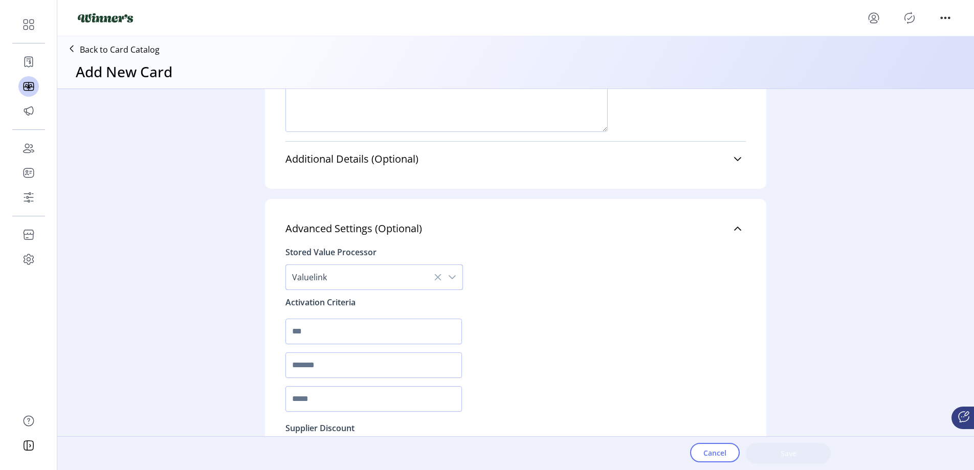
scroll to position [844, 0]
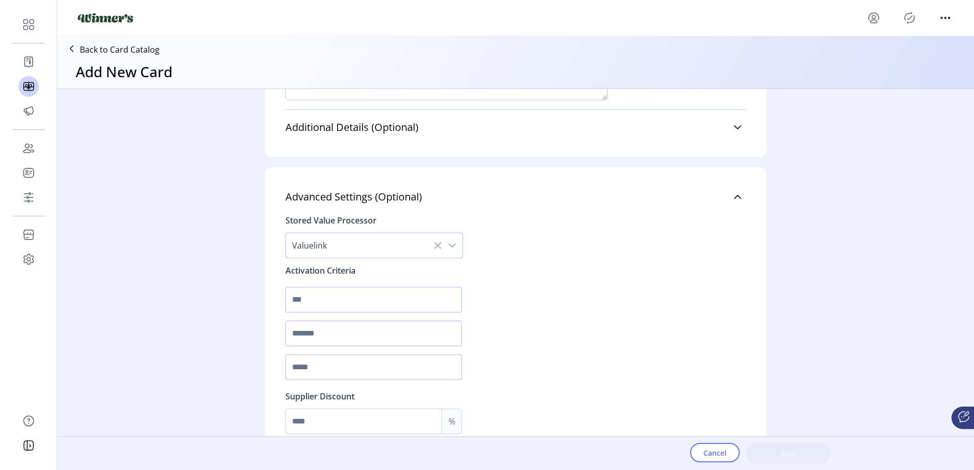
click at [348, 380] on input "text" at bounding box center [374, 368] width 177 height 26
type input "*****"
click at [687, 377] on div "Stored Value Processor Valuelink Activation Criteria ***** Supplier Discount %" at bounding box center [516, 321] width 461 height 226
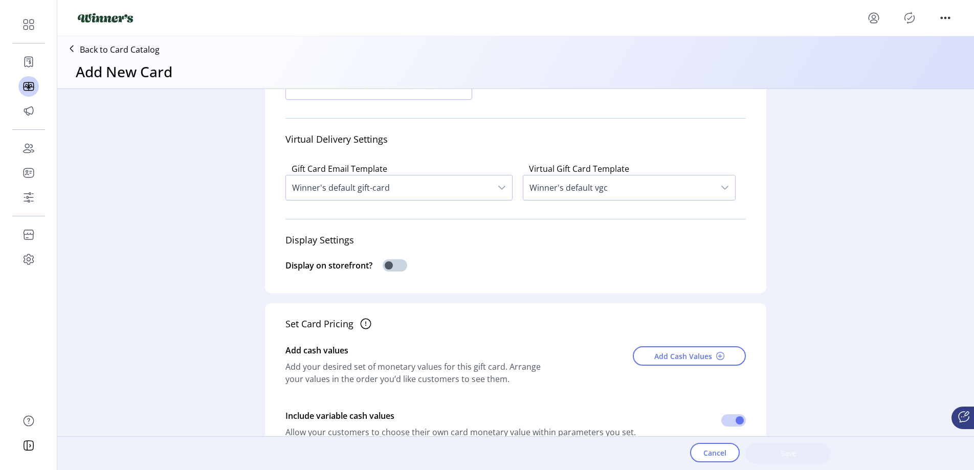
scroll to position [203, 0]
click at [667, 361] on span "Add Cash Values" at bounding box center [683, 355] width 58 height 11
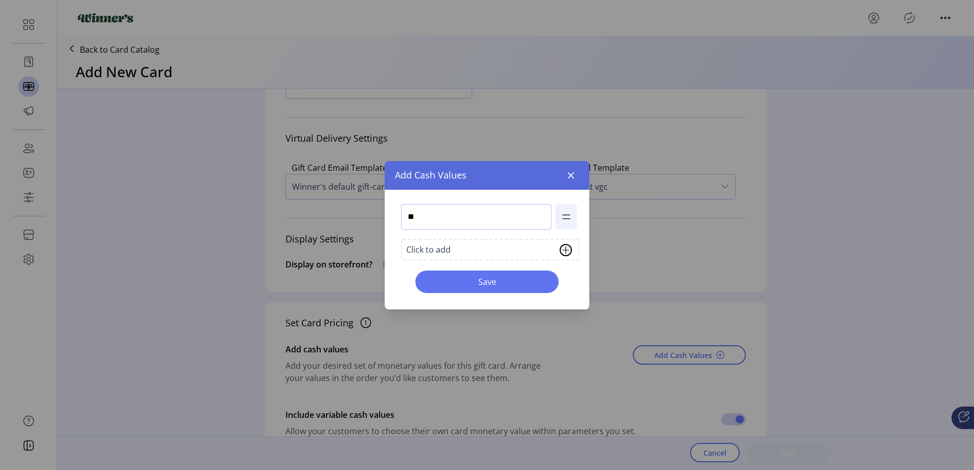
click at [483, 221] on input "**" at bounding box center [476, 217] width 150 height 26
type input "***"
click at [491, 276] on span "Save" at bounding box center [487, 282] width 117 height 12
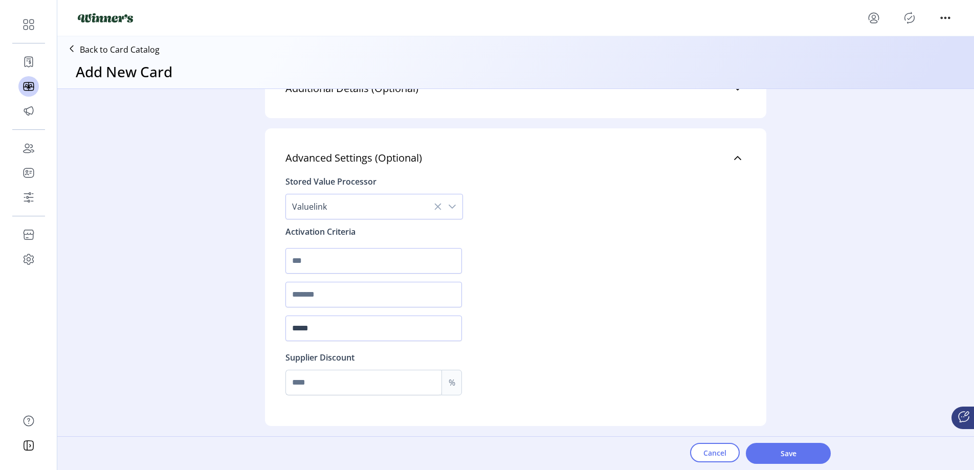
scroll to position [941, 0]
click at [783, 449] on span "Save" at bounding box center [788, 453] width 58 height 11
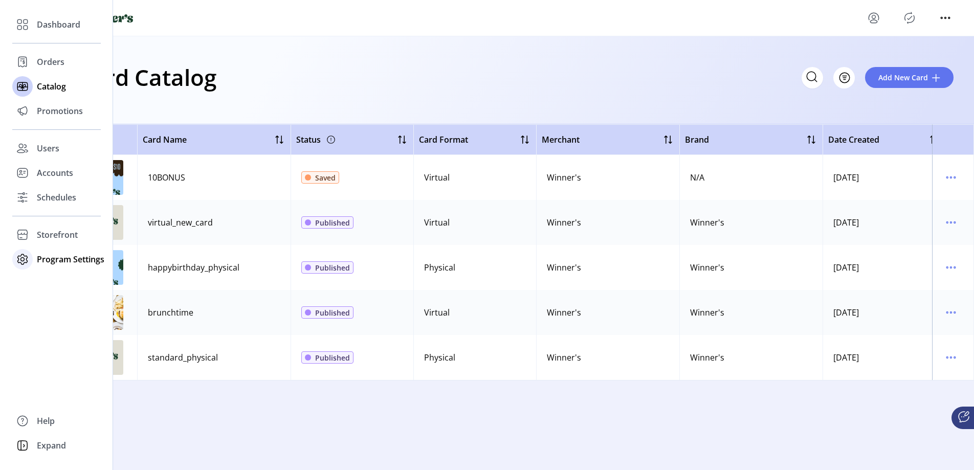
click at [56, 260] on span "Program Settings" at bounding box center [71, 259] width 68 height 12
click at [58, 288] on div "Templates" at bounding box center [56, 280] width 89 height 16
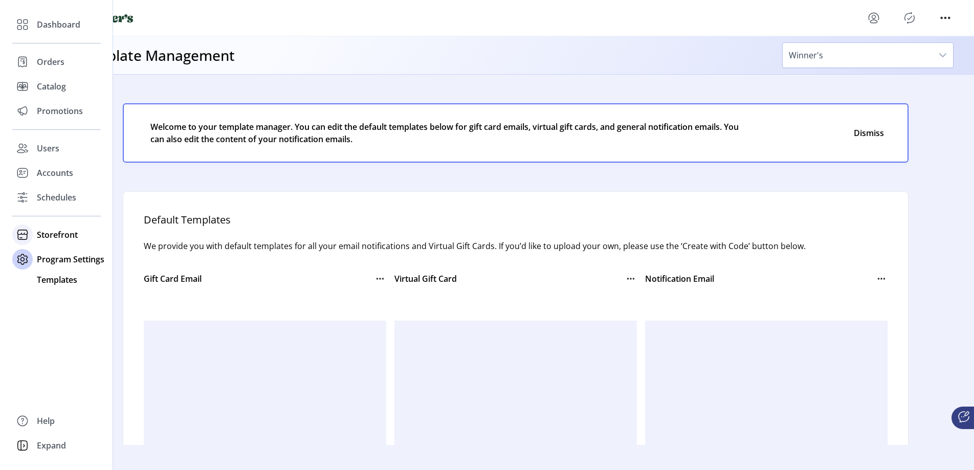
click at [61, 233] on span "Storefront" at bounding box center [57, 235] width 41 height 12
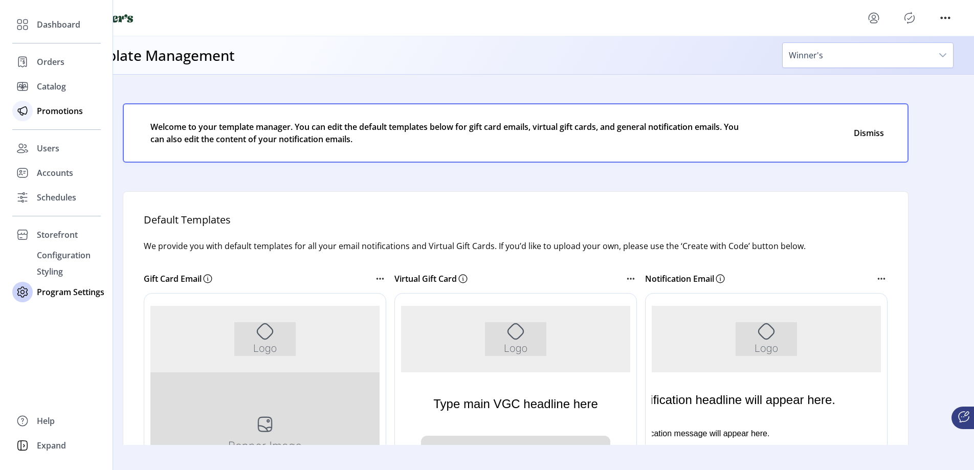
click at [41, 115] on span "Promotions" at bounding box center [60, 111] width 46 height 12
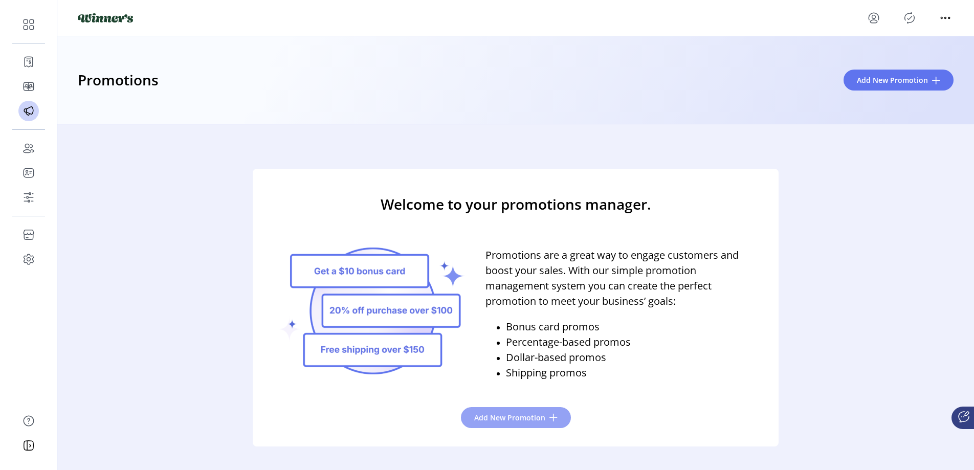
click at [504, 426] on button "Add New Promotion" at bounding box center [516, 417] width 110 height 21
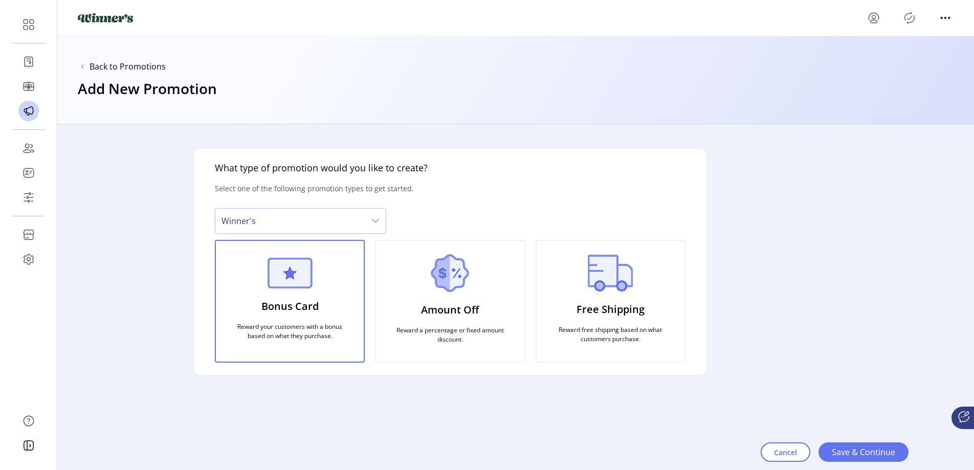
click at [484, 297] on div "Amount Off Reward a percentage or fixed amount discount." at bounding box center [450, 301] width 150 height 123
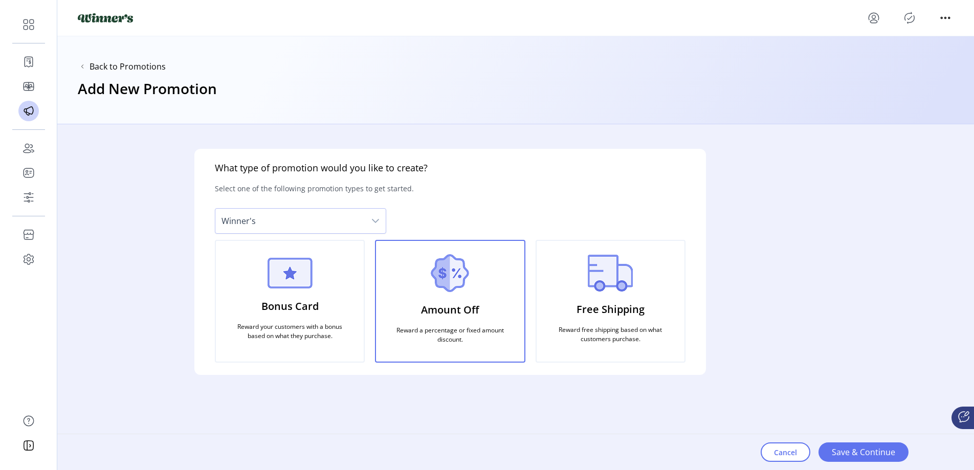
click at [638, 293] on div "Free Shipping Reward free shipping based on what customers purchase." at bounding box center [611, 301] width 150 height 123
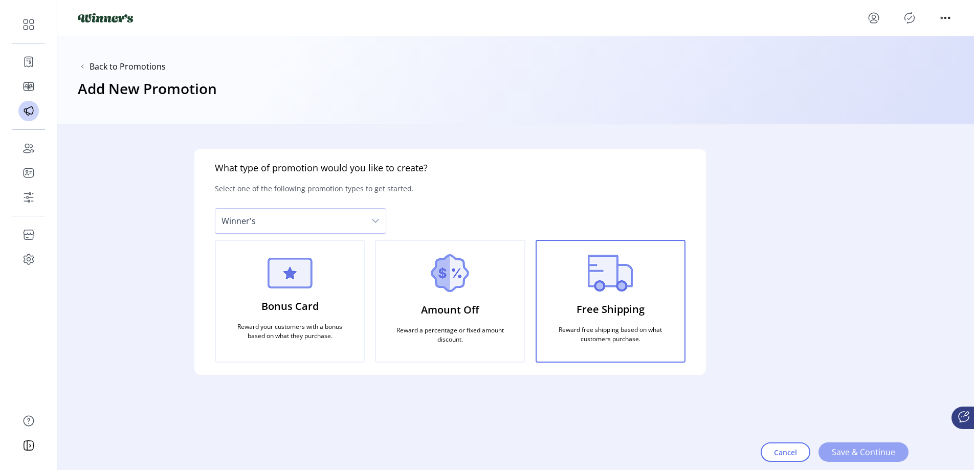
click at [864, 457] on span "Save & Continue" at bounding box center [863, 452] width 63 height 12
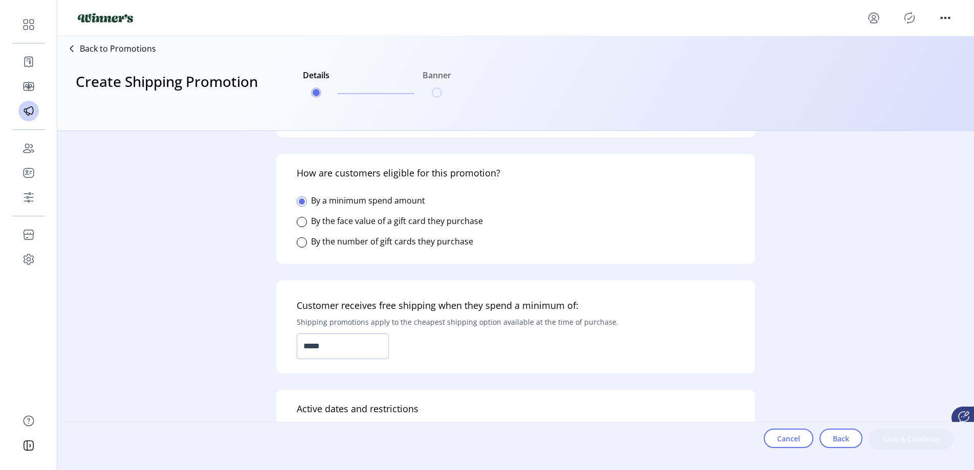
scroll to position [184, 0]
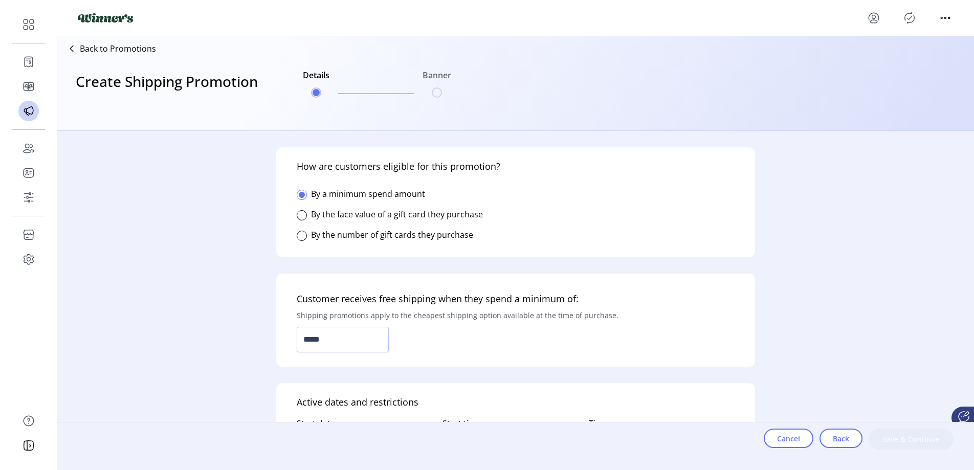
drag, startPoint x: 414, startPoint y: 232, endPoint x: 419, endPoint y: 237, distance: 7.6
click at [414, 232] on label "By the number of gift cards they purchase" at bounding box center [392, 234] width 162 height 11
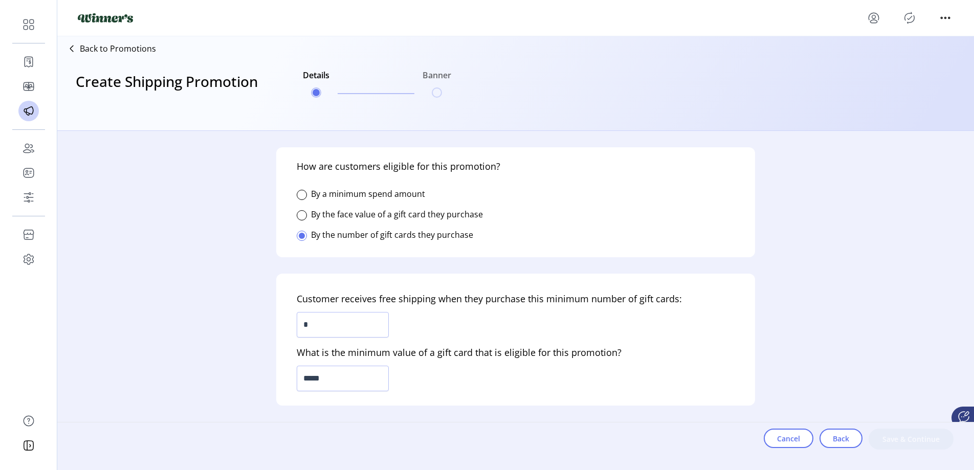
click at [379, 218] on label "By the face value of a gift card they purchase" at bounding box center [397, 214] width 172 height 11
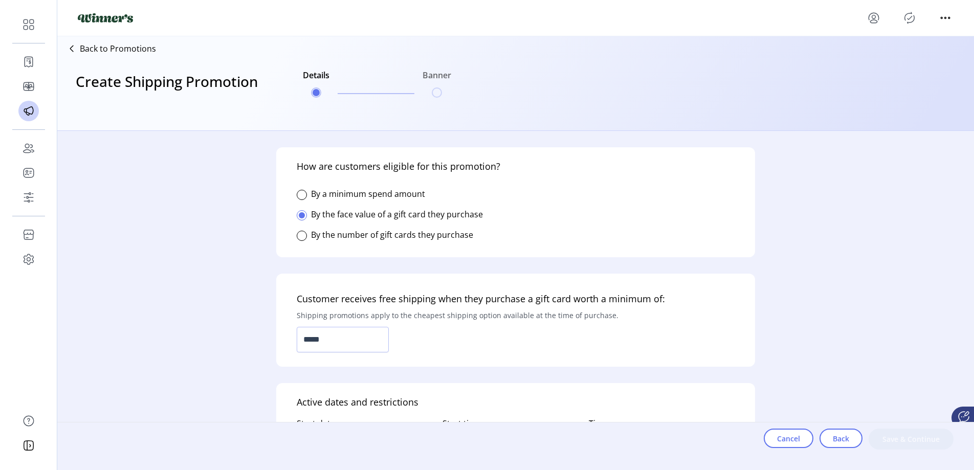
click at [375, 238] on label "By the number of gift cards they purchase" at bounding box center [392, 234] width 162 height 11
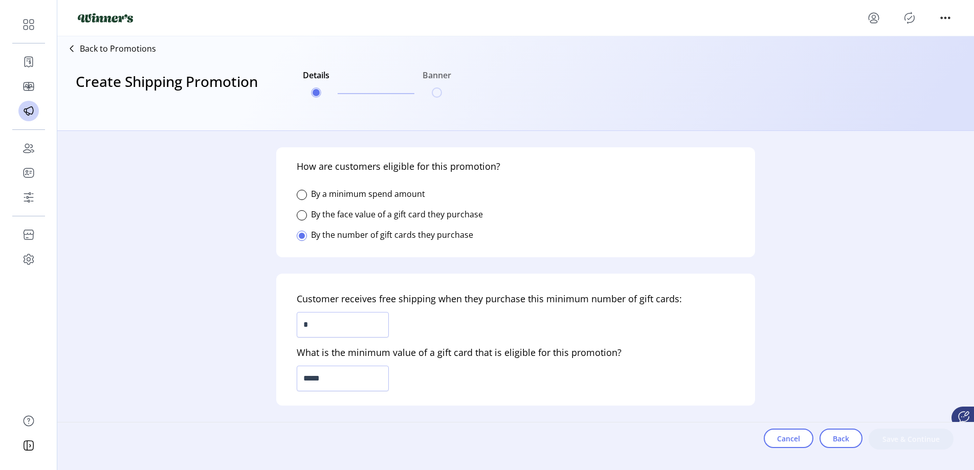
click at [331, 198] on label "By a minimum spend amount" at bounding box center [368, 193] width 114 height 11
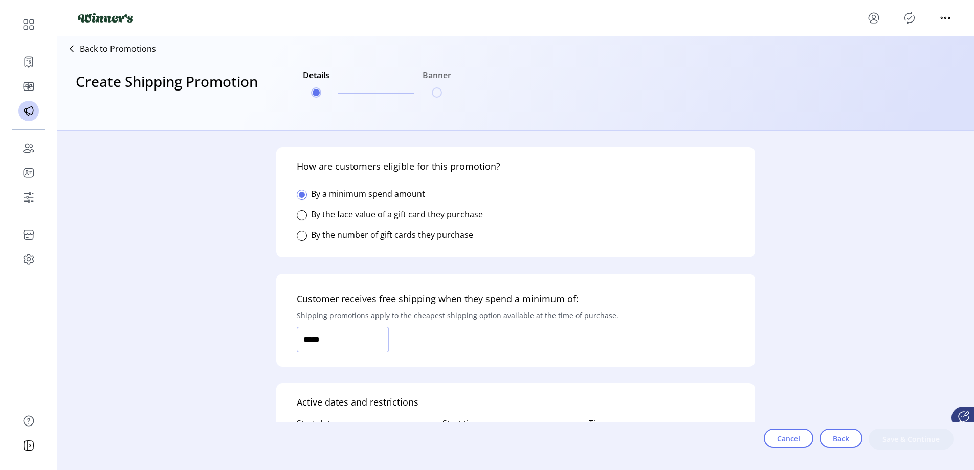
click at [327, 341] on input "*****" at bounding box center [343, 340] width 92 height 26
type input "*******"
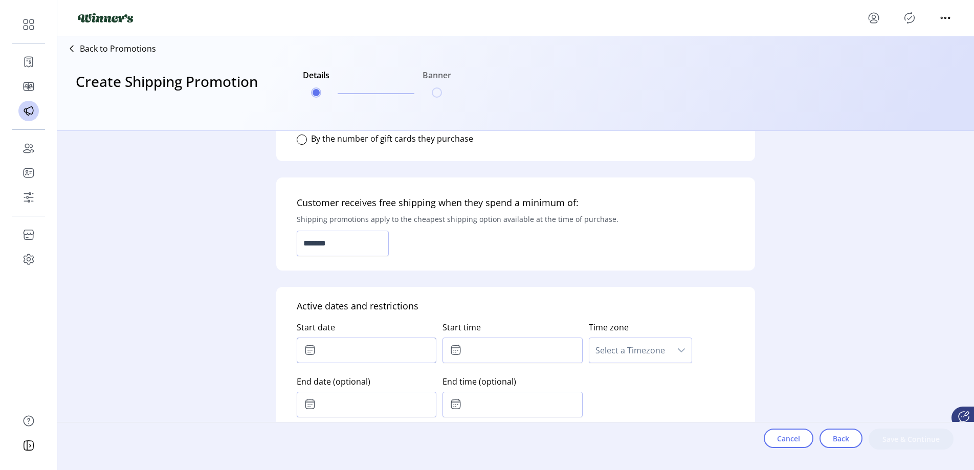
scroll to position [285, 0]
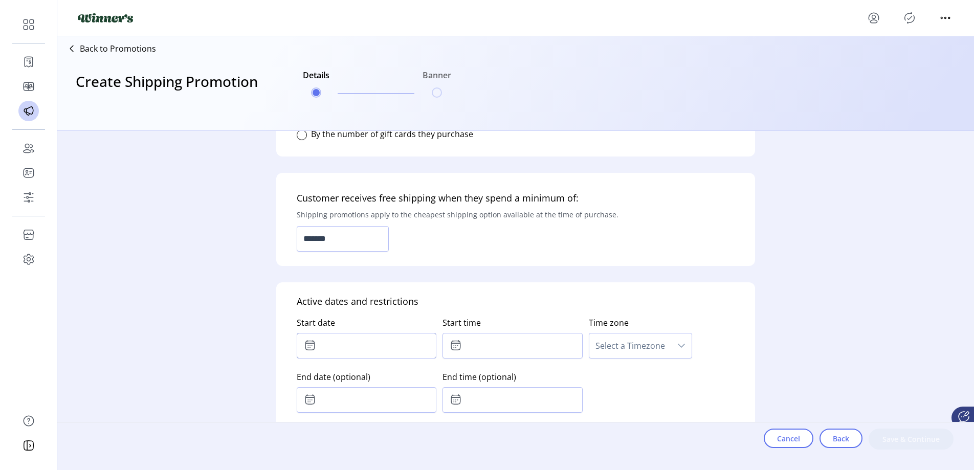
click at [240, 307] on div "Who is this promotion for? Determine who can to see this promotion on your stor…" at bounding box center [515, 294] width 917 height 327
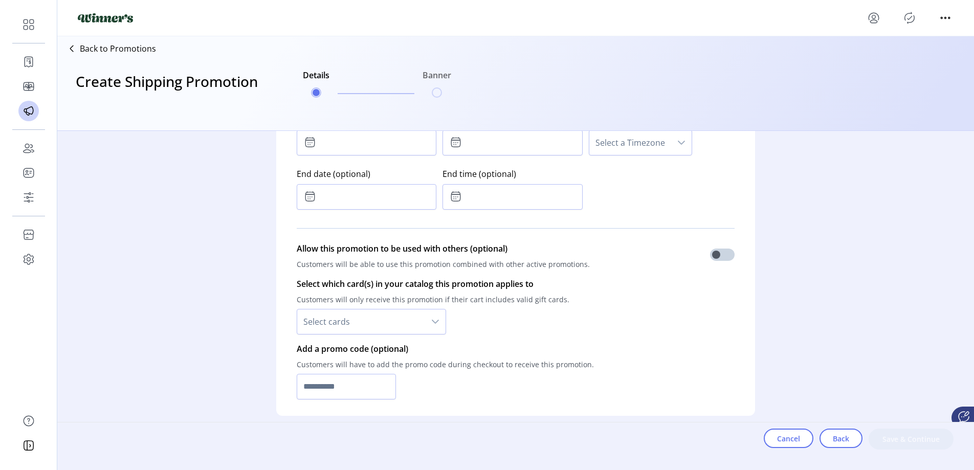
scroll to position [491, 0]
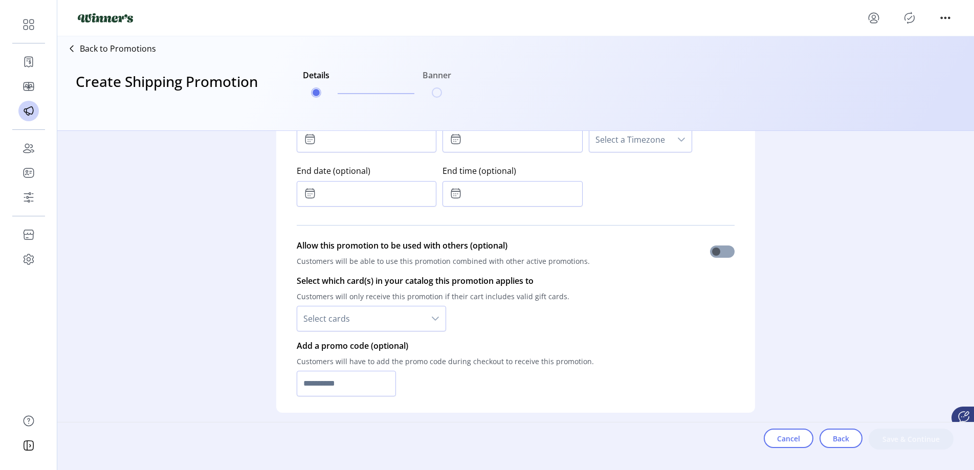
click at [717, 254] on span at bounding box center [722, 252] width 25 height 12
click at [715, 254] on span at bounding box center [722, 252] width 25 height 12
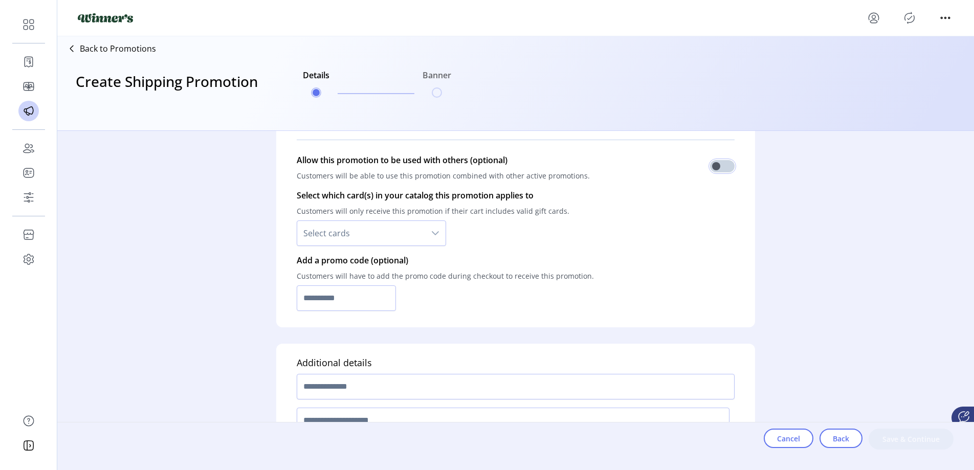
scroll to position [578, 0]
click at [426, 232] on div "dropdown trigger" at bounding box center [435, 232] width 20 height 25
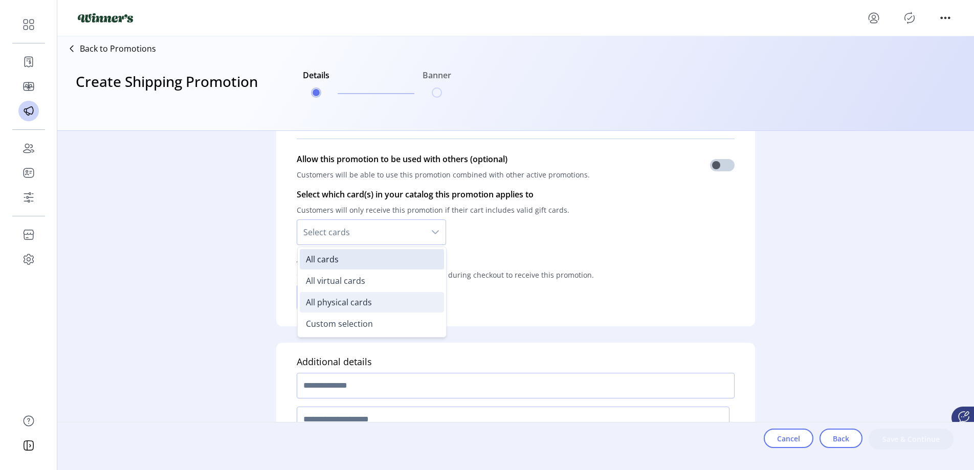
click at [352, 296] on li "All physical cards" at bounding box center [372, 302] width 144 height 20
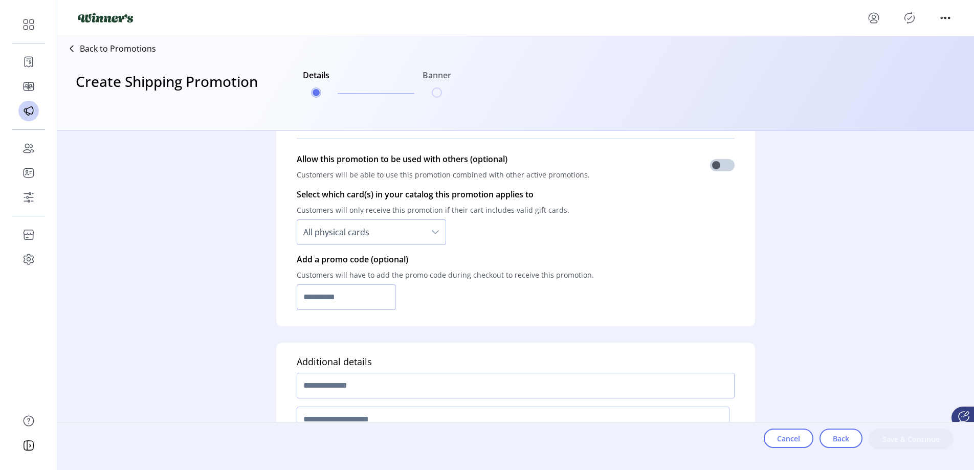
click at [373, 304] on input "text" at bounding box center [346, 298] width 99 height 26
type input "**********"
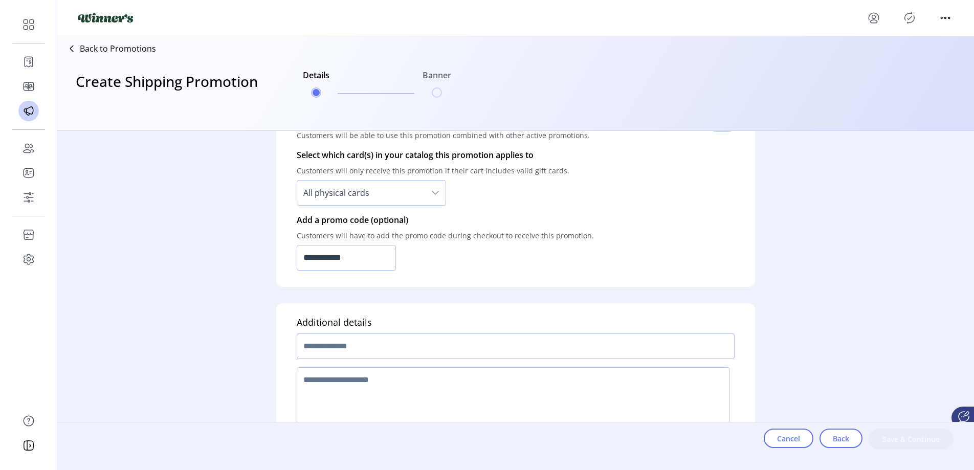
scroll to position [659, 0]
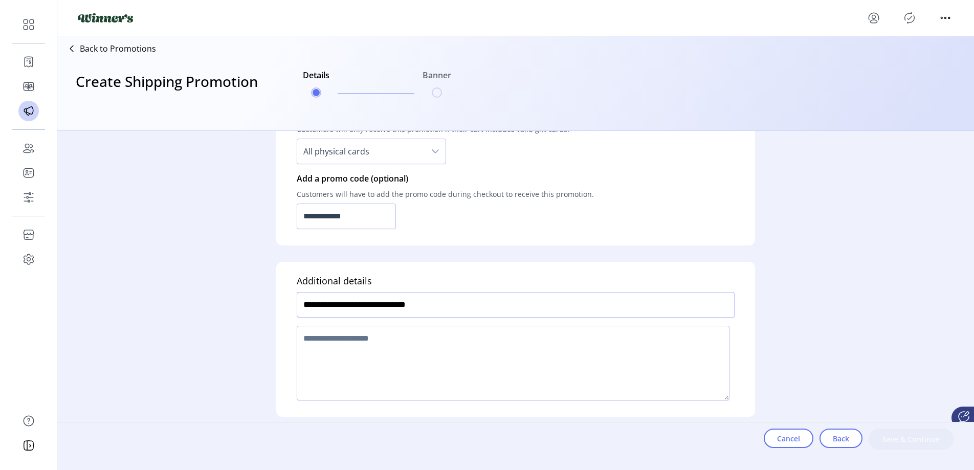
type input "**********"
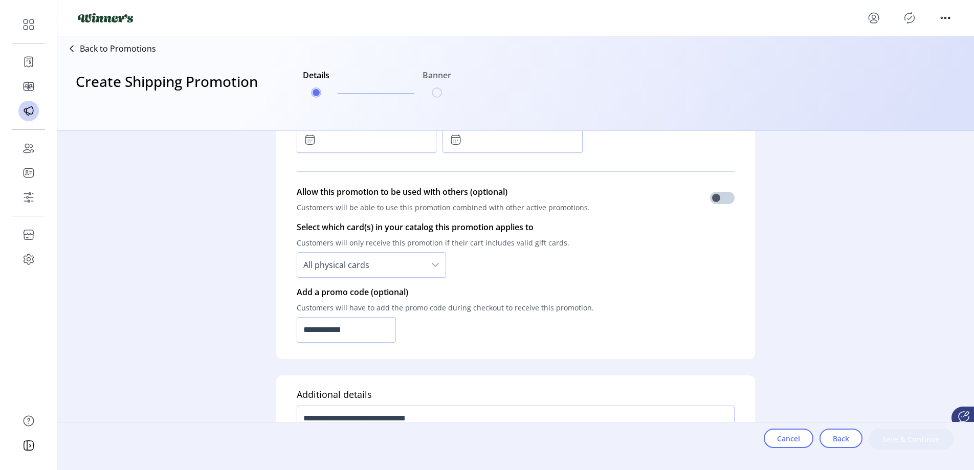
scroll to position [542, 0]
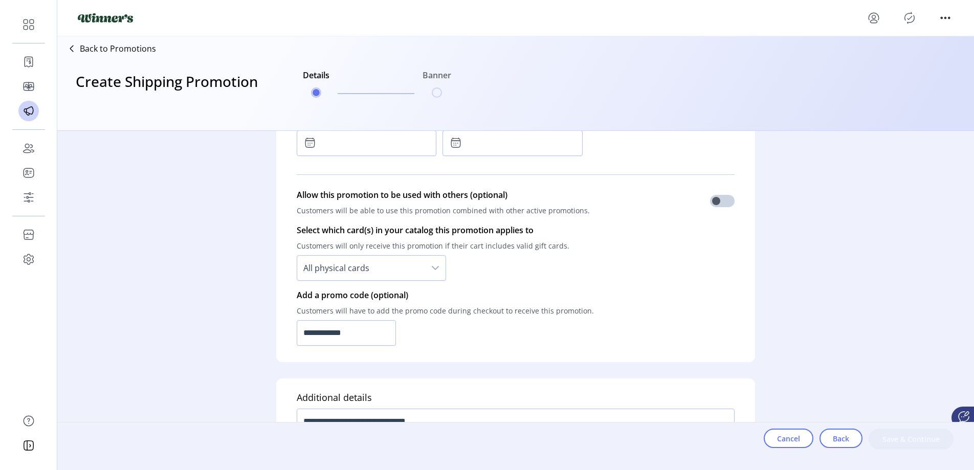
click at [441, 264] on div "dropdown trigger" at bounding box center [435, 268] width 20 height 25
type textarea "**********"
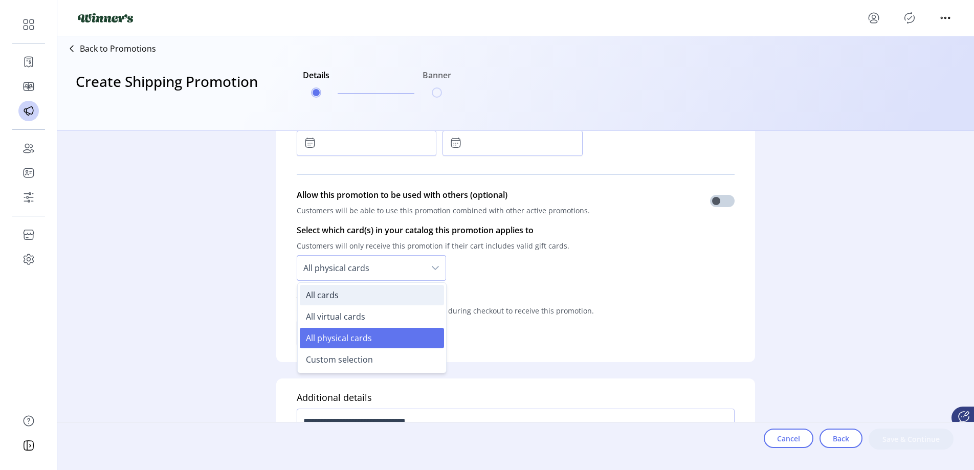
click at [418, 289] on li "All cards" at bounding box center [372, 295] width 144 height 20
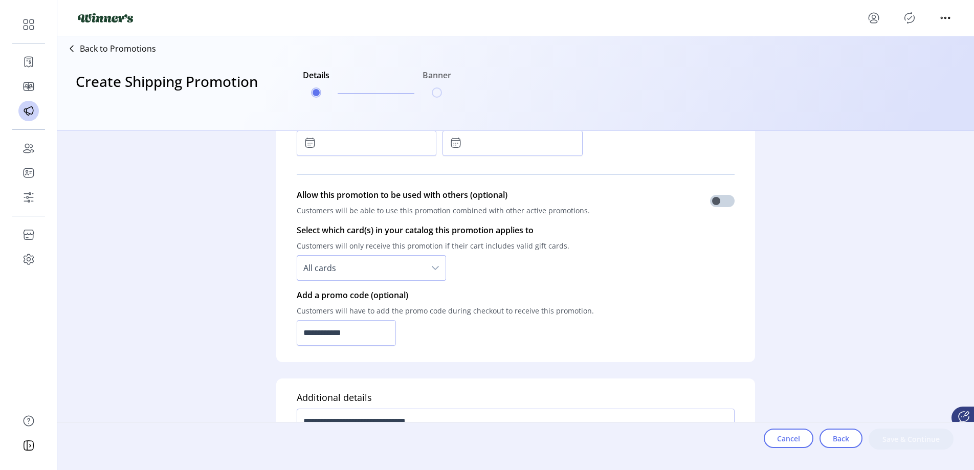
click at [537, 278] on div "All cards" at bounding box center [433, 268] width 273 height 26
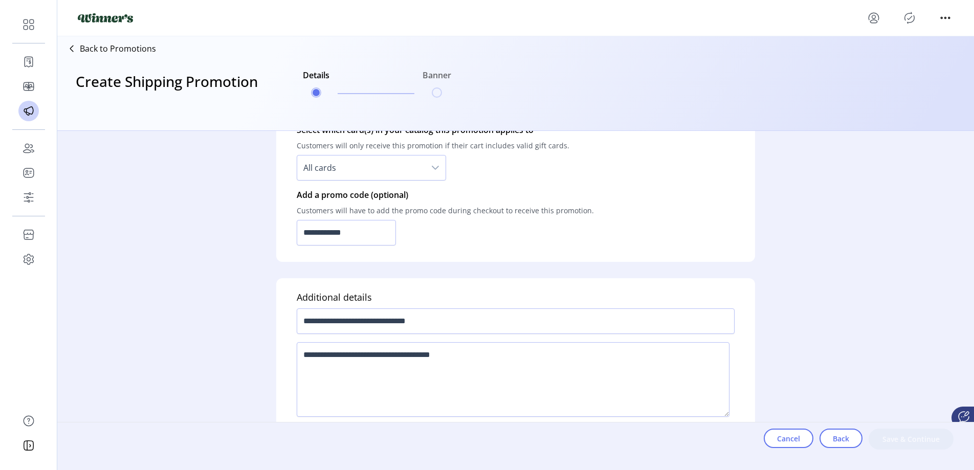
scroll to position [659, 0]
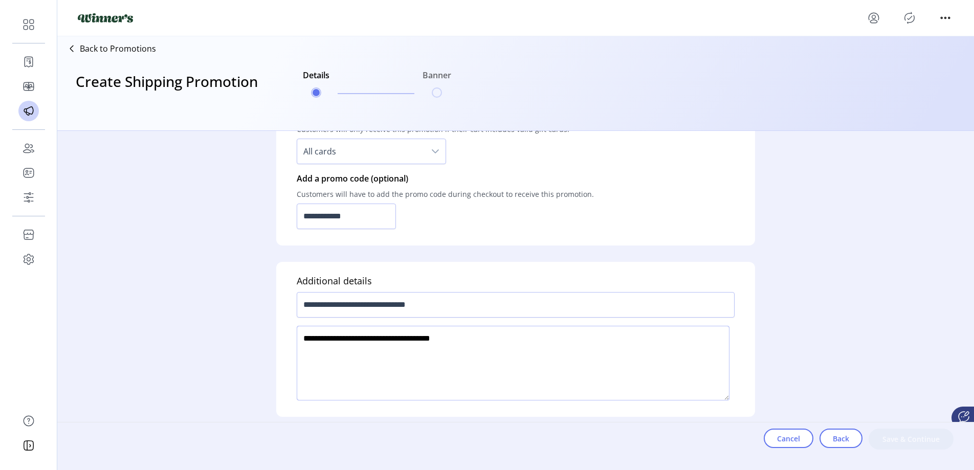
click at [562, 349] on textarea at bounding box center [513, 363] width 433 height 75
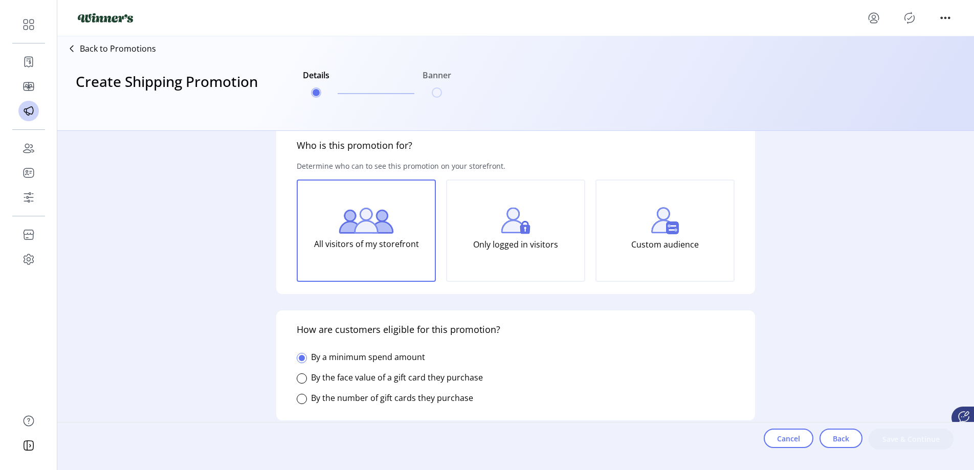
scroll to position [0, 0]
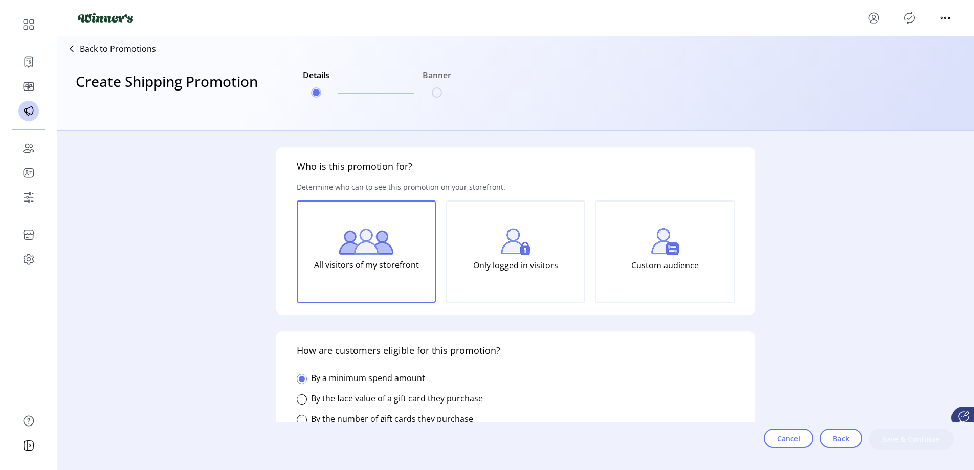
click at [388, 272] on p "All visitors of my storefront" at bounding box center [366, 265] width 105 height 20
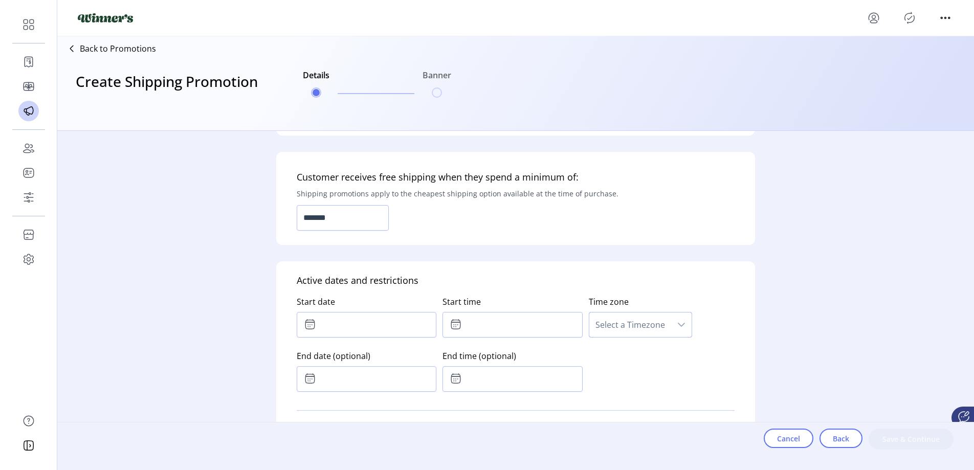
scroll to position [308, 0]
click at [408, 320] on input "text" at bounding box center [367, 323] width 140 height 26
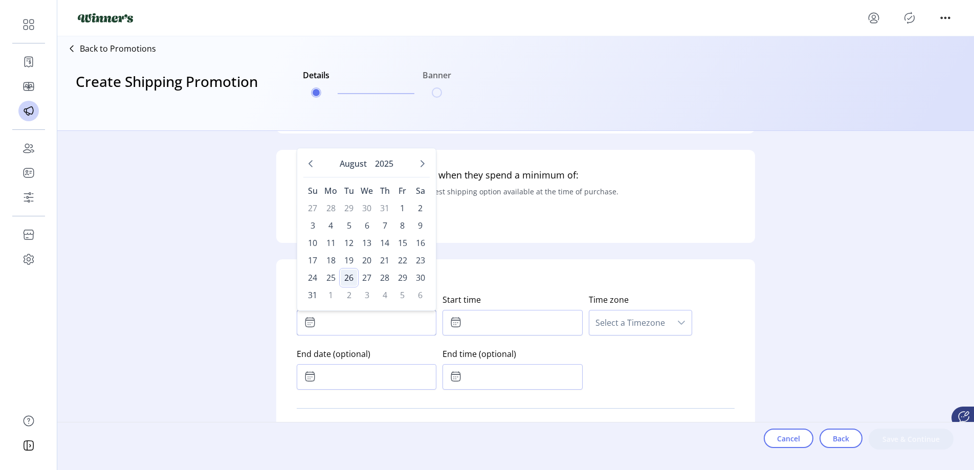
click at [346, 275] on span "26" at bounding box center [349, 278] width 16 height 16
type input "**********"
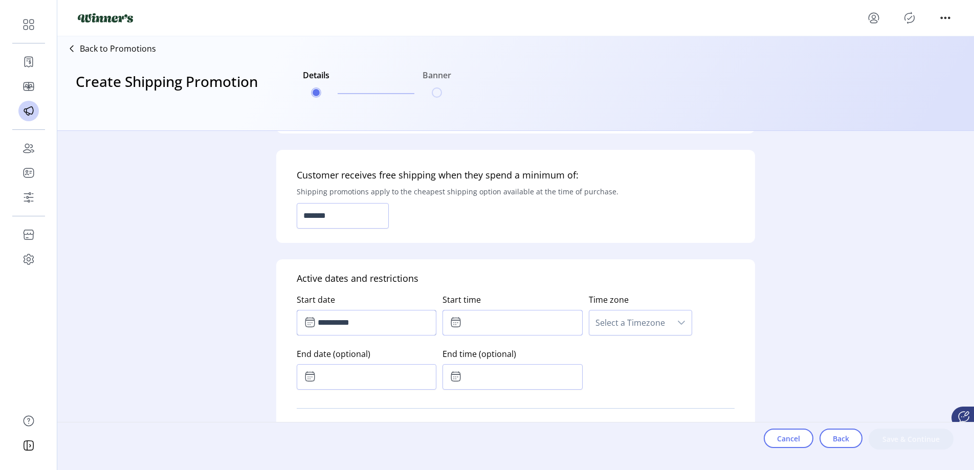
click at [479, 321] on input "text" at bounding box center [513, 323] width 140 height 26
type input "*****"
drag, startPoint x: 606, startPoint y: 326, endPoint x: 611, endPoint y: 332, distance: 7.6
click at [606, 326] on span "Select a Timezone" at bounding box center [630, 323] width 82 height 25
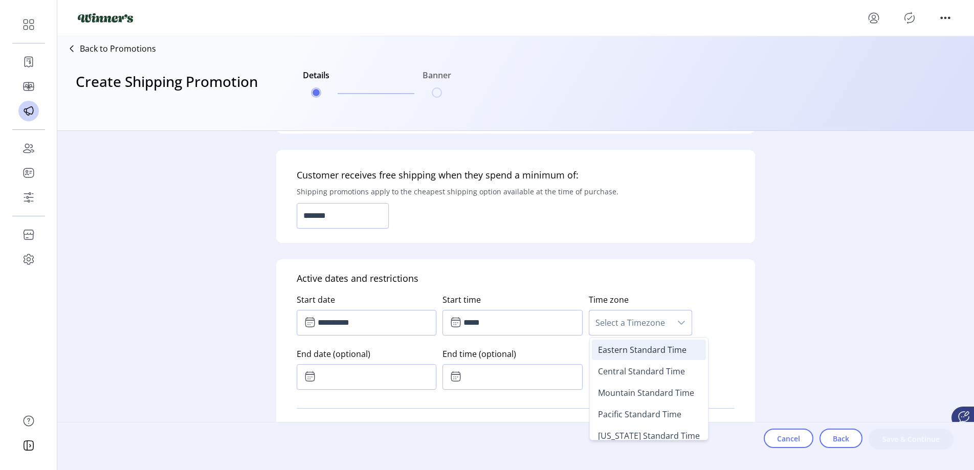
click at [613, 351] on span "Eastern Standard Time" at bounding box center [642, 349] width 89 height 11
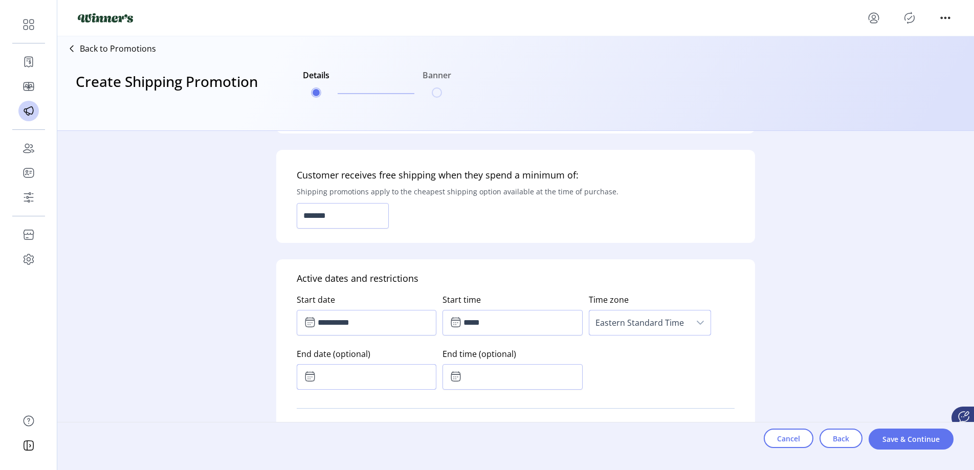
click at [387, 374] on input "text" at bounding box center [367, 377] width 140 height 26
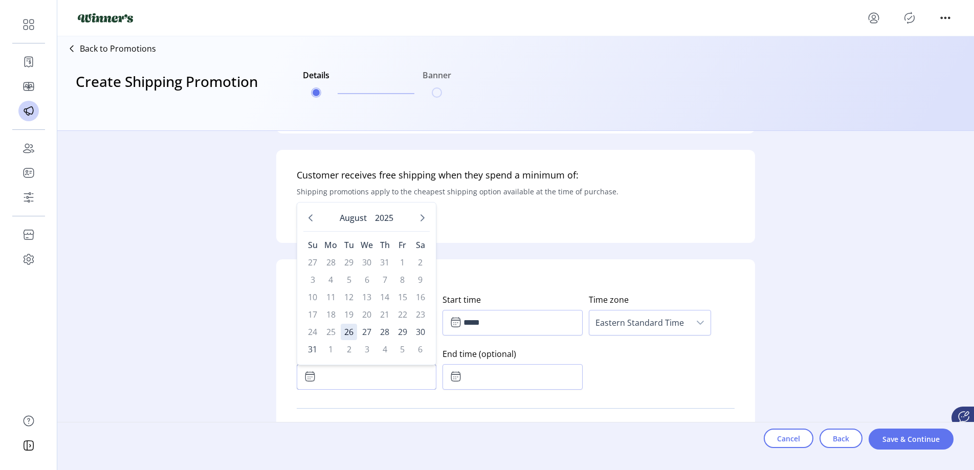
click at [397, 221] on div "[DATE]" at bounding box center [366, 220] width 126 height 23
click at [386, 221] on button "2025" at bounding box center [384, 218] width 23 height 18
click at [398, 353] on span "2029" at bounding box center [398, 350] width 63 height 16
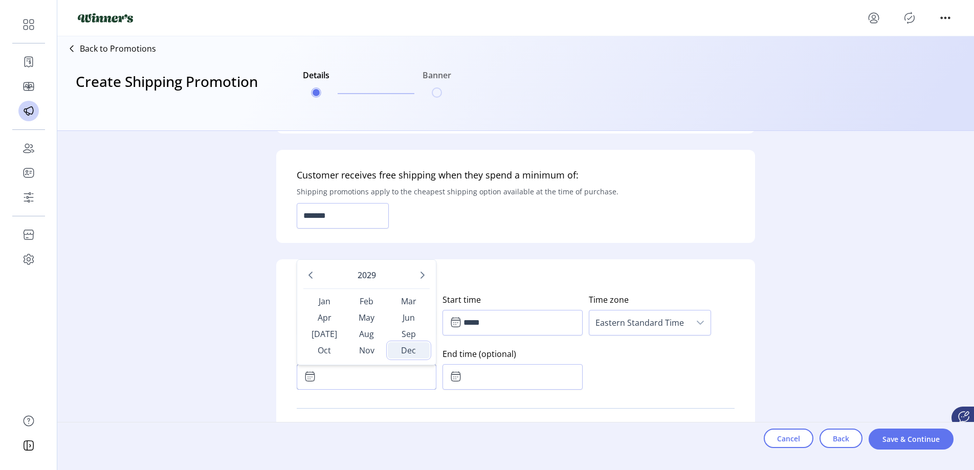
click at [405, 350] on span "Dec" at bounding box center [409, 350] width 42 height 16
click at [480, 379] on input "text" at bounding box center [513, 377] width 140 height 26
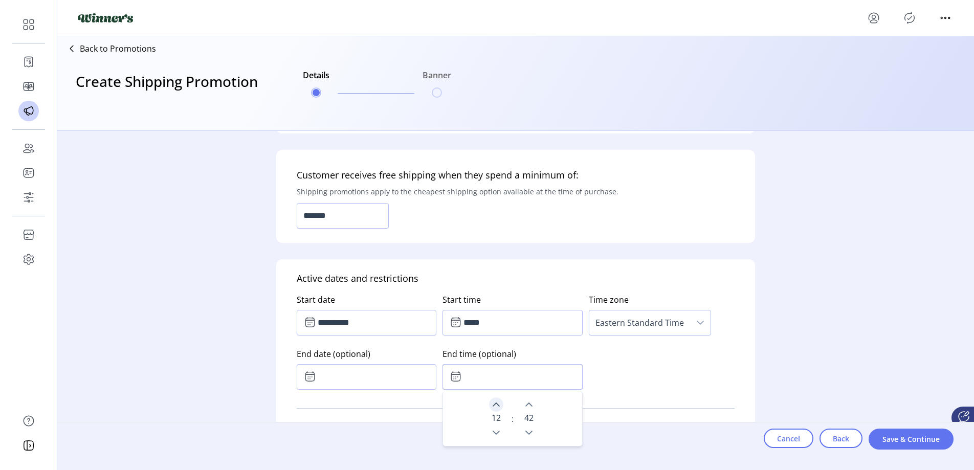
click at [493, 406] on icon "Next Hour" at bounding box center [496, 405] width 7 height 4
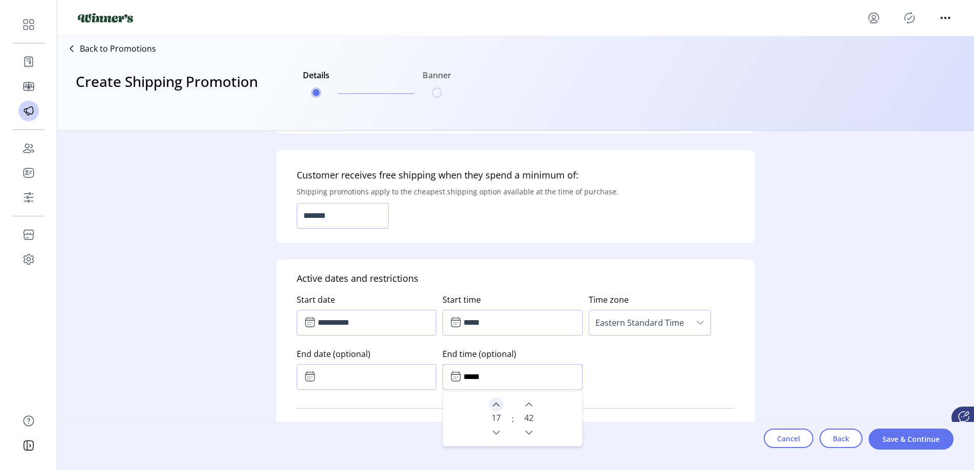
click at [493, 406] on icon "Next Hour" at bounding box center [496, 405] width 7 height 4
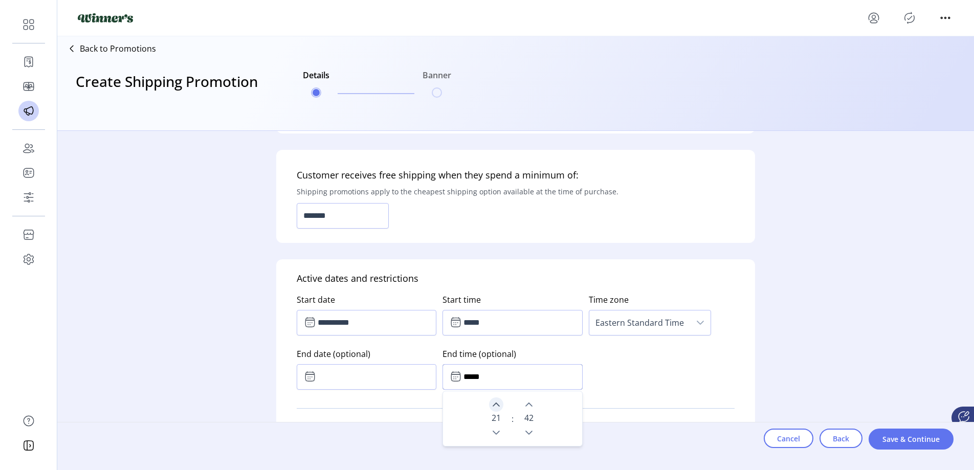
click at [493, 406] on icon "Next Hour" at bounding box center [496, 405] width 7 height 4
click at [525, 405] on icon "Next Minute" at bounding box center [529, 405] width 8 height 8
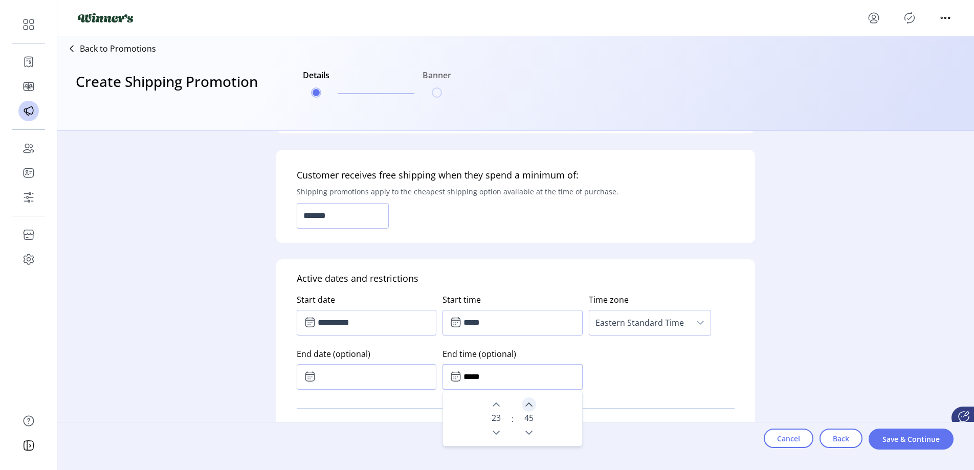
click at [525, 405] on icon "Next Minute" at bounding box center [529, 405] width 8 height 8
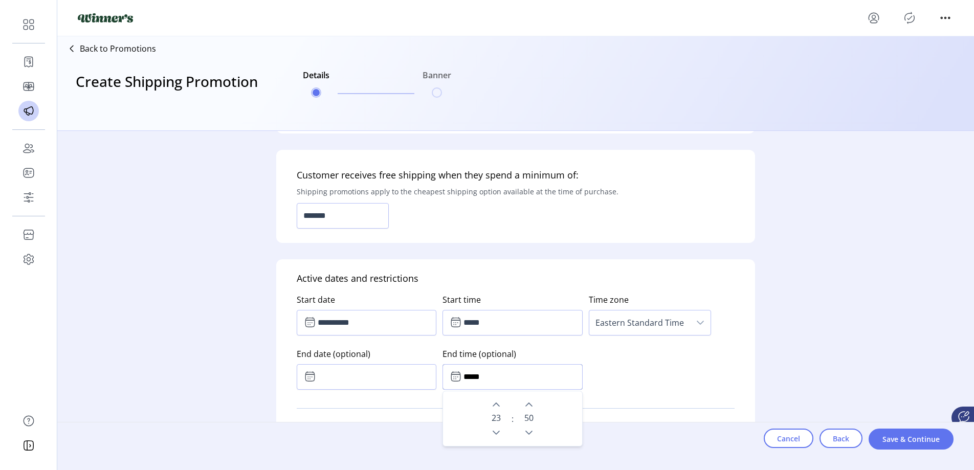
click at [472, 381] on input "*****" at bounding box center [513, 377] width 140 height 26
click at [471, 380] on input "*****" at bounding box center [513, 377] width 140 height 26
click at [469, 380] on input "*****" at bounding box center [513, 377] width 140 height 26
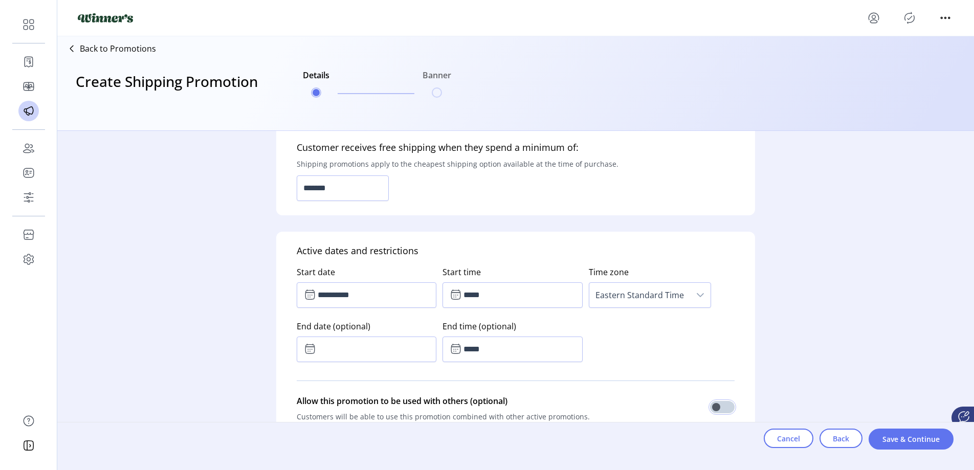
scroll to position [334, 0]
click at [505, 353] on input "*****" at bounding box center [513, 352] width 140 height 26
type input "*"
click at [609, 340] on div "**********" at bounding box center [516, 314] width 438 height 108
click at [883, 438] on span "Save & Continue" at bounding box center [911, 439] width 58 height 11
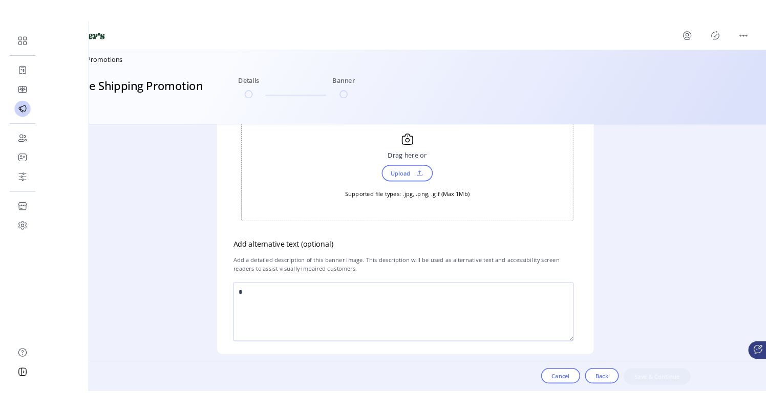
scroll to position [0, 0]
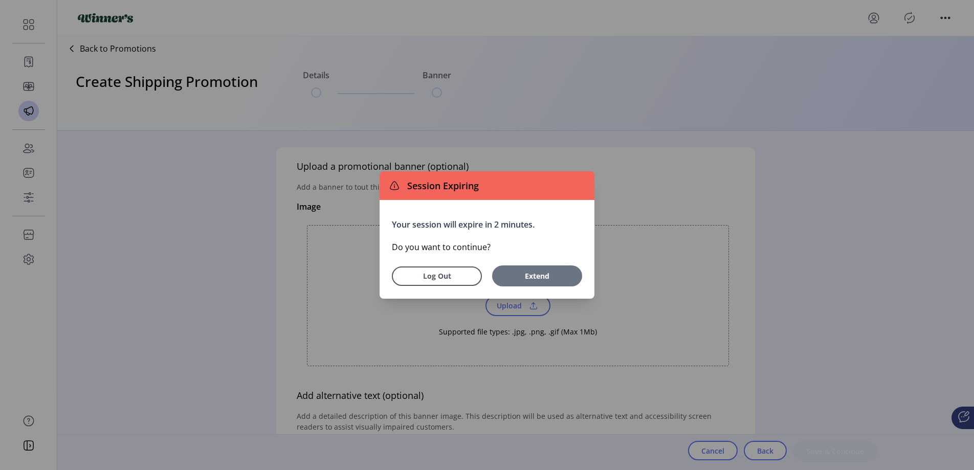
click at [538, 275] on span "Extend" at bounding box center [537, 276] width 63 height 11
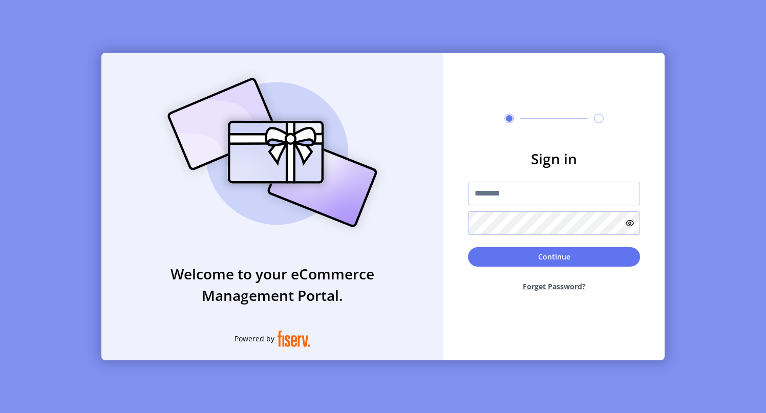
type input "****"
